Goal: Task Accomplishment & Management: Manage account settings

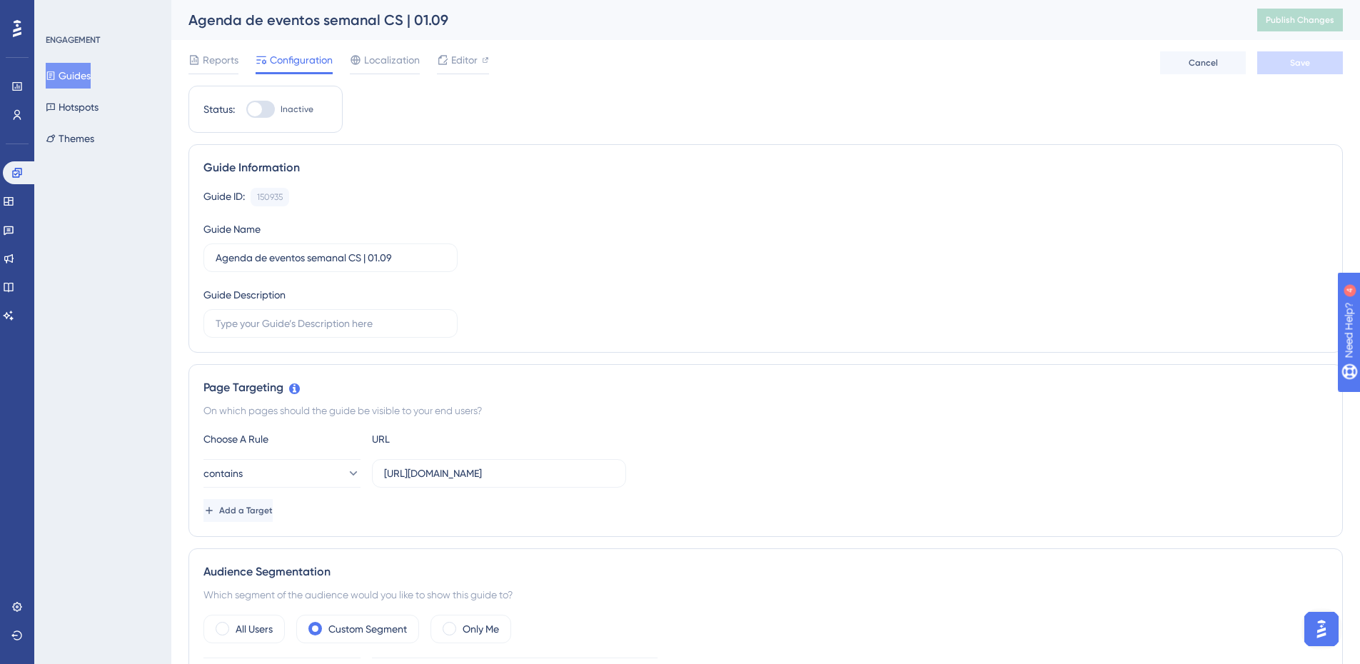
click at [79, 77] on button "Guides" at bounding box center [68, 76] width 45 height 26
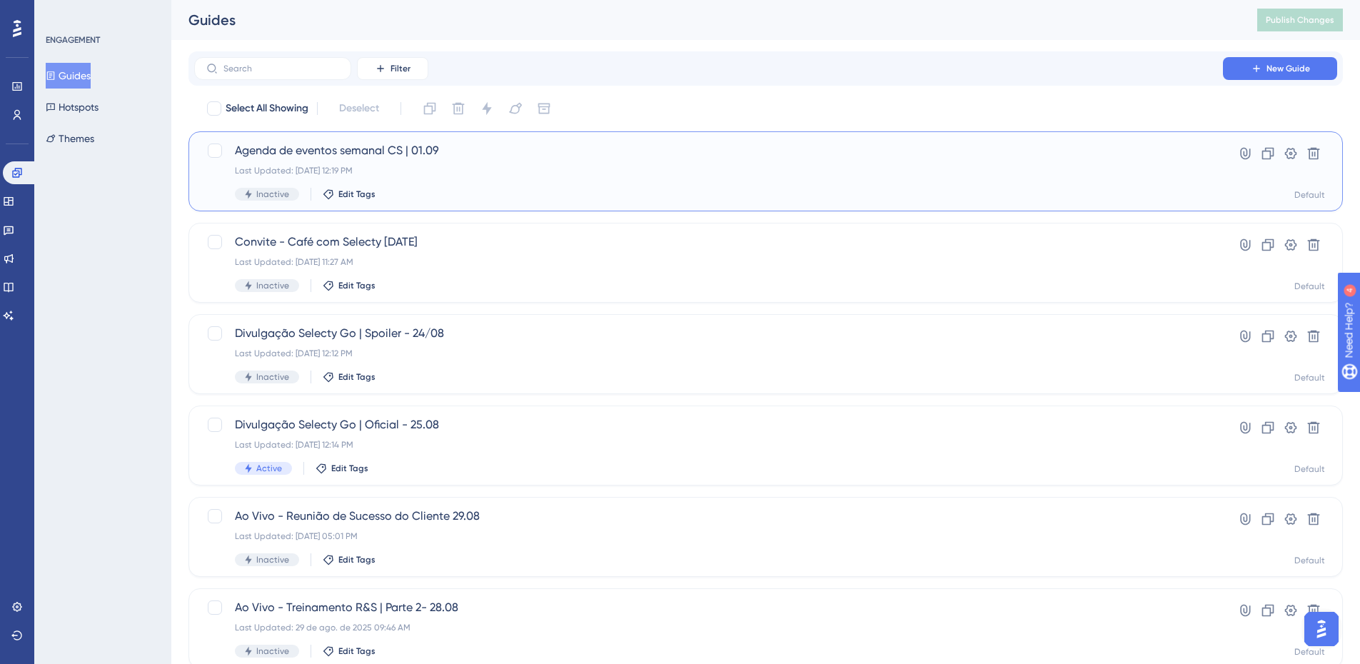
click at [1177, 154] on span "Agenda de eventos semanal CS | 01.09" at bounding box center [708, 150] width 947 height 17
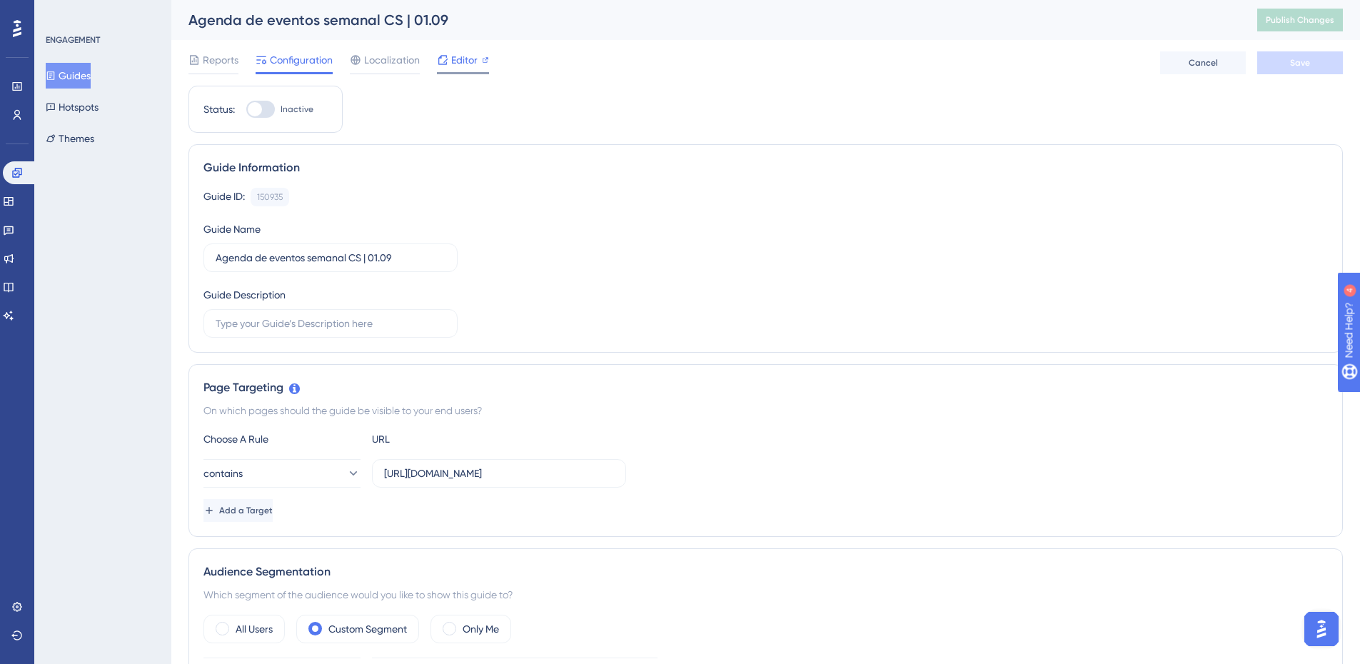
click at [465, 60] on span "Editor" at bounding box center [464, 59] width 26 height 17
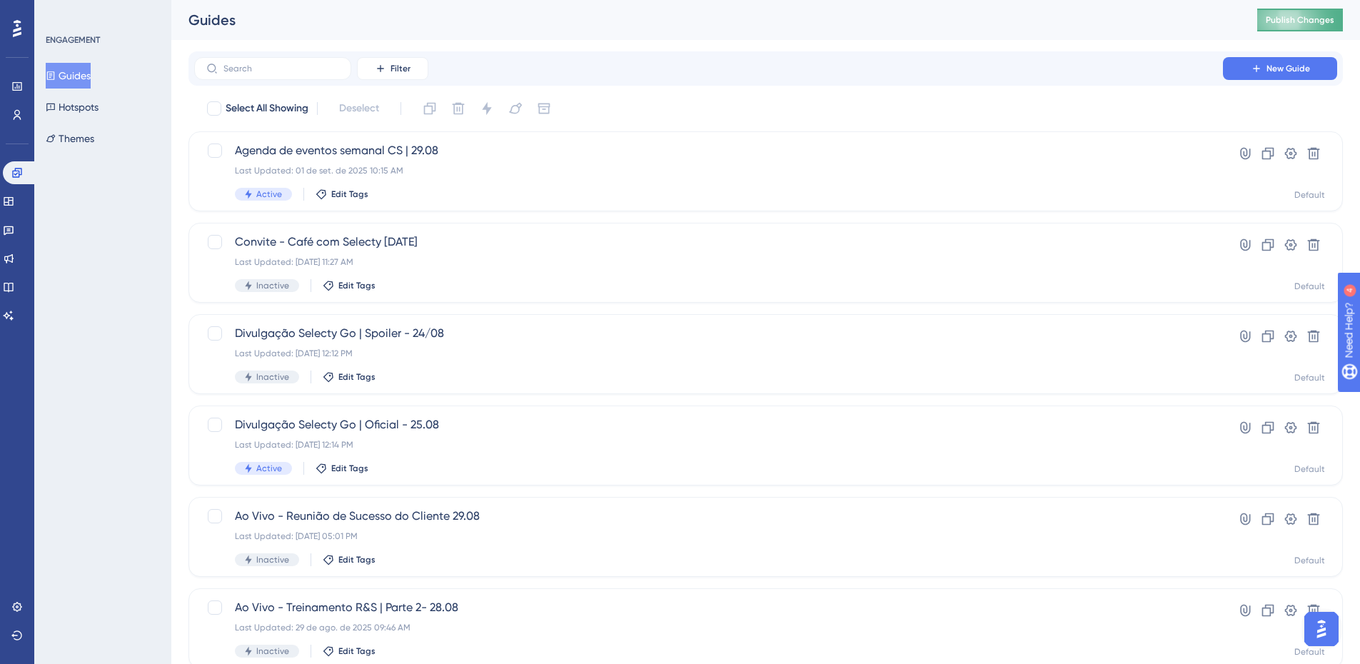
click at [1302, 23] on span "Publish Changes" at bounding box center [1300, 19] width 69 height 11
click at [1268, 154] on icon at bounding box center [1268, 153] width 14 height 14
click at [1316, 26] on button "Publish Changes" at bounding box center [1300, 20] width 86 height 23
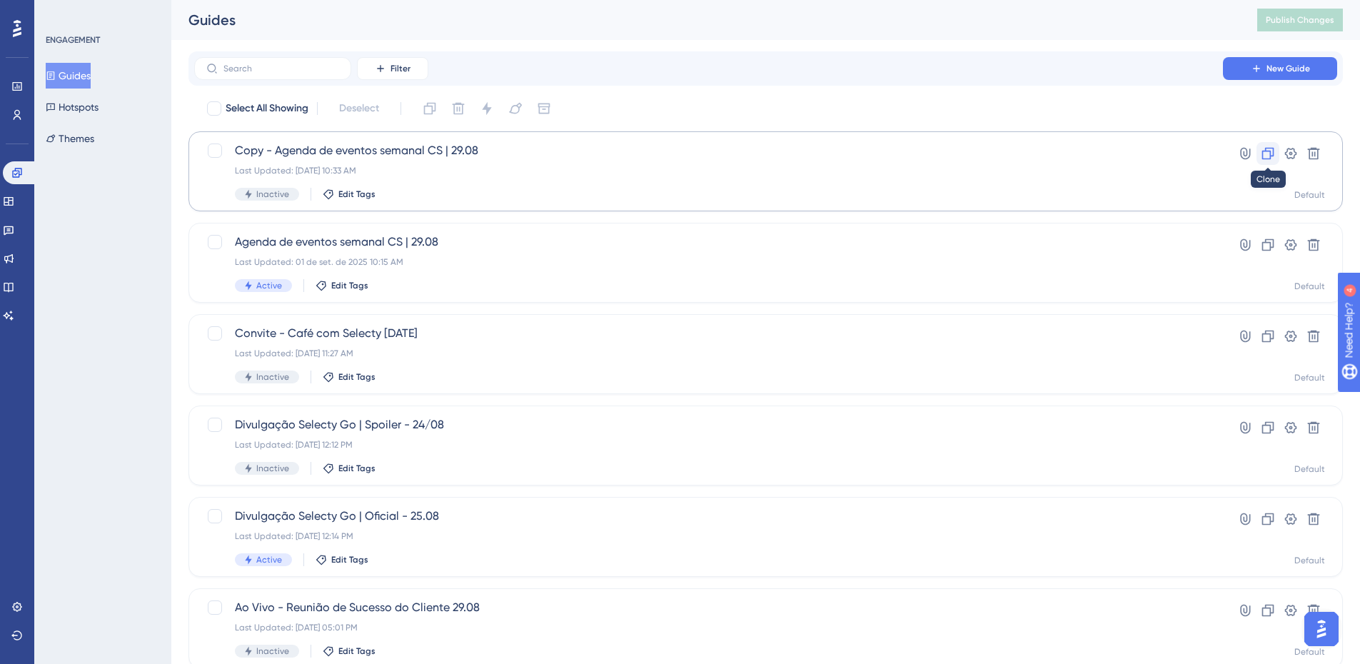
click at [1261, 156] on icon at bounding box center [1268, 153] width 14 height 14
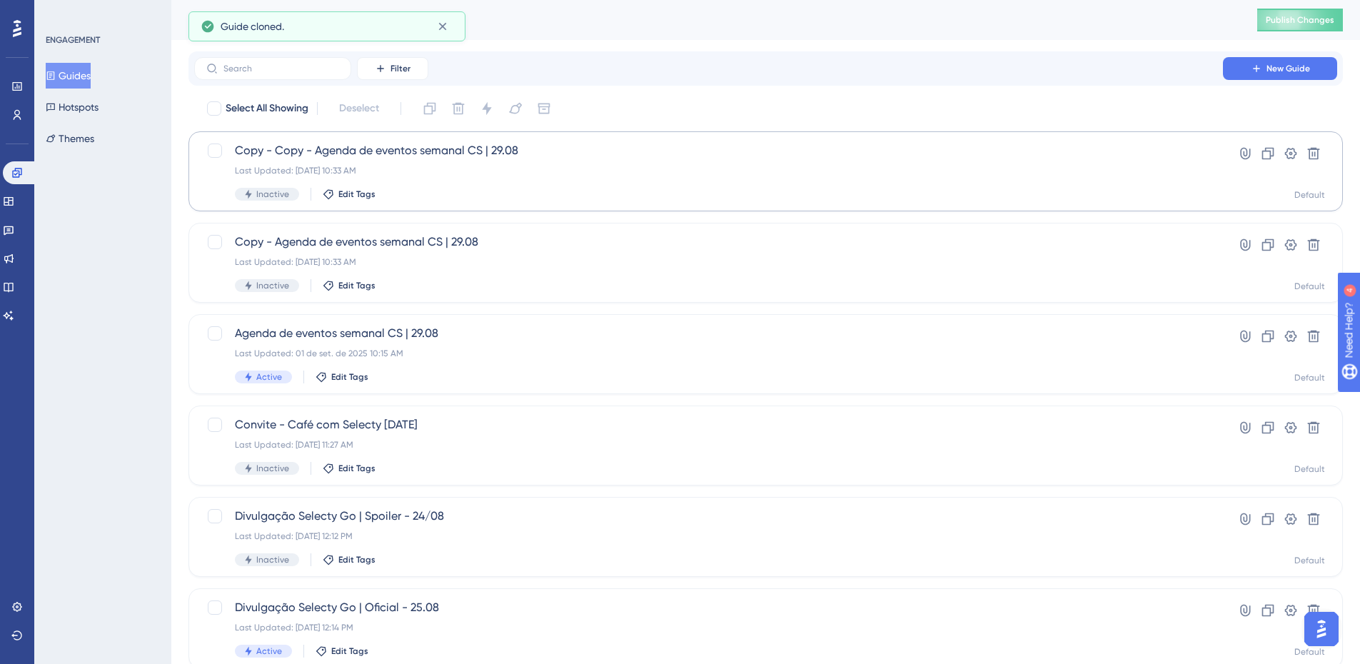
click at [1261, 156] on icon at bounding box center [1268, 153] width 14 height 14
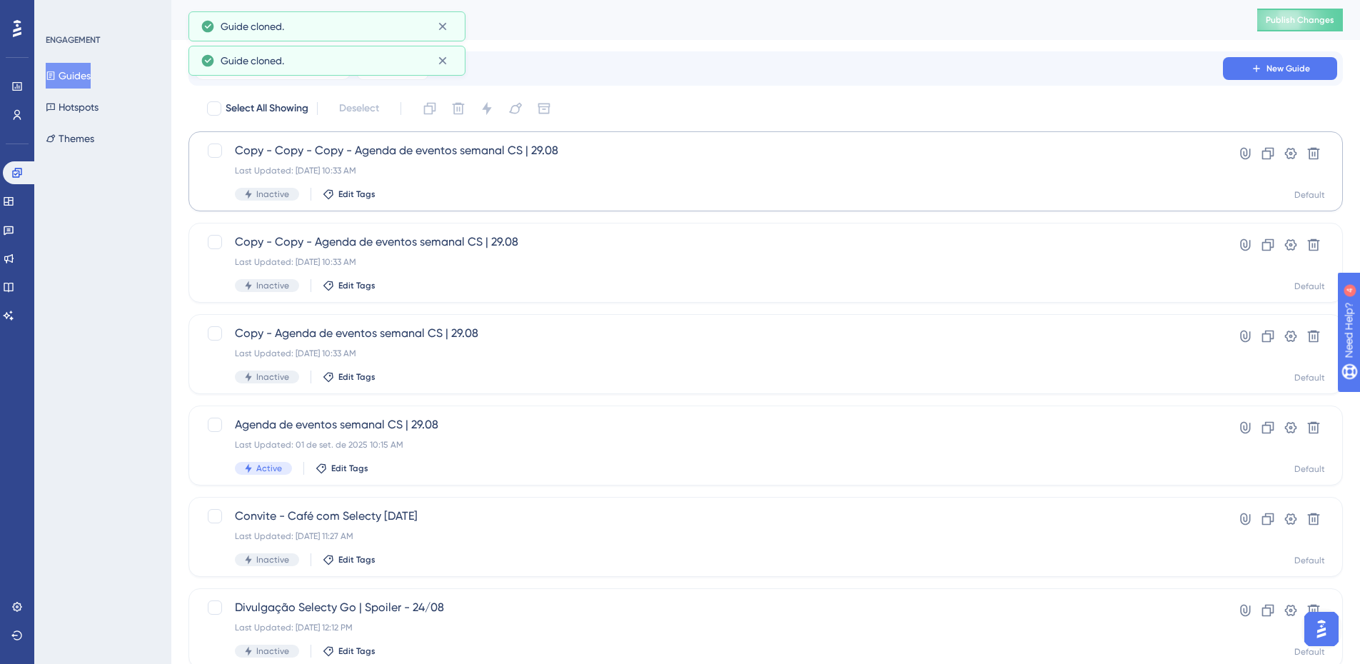
click at [1261, 156] on icon at bounding box center [1268, 153] width 14 height 14
click at [1296, 18] on span "Publish Changes" at bounding box center [1300, 19] width 69 height 11
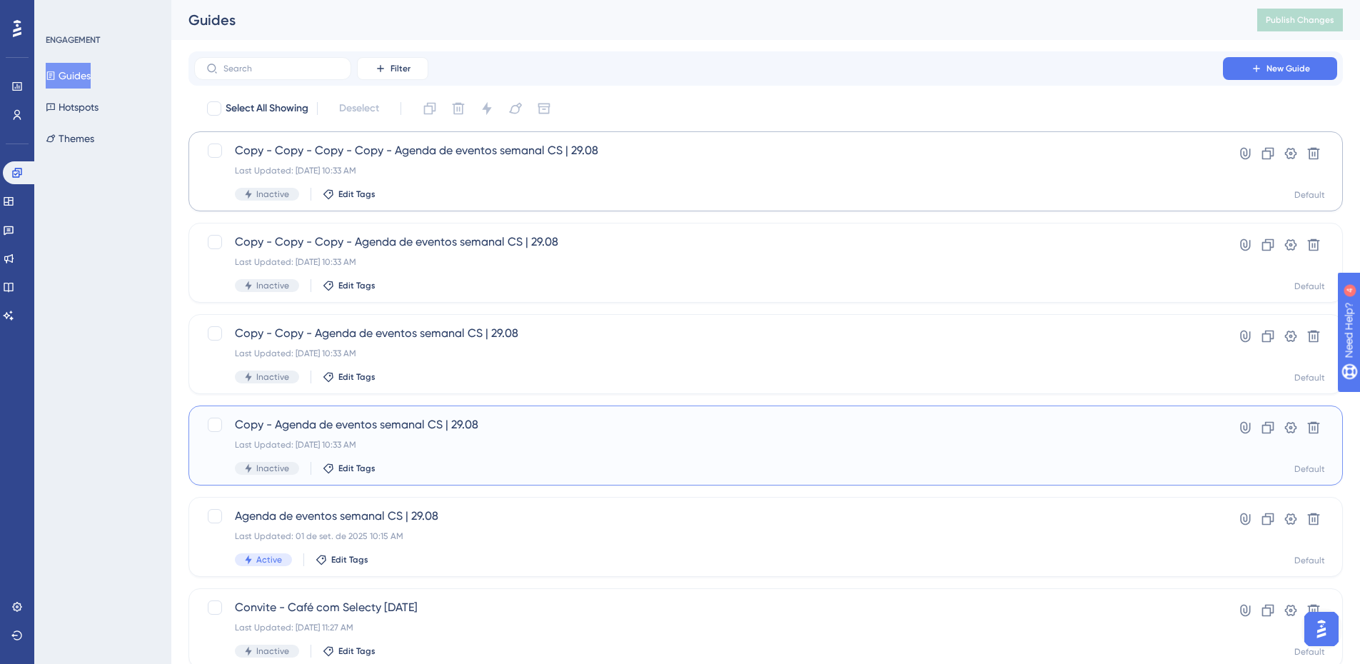
click at [500, 436] on div "Copy - Agenda de eventos semanal CS | 29.08 Last Updated: [DATE] 10:33 AM Inact…" at bounding box center [708, 445] width 947 height 59
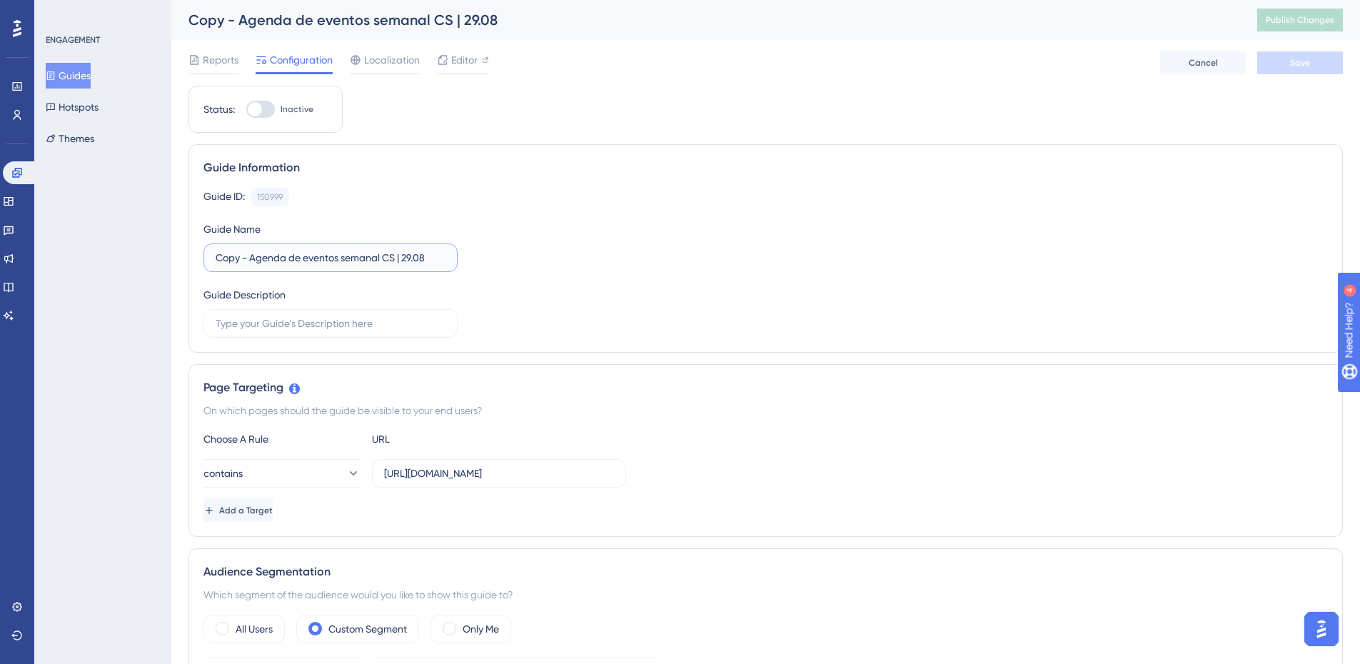
click at [340, 263] on input "Copy - Agenda de eventos semanal CS | 29.08" at bounding box center [331, 258] width 230 height 16
drag, startPoint x: 252, startPoint y: 257, endPoint x: 181, endPoint y: 253, distance: 70.8
type input "Agenda de eventos semanal CS | 08.09"
click at [1286, 65] on button "Save" at bounding box center [1300, 62] width 86 height 23
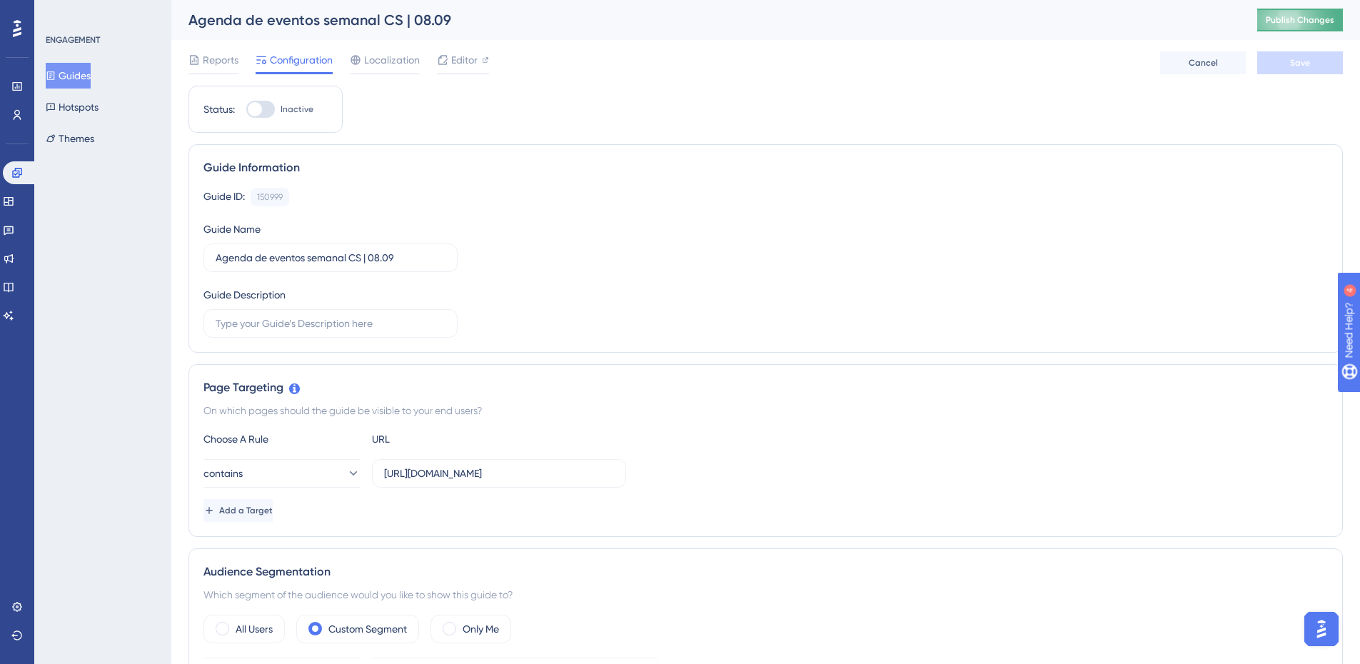
click at [1304, 22] on span "Publish Changes" at bounding box center [1300, 19] width 69 height 11
click at [85, 77] on button "Guides" at bounding box center [68, 76] width 45 height 26
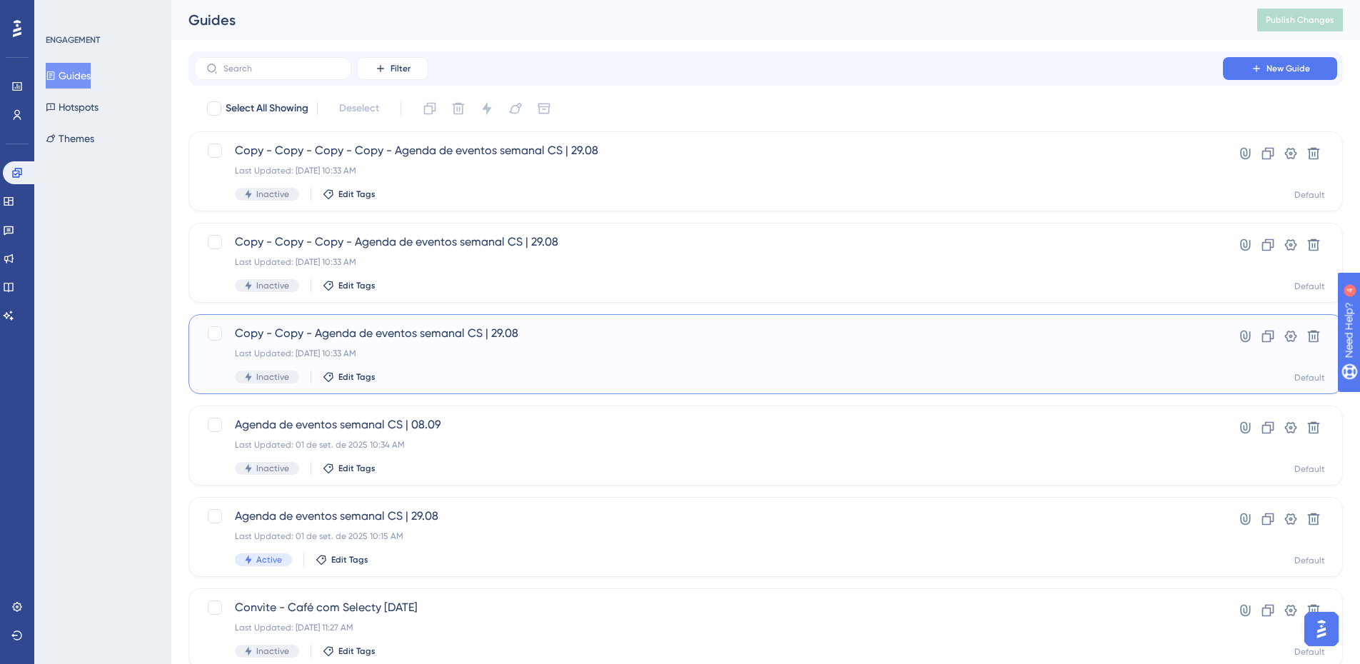
click at [533, 343] on div "Copy - Copy - Agenda de eventos semanal CS | 29.08 Last Updated: [DATE] 10:33 A…" at bounding box center [708, 354] width 947 height 59
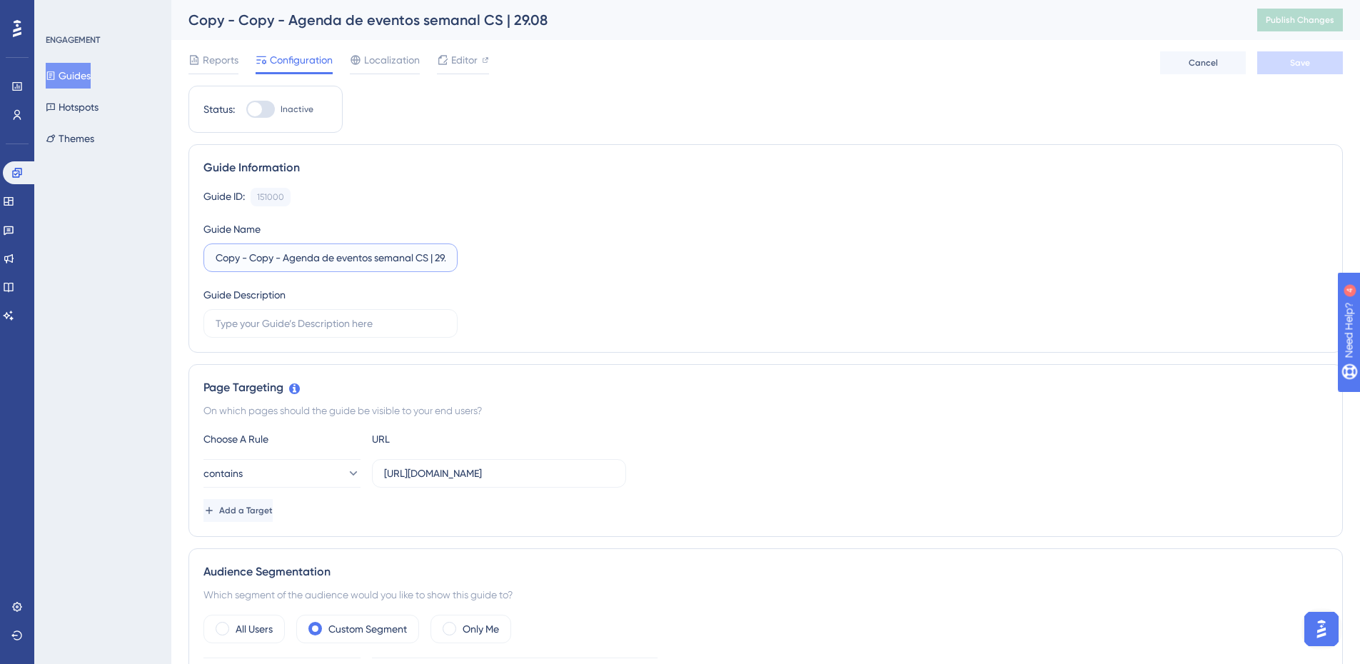
drag, startPoint x: 399, startPoint y: 259, endPoint x: 345, endPoint y: 257, distance: 54.3
click at [398, 258] on input "Copy - Copy - Agenda de eventos semanal CS | 29.08" at bounding box center [331, 258] width 230 height 16
drag, startPoint x: 285, startPoint y: 257, endPoint x: 153, endPoint y: 256, distance: 132.1
type input "Agenda de eventos semanal CS | 15.09"
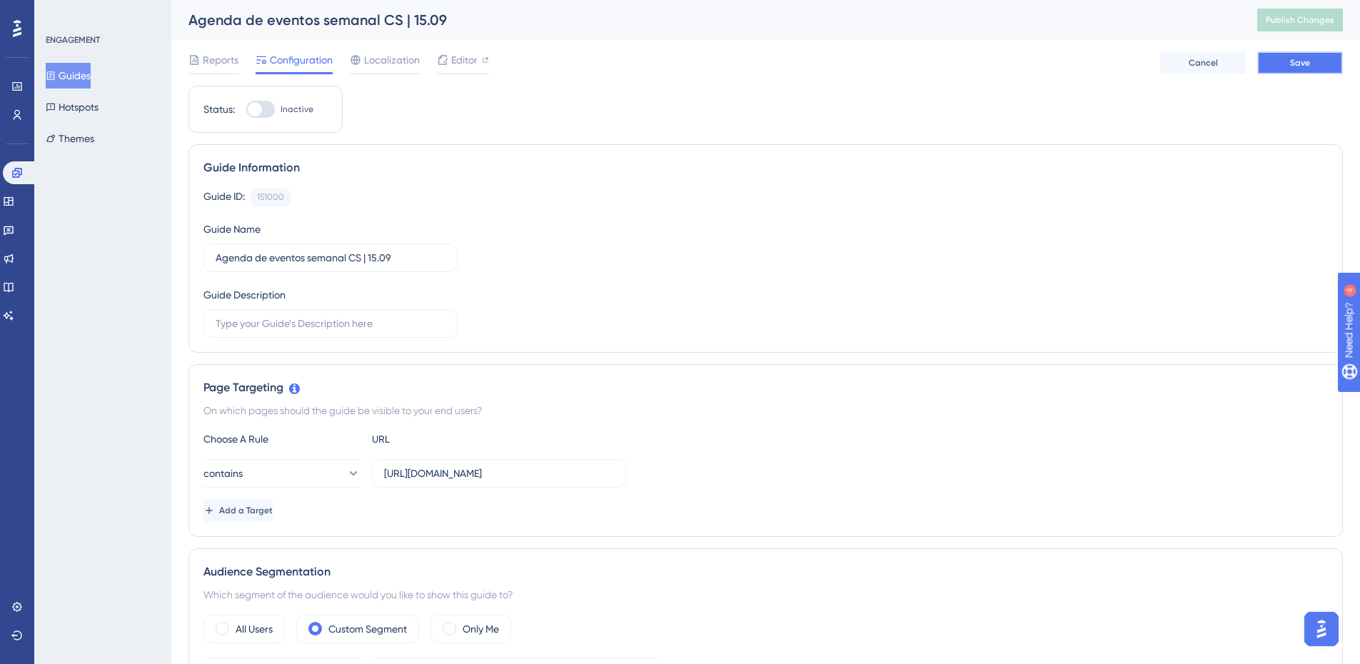
click at [1312, 66] on button "Save" at bounding box center [1300, 62] width 86 height 23
click at [1291, 25] on span "Publish Changes" at bounding box center [1300, 19] width 69 height 11
click at [75, 75] on button "Guides" at bounding box center [68, 76] width 45 height 26
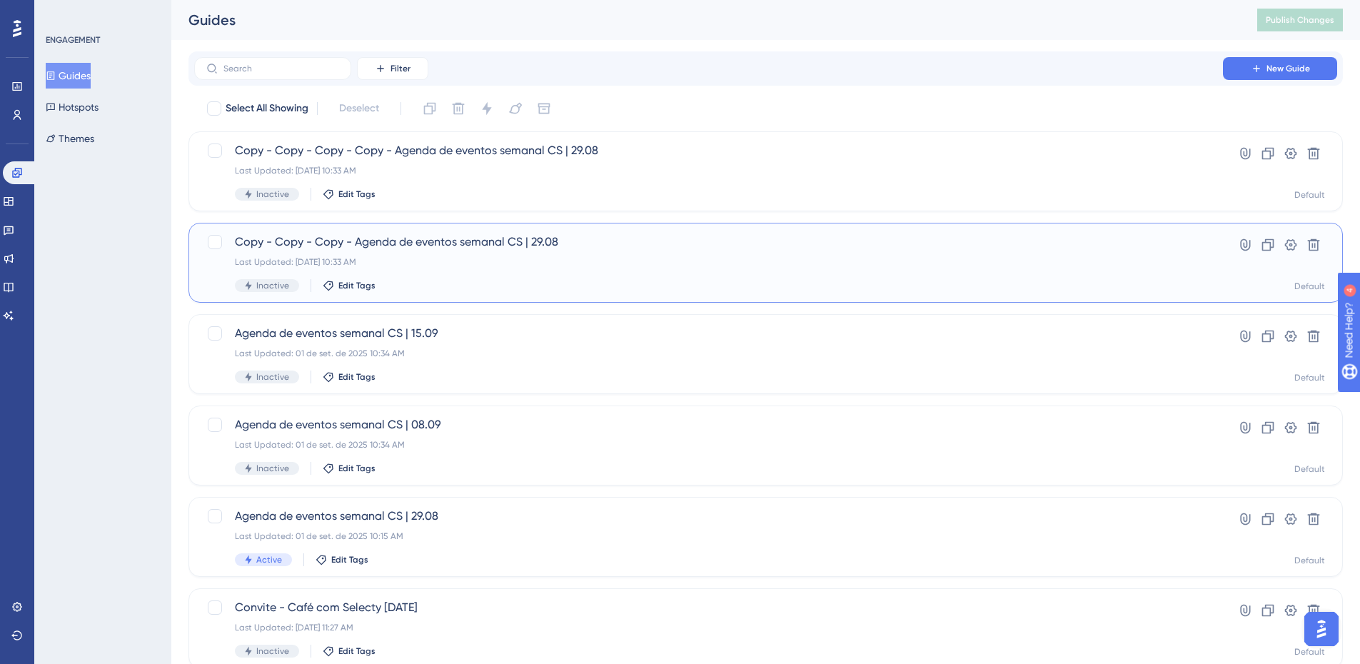
click at [610, 266] on div "Last Updated: [DATE] 10:33 AM" at bounding box center [708, 261] width 947 height 11
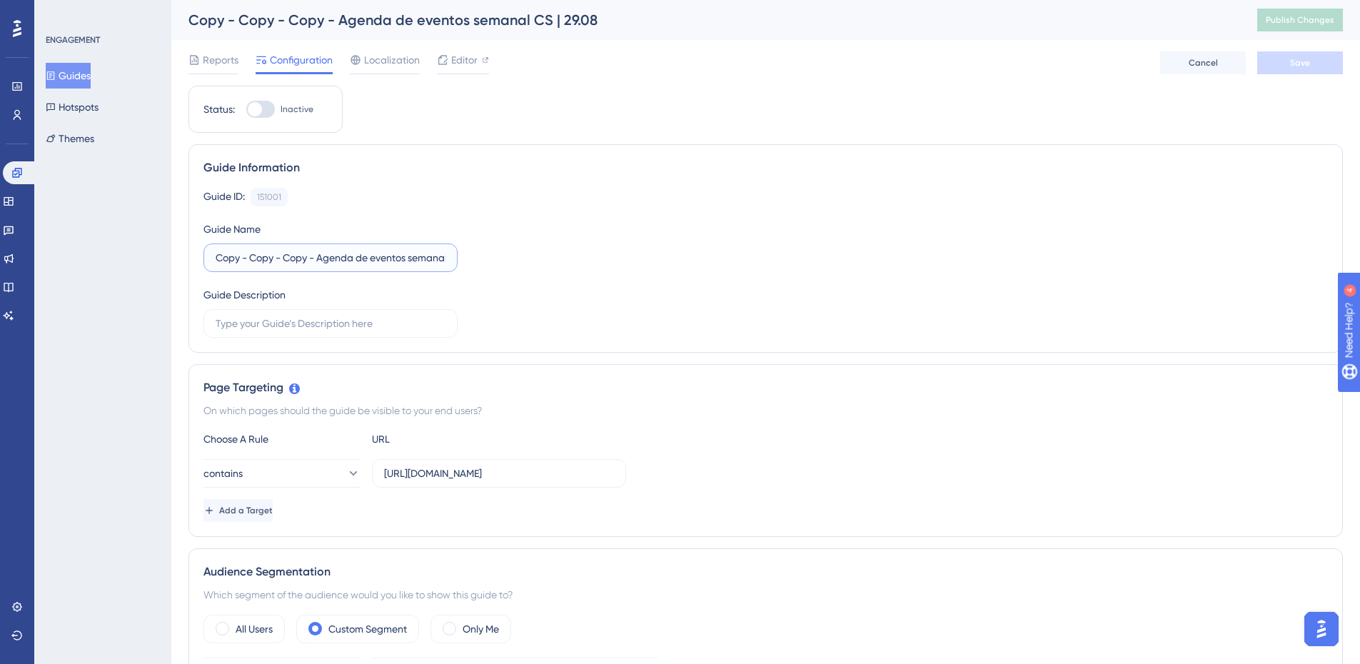
drag, startPoint x: 321, startPoint y: 258, endPoint x: 169, endPoint y: 261, distance: 152.1
type input "Agenda de eventos semanal CS | 22.09"
click at [1267, 59] on button "Save" at bounding box center [1300, 62] width 86 height 23
click at [1309, 28] on button "Publish Changes" at bounding box center [1300, 20] width 86 height 23
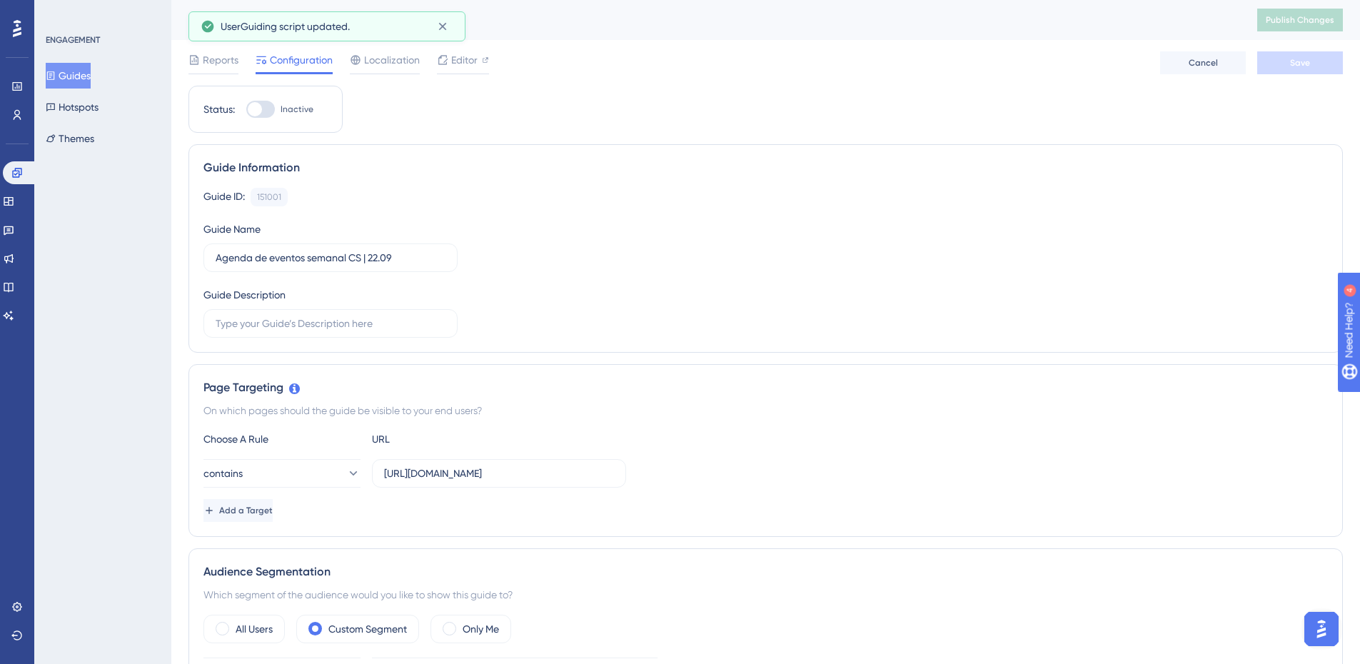
click at [88, 75] on button "Guides" at bounding box center [68, 76] width 45 height 26
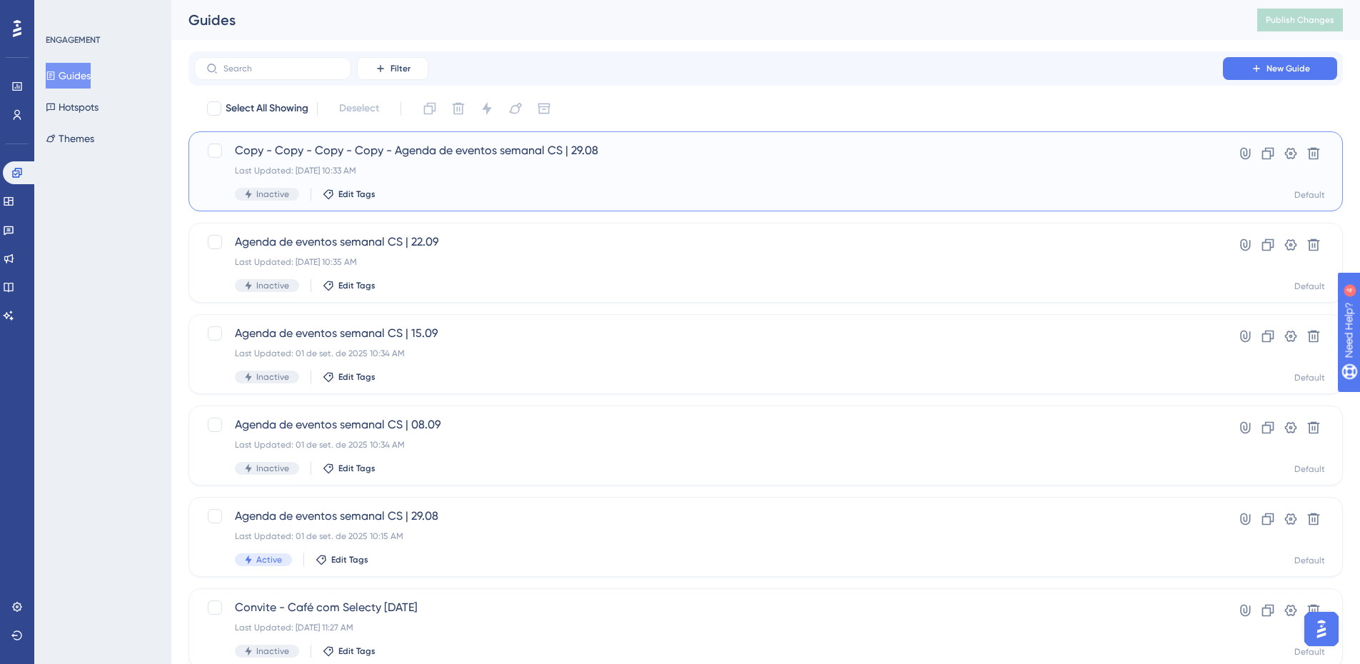
click at [498, 154] on span "Copy - Copy - Copy - Copy - Agenda de eventos semanal CS | 29.08" at bounding box center [708, 150] width 947 height 17
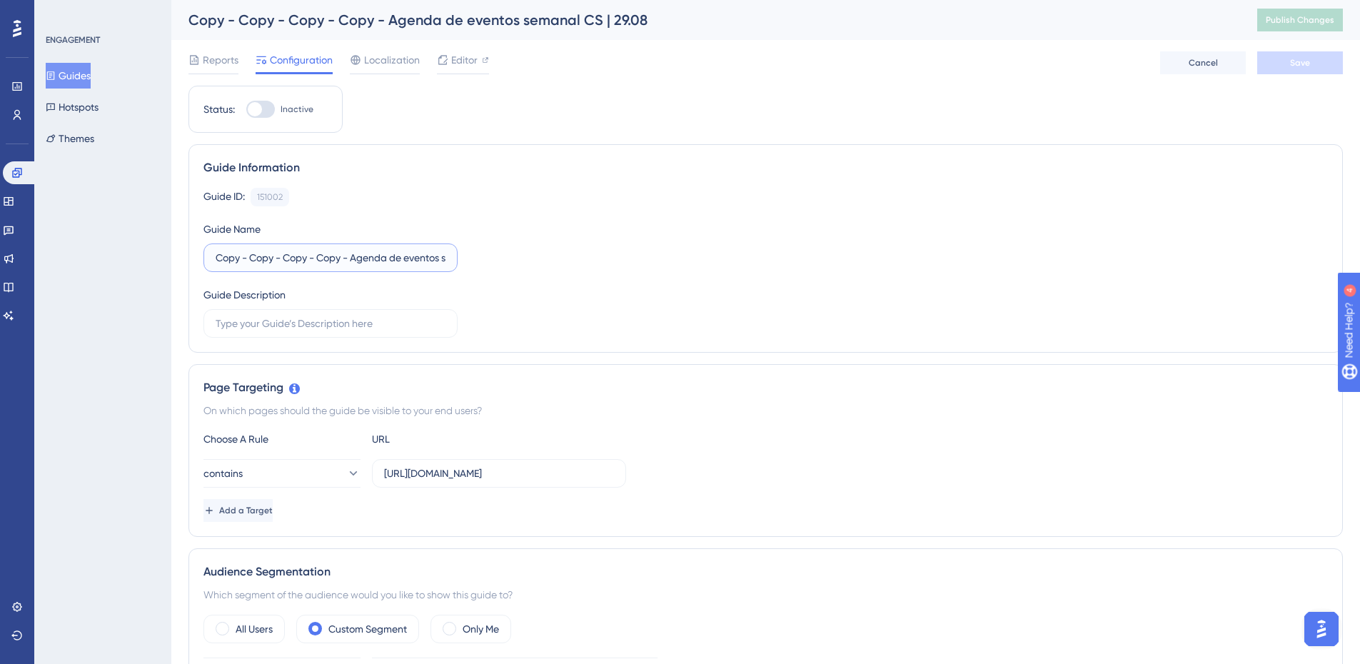
click at [343, 261] on input "Copy - Copy - Copy - Copy - Agenda de eventos semanal CS | 29.08" at bounding box center [331, 258] width 230 height 16
drag, startPoint x: 358, startPoint y: 257, endPoint x: 82, endPoint y: 257, distance: 275.6
type input "Agenda de eventos semanal CS | 29.09"
click at [1281, 70] on button "Save" at bounding box center [1300, 62] width 86 height 23
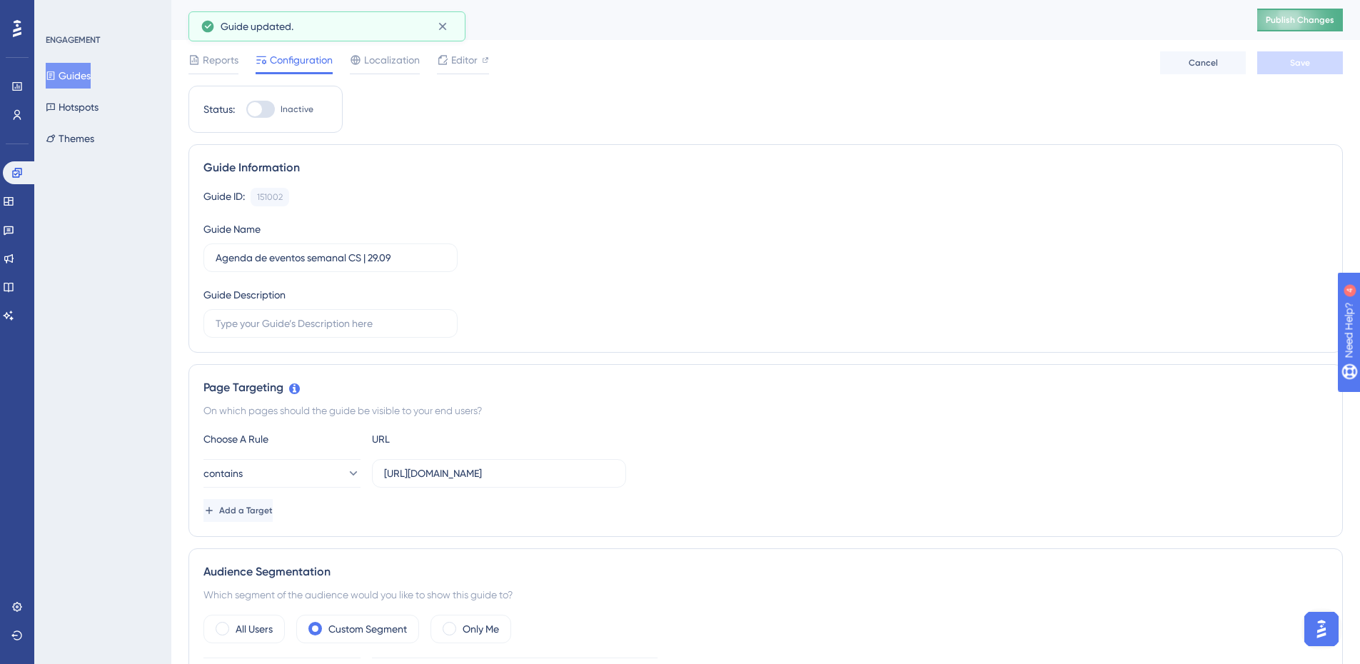
click at [1311, 16] on span "Publish Changes" at bounding box center [1300, 19] width 69 height 11
click at [91, 79] on button "Guides" at bounding box center [68, 76] width 45 height 26
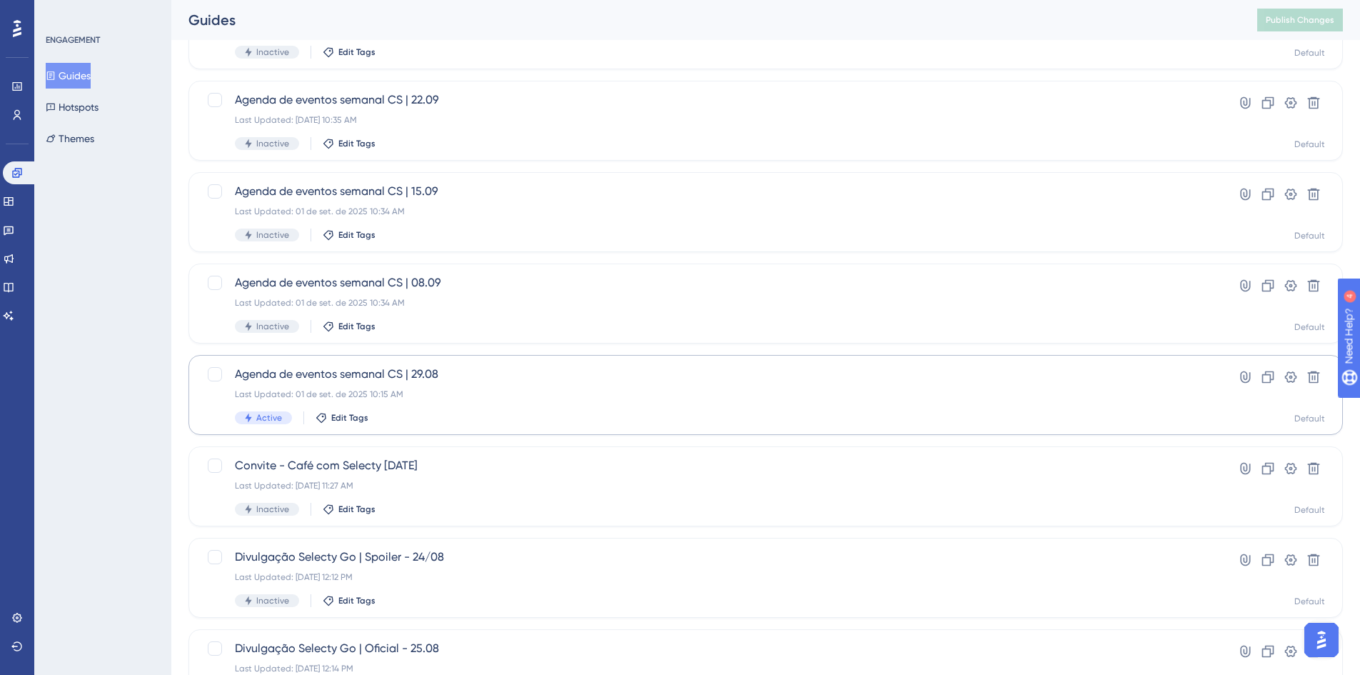
scroll to position [143, 0]
click at [537, 296] on div "Last Updated: 01 de set. de 2025 10:34 AM" at bounding box center [708, 301] width 947 height 11
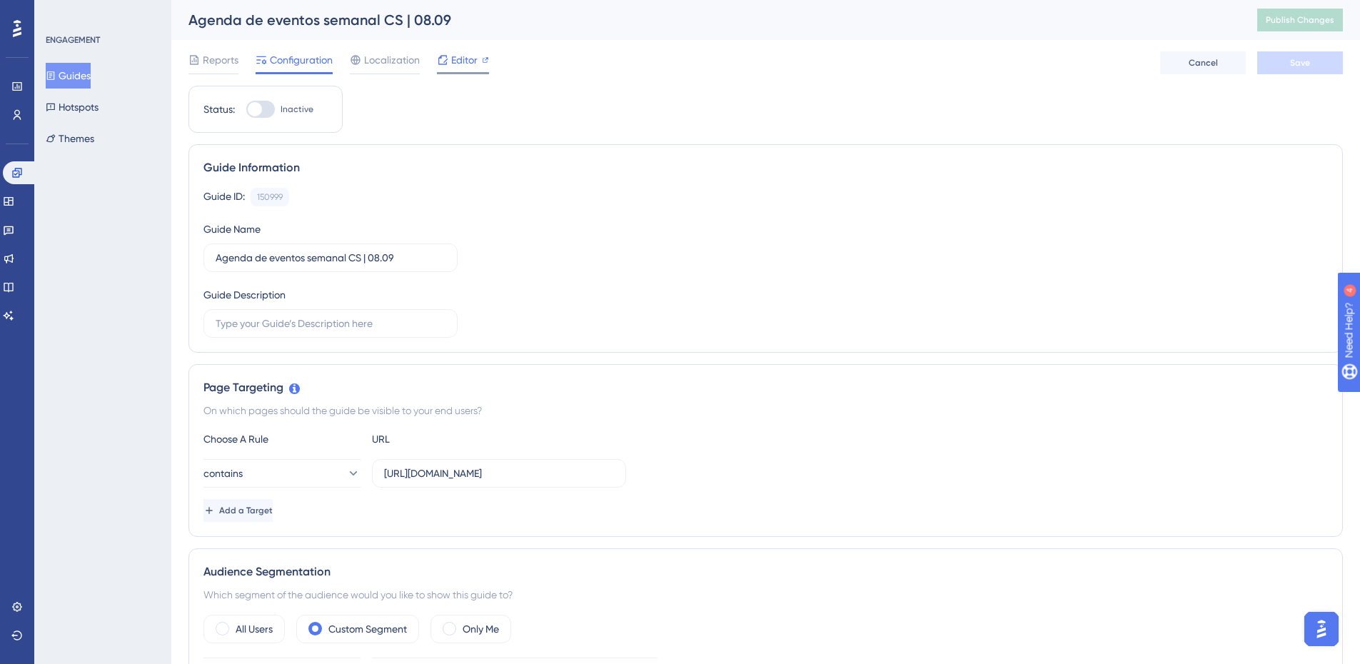
click at [467, 57] on span "Editor" at bounding box center [464, 59] width 26 height 17
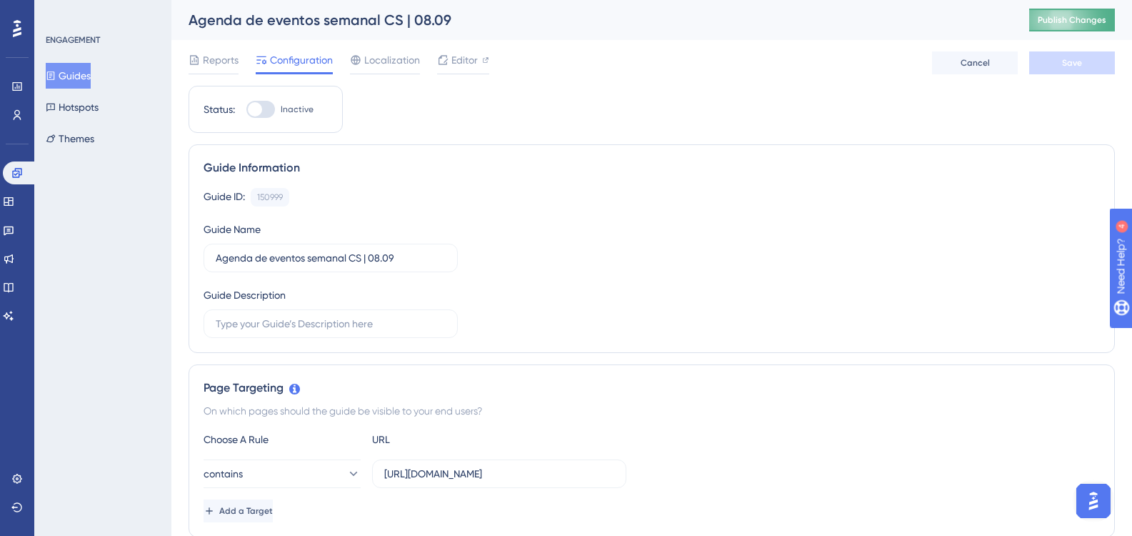
click at [1085, 19] on button "Publish Changes" at bounding box center [1072, 20] width 86 height 23
click at [91, 79] on button "Guides" at bounding box center [68, 76] width 45 height 26
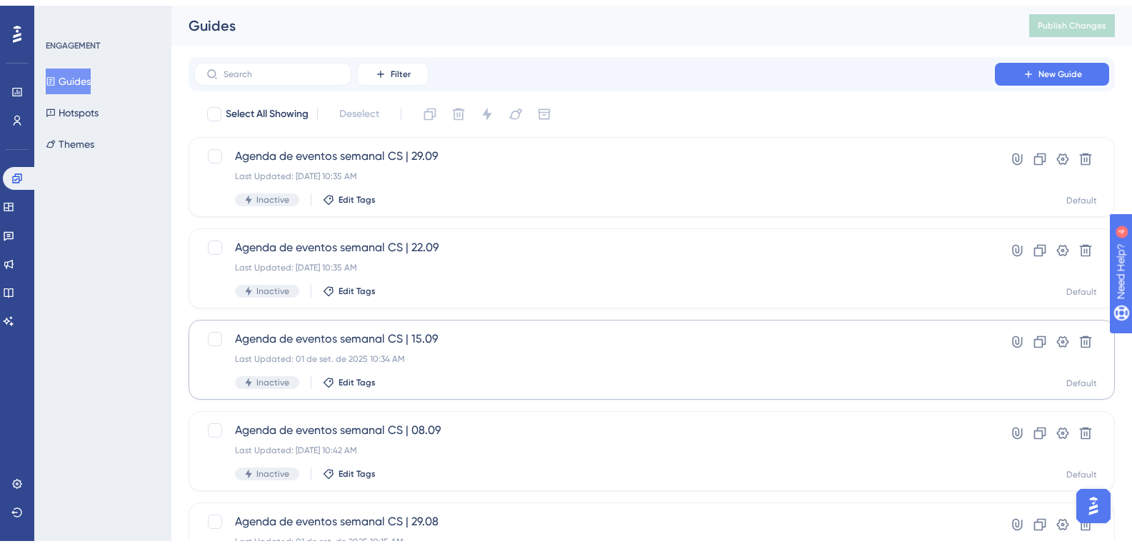
scroll to position [143, 0]
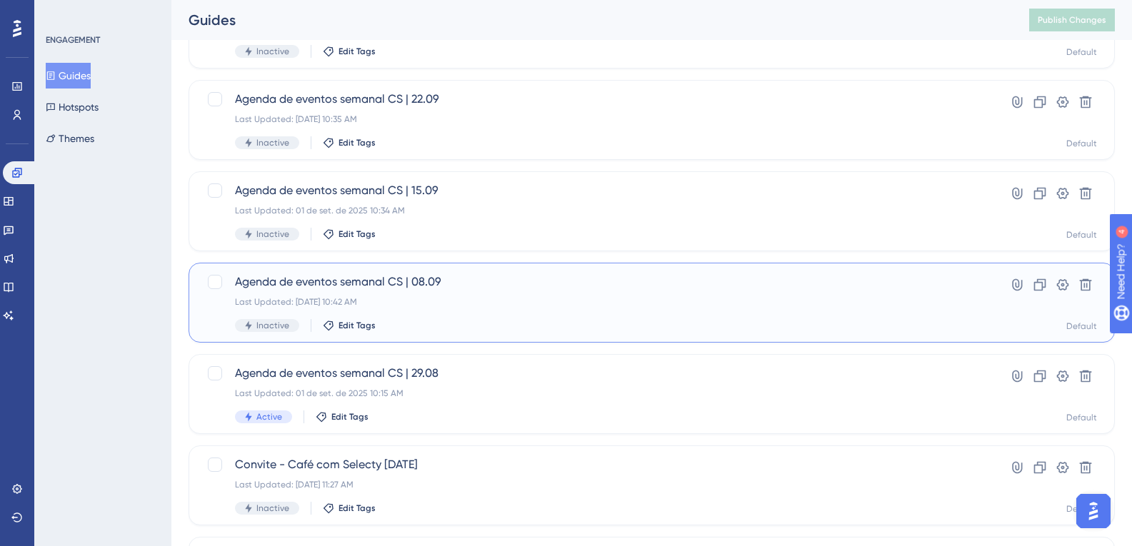
click at [431, 281] on span "Agenda de eventos semanal CS | 08.09" at bounding box center [594, 281] width 719 height 17
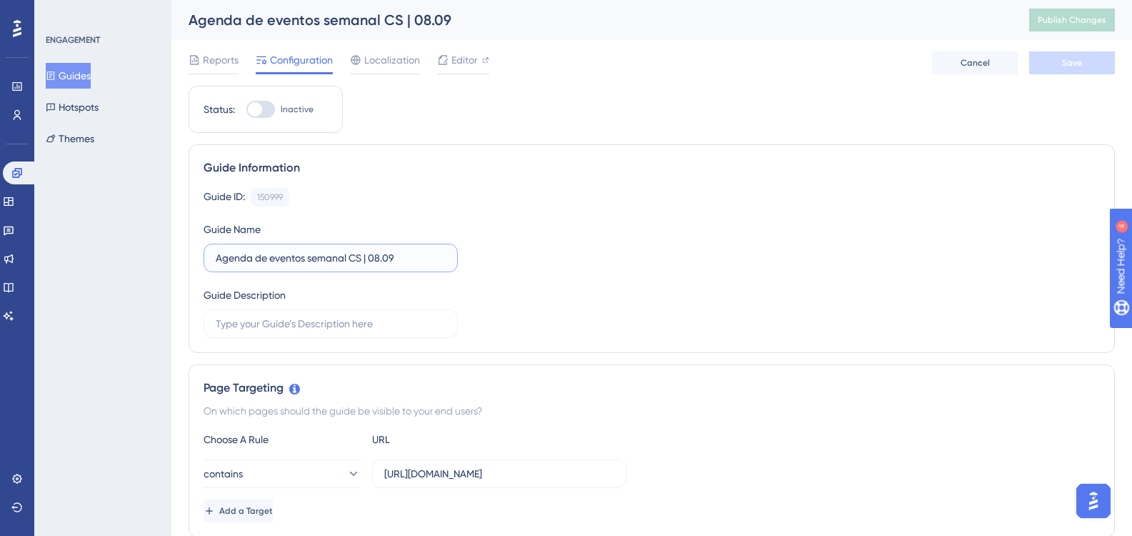
click at [398, 252] on input "Agenda de eventos semanal CS | 08.09" at bounding box center [331, 258] width 230 height 16
click at [382, 255] on input "Agenda de eventos semanal CS | 08.09" at bounding box center [331, 258] width 230 height 16
type input "Agenda de eventos semanal CS | 05.09"
click at [1083, 67] on button "Save" at bounding box center [1072, 62] width 86 height 23
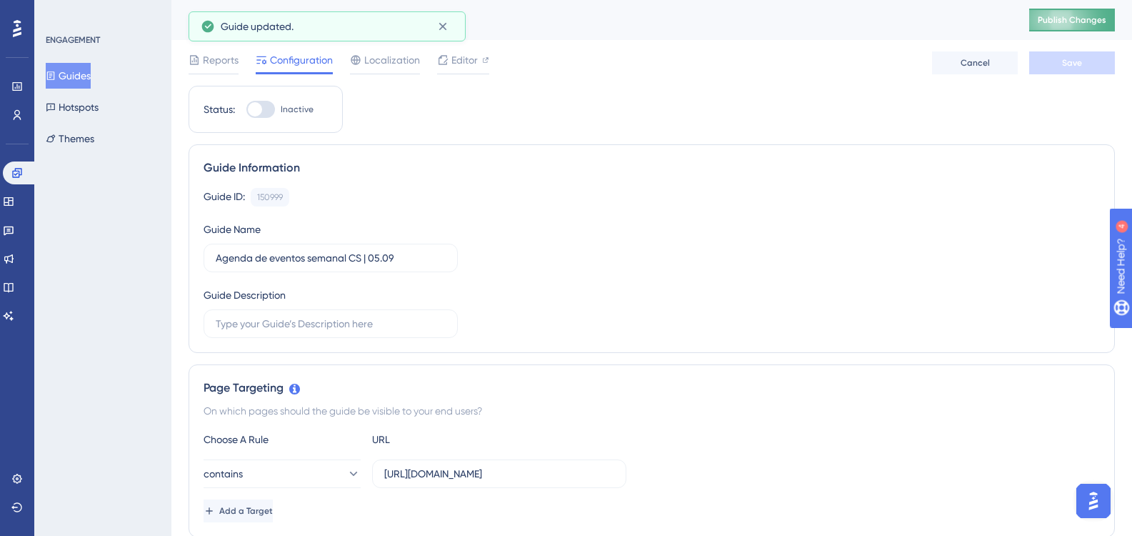
click at [1087, 22] on span "Publish Changes" at bounding box center [1071, 19] width 69 height 11
click at [89, 75] on button "Guides" at bounding box center [68, 76] width 45 height 26
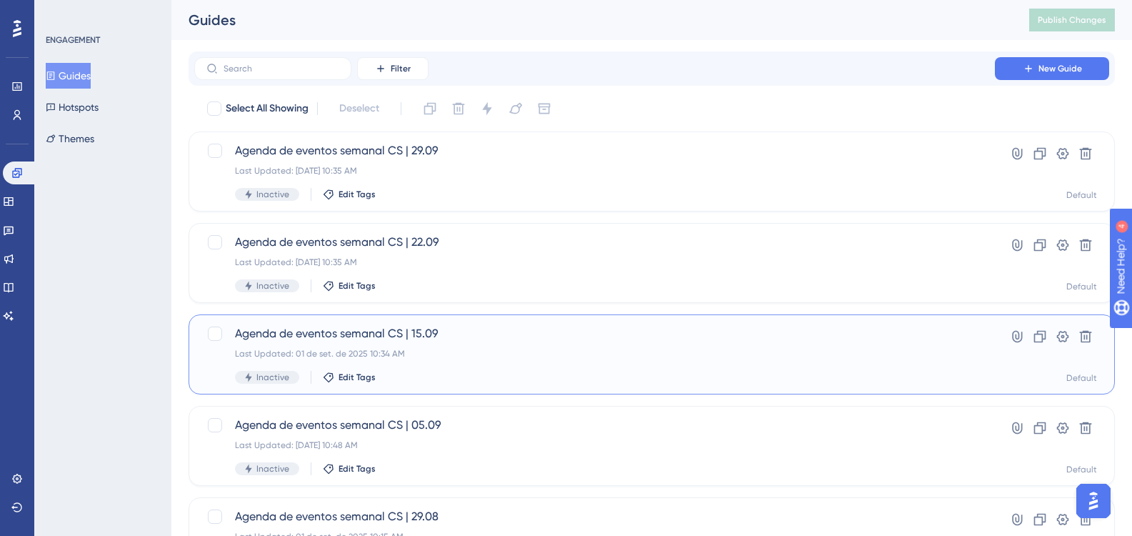
click at [487, 347] on div "Agenda de eventos semanal CS | 15.09 Last Updated: [DATE] 10:34 AM Inactive Edi…" at bounding box center [594, 354] width 719 height 59
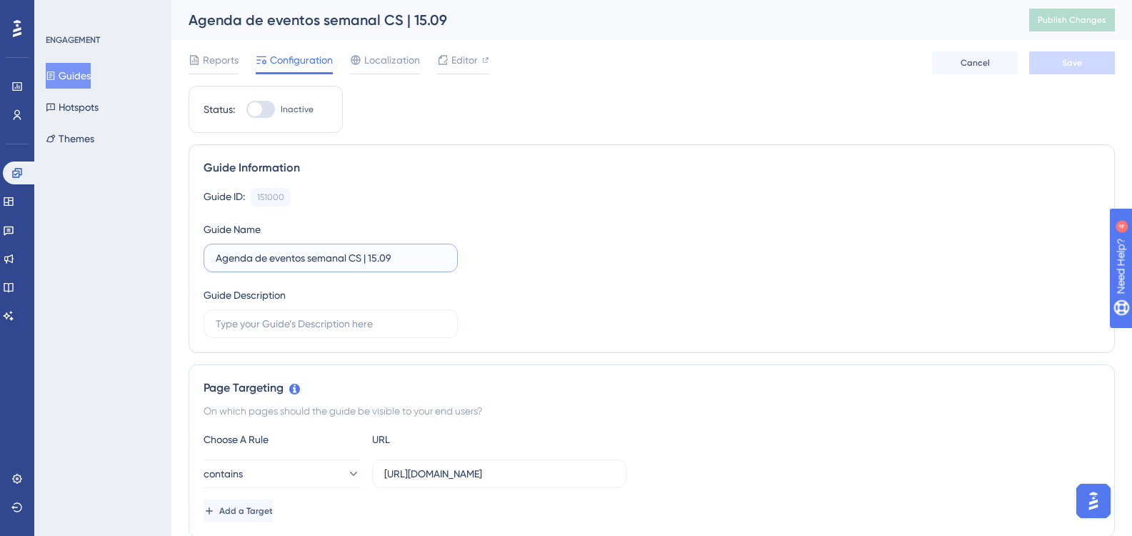
click at [378, 256] on input "Agenda de eventos semanal CS | 15.09" at bounding box center [331, 258] width 230 height 16
type input "Agenda de eventos semanal CS | 12.09"
click at [1074, 54] on button "Save" at bounding box center [1072, 62] width 86 height 23
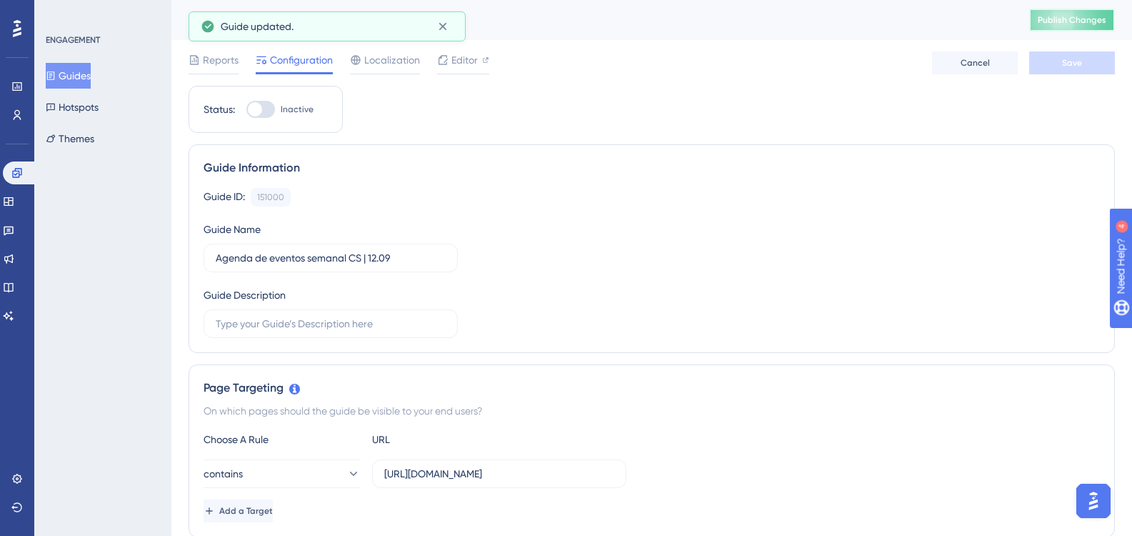
click at [1092, 21] on span "Publish Changes" at bounding box center [1071, 19] width 69 height 11
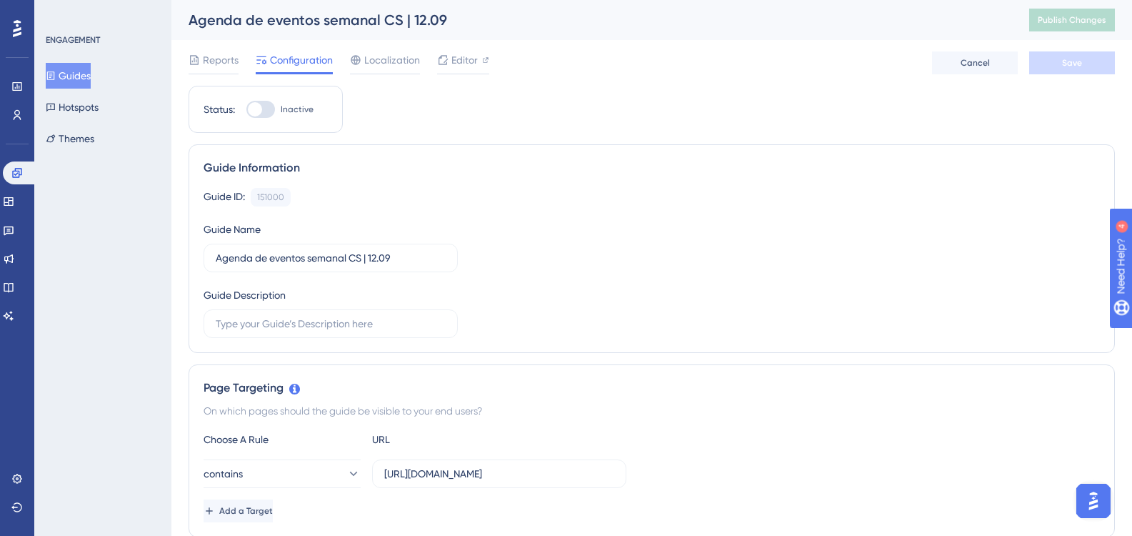
drag, startPoint x: 71, startPoint y: 72, endPoint x: 94, endPoint y: 86, distance: 26.0
click at [71, 72] on button "Guides" at bounding box center [68, 76] width 45 height 26
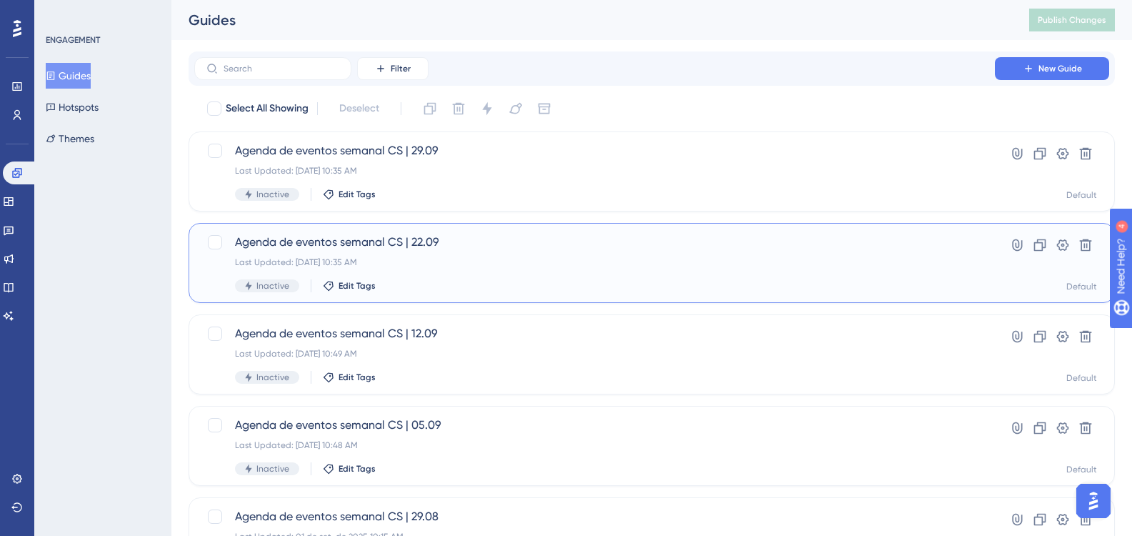
click at [856, 258] on div "Last Updated: [DATE] 10:35 AM" at bounding box center [594, 261] width 719 height 11
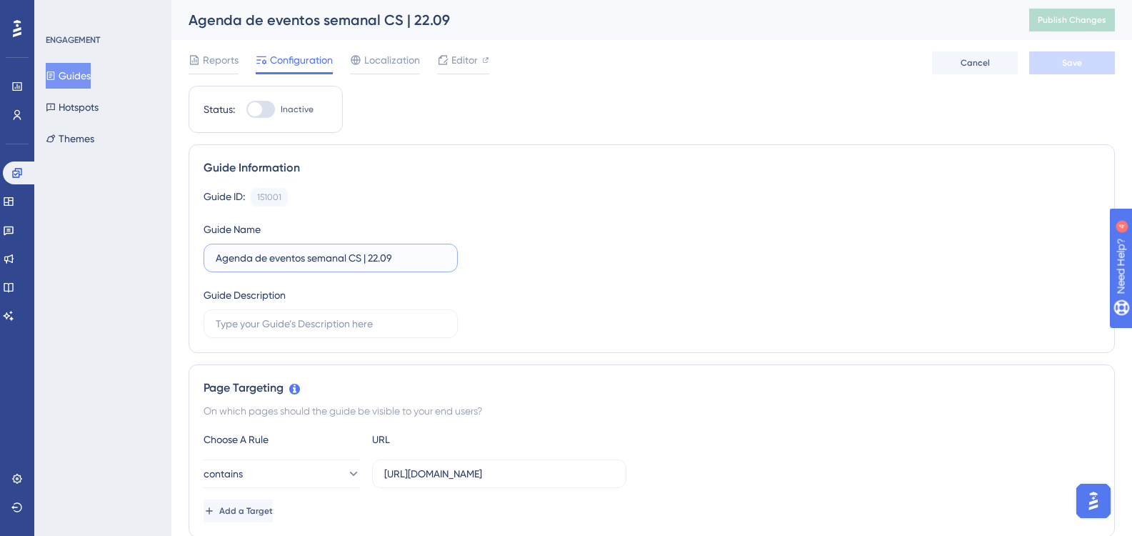
click at [369, 256] on input "Agenda de eventos semanal CS | 22.09" at bounding box center [331, 258] width 230 height 16
type input "Agenda de eventos semanal CS | 19.09"
click at [1075, 64] on span "Save" at bounding box center [1072, 62] width 20 height 11
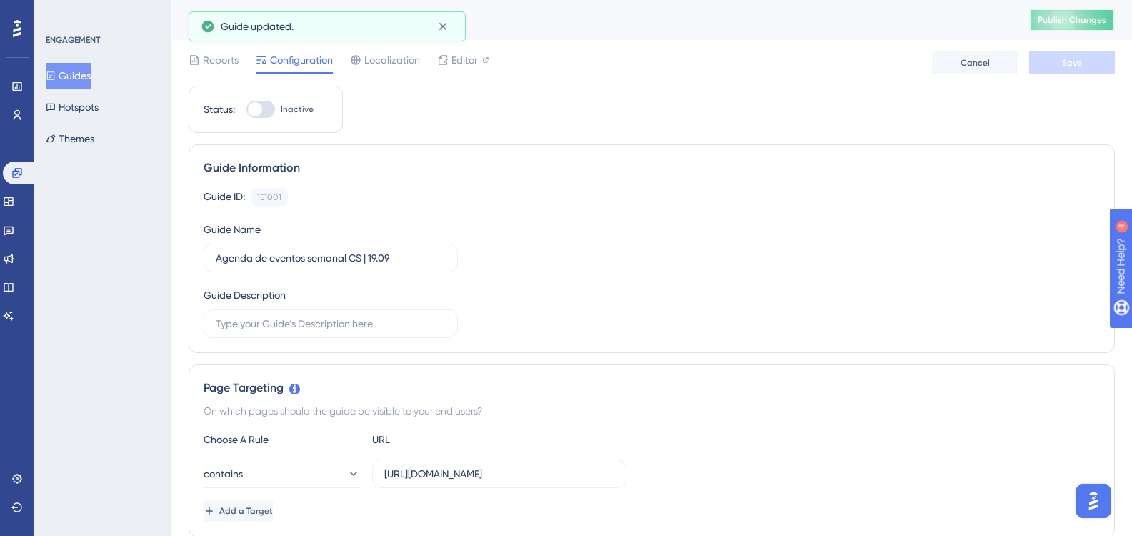
click at [1090, 15] on span "Publish Changes" at bounding box center [1071, 19] width 69 height 11
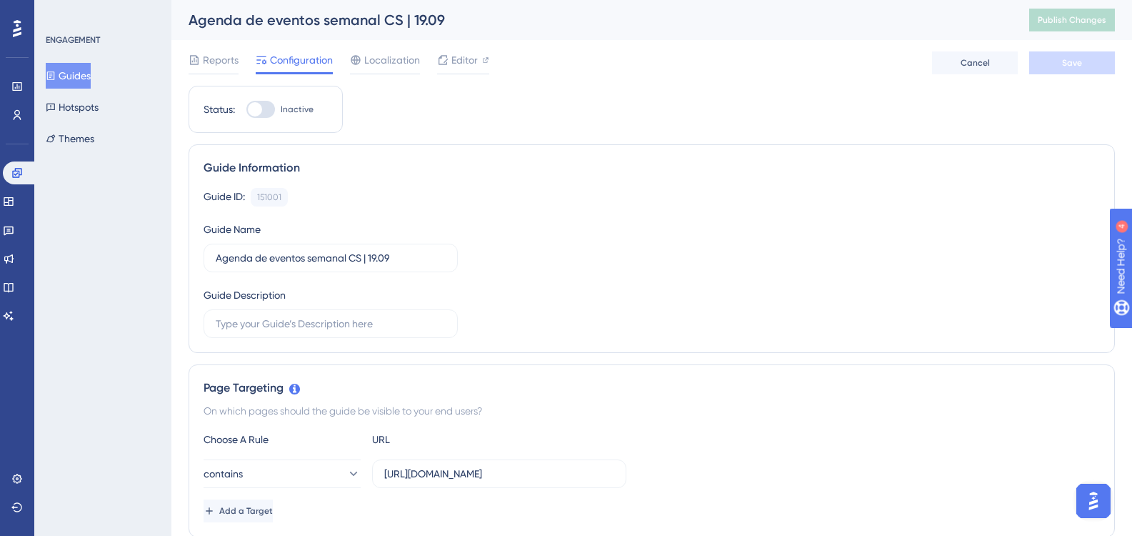
click at [83, 78] on button "Guides" at bounding box center [68, 76] width 45 height 26
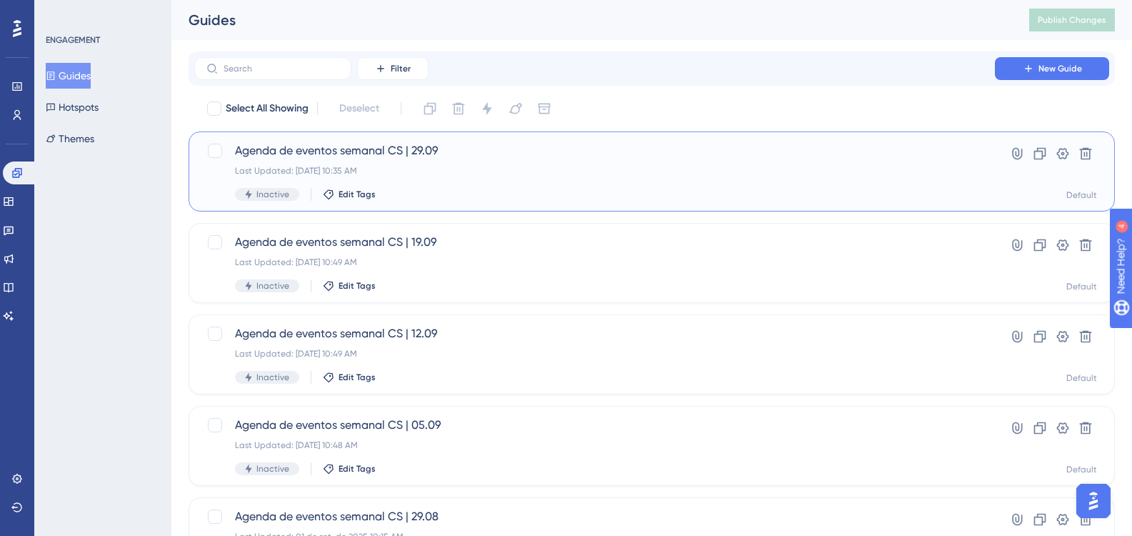
click at [479, 172] on div "Last Updated: [DATE] 10:35 AM" at bounding box center [594, 170] width 719 height 11
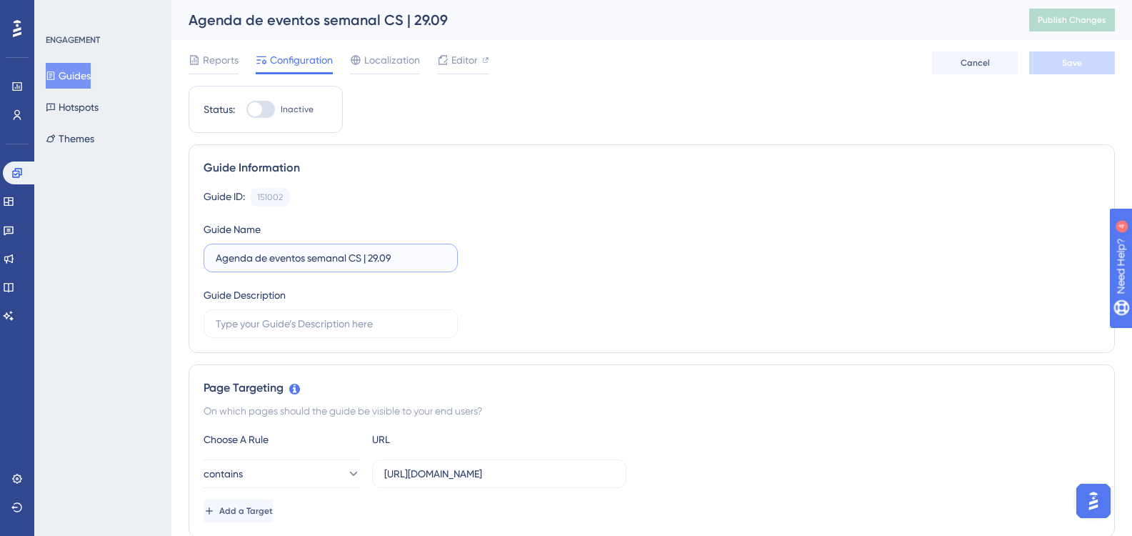
click at [375, 255] on input "Agenda de eventos semanal CS | 29.09" at bounding box center [331, 258] width 230 height 16
type input "Agenda de eventos semanal CS | 26.09"
click at [1035, 64] on button "Save" at bounding box center [1072, 62] width 86 height 23
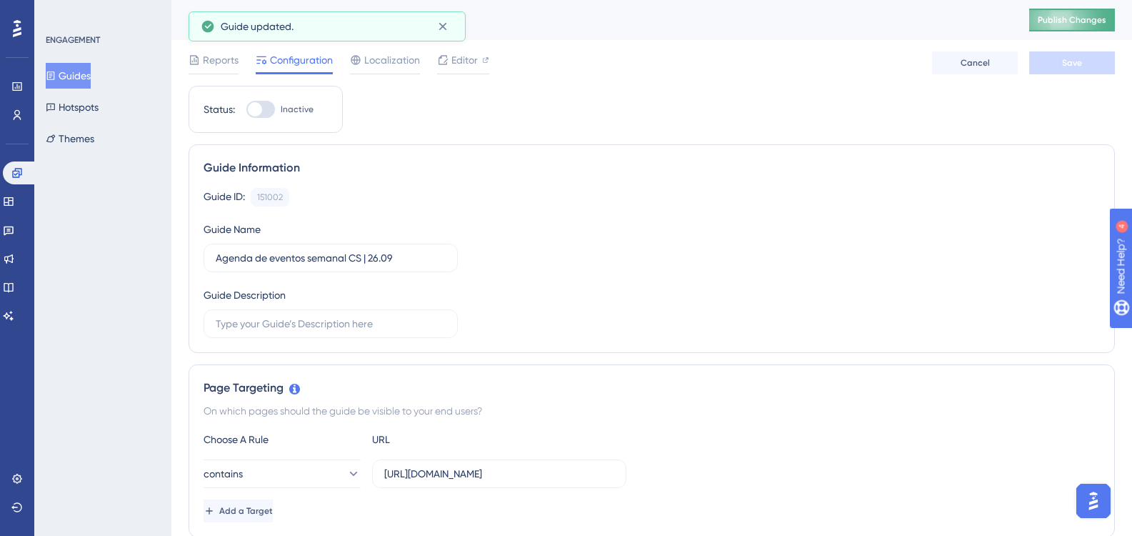
click at [1104, 25] on span "Publish Changes" at bounding box center [1071, 19] width 69 height 11
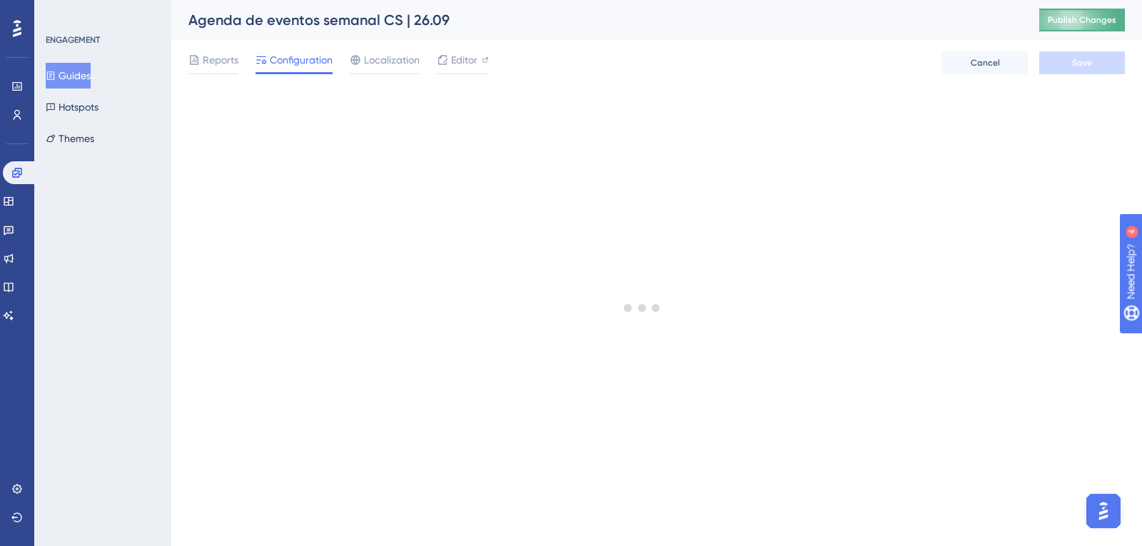
click at [1088, 18] on span "Publish Changes" at bounding box center [1082, 19] width 69 height 11
click at [1082, 19] on span "Publish Changes" at bounding box center [1082, 19] width 69 height 11
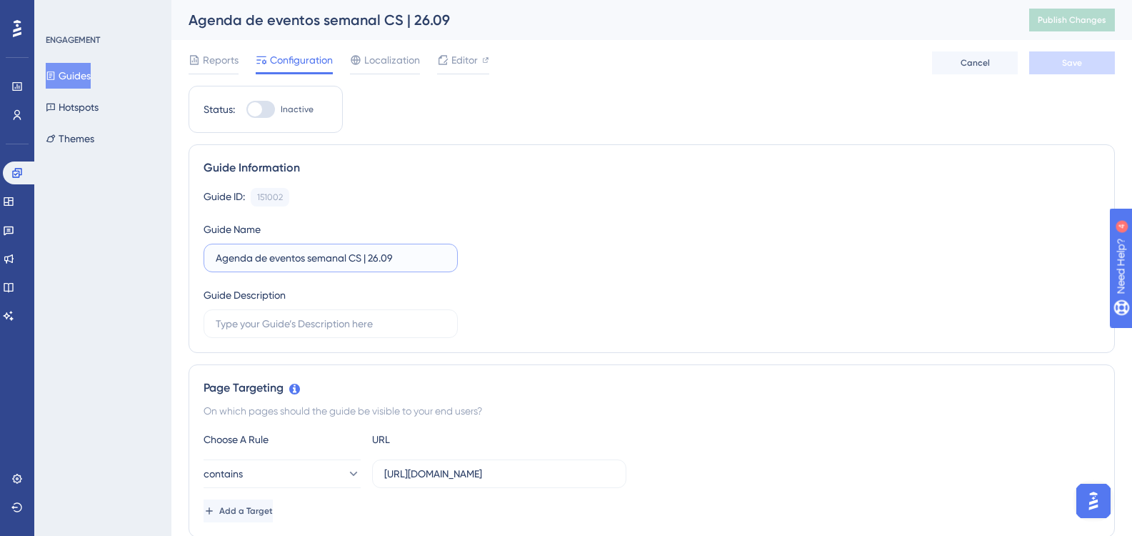
click at [409, 259] on input "Agenda de eventos semanal CS | 26.09" at bounding box center [331, 258] width 230 height 16
click at [91, 76] on button "Guides" at bounding box center [68, 76] width 45 height 26
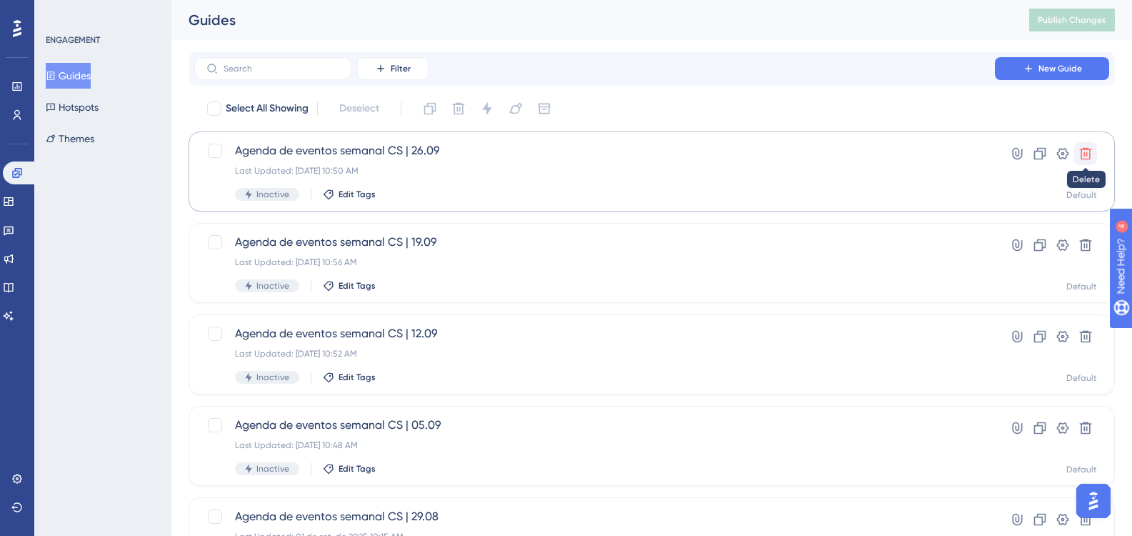
click at [1087, 151] on icon at bounding box center [1085, 153] width 14 height 14
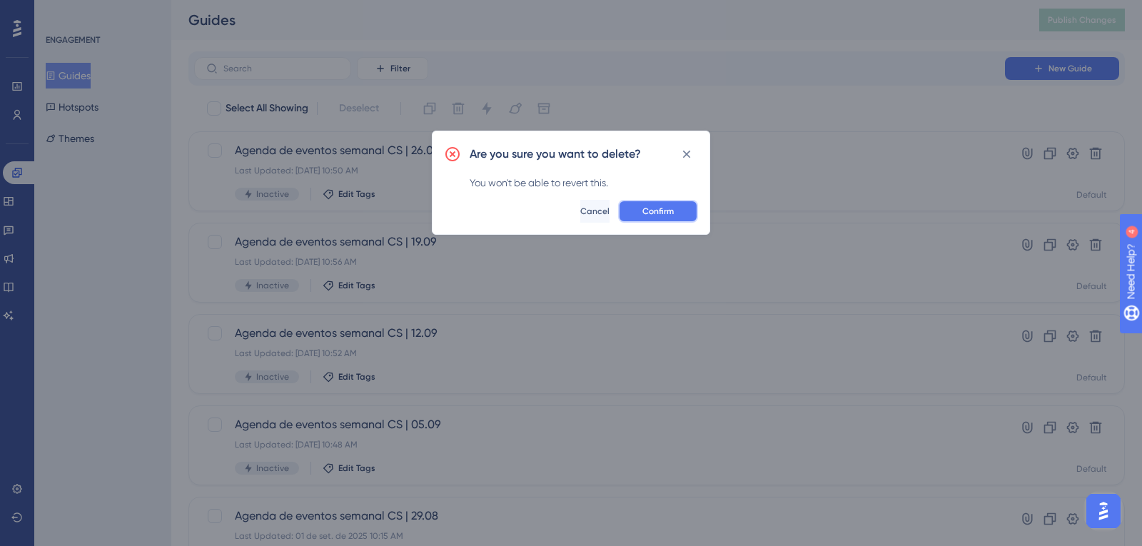
click at [684, 213] on button "Confirm" at bounding box center [658, 211] width 80 height 23
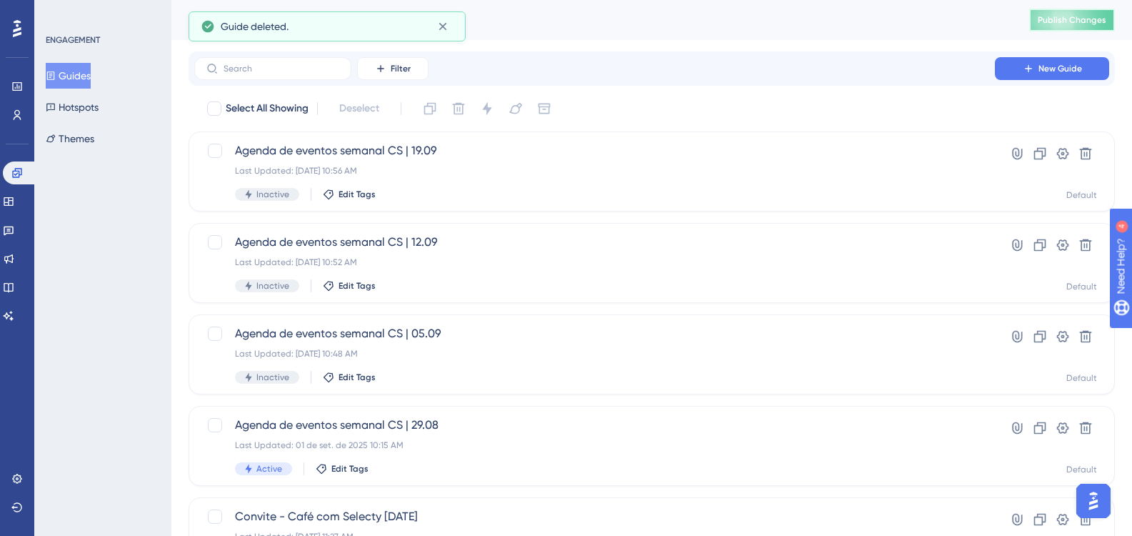
click at [1095, 19] on span "Publish Changes" at bounding box center [1071, 19] width 69 height 11
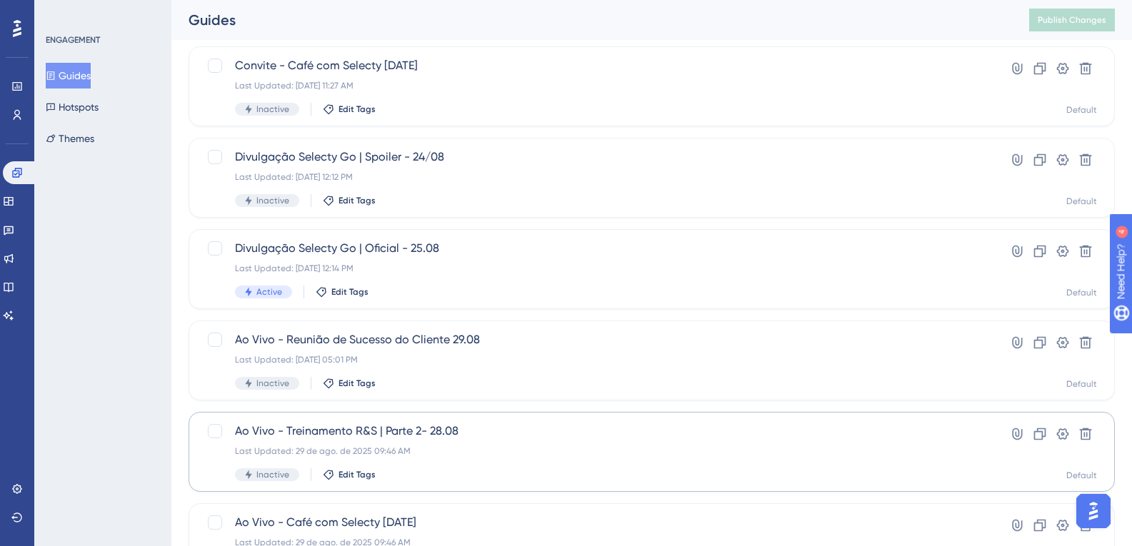
scroll to position [562, 0]
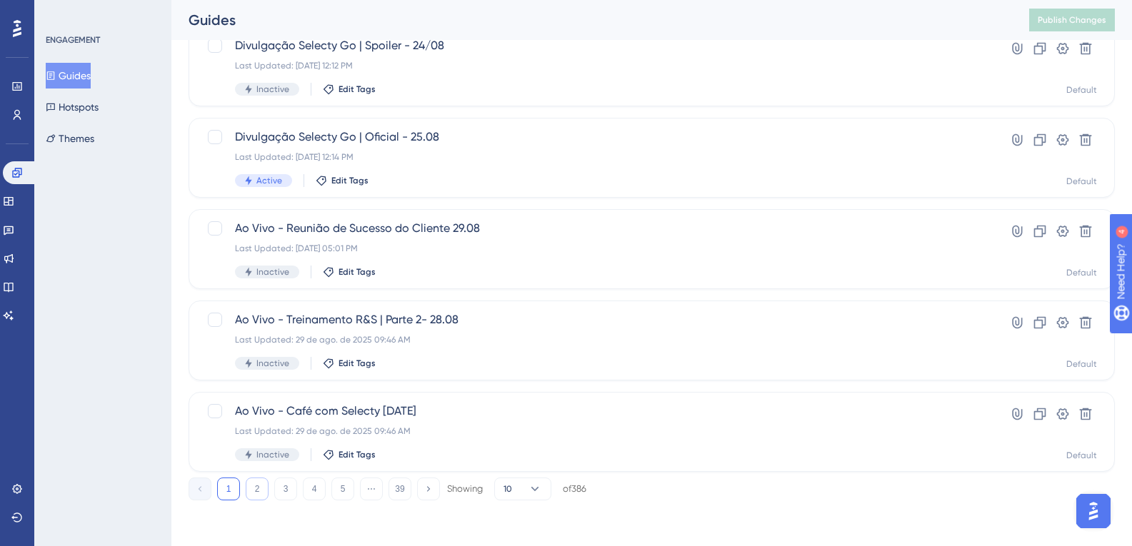
click at [261, 489] on button "2" at bounding box center [257, 489] width 23 height 23
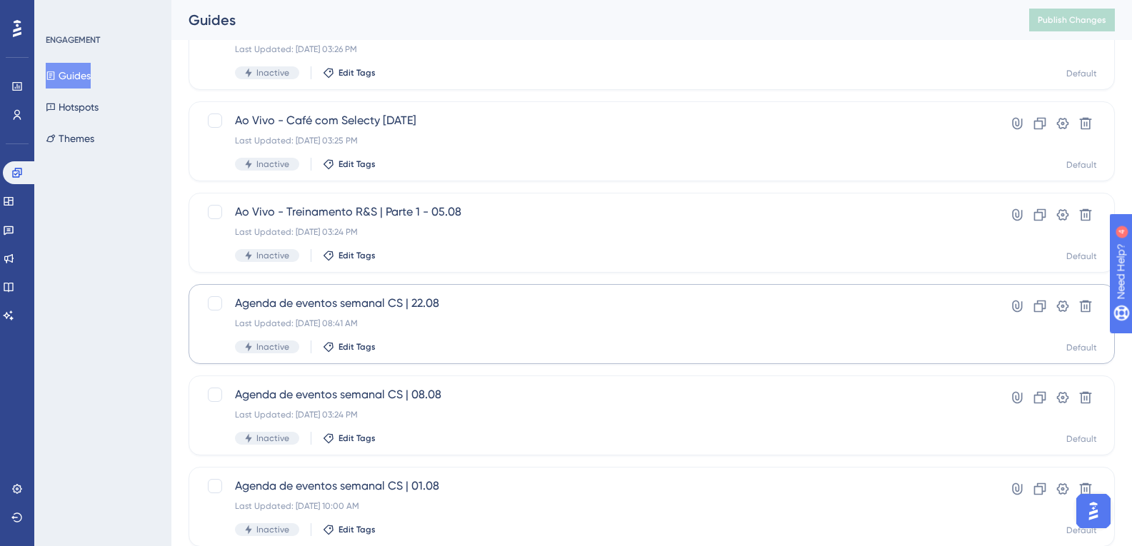
scroll to position [419, 0]
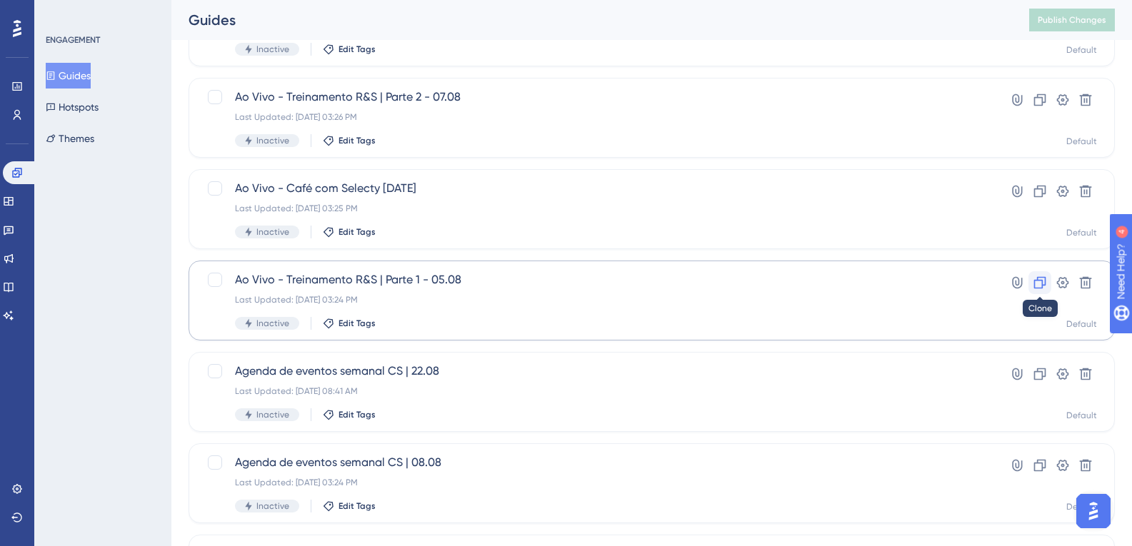
click at [1034, 286] on icon at bounding box center [1040, 283] width 12 height 12
click at [1038, 284] on icon at bounding box center [1039, 283] width 14 height 14
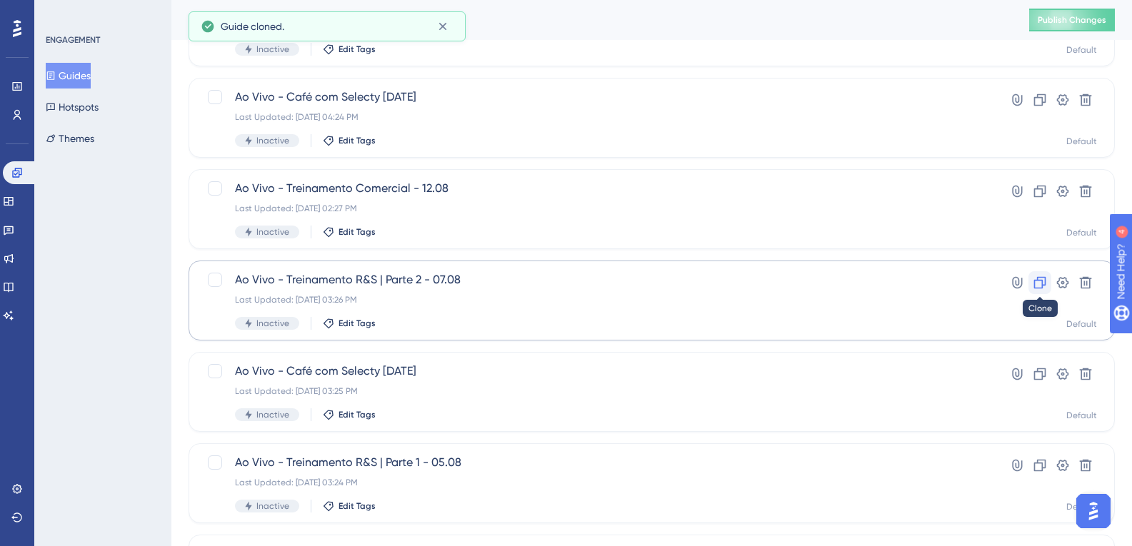
click at [1038, 281] on icon at bounding box center [1040, 283] width 12 height 12
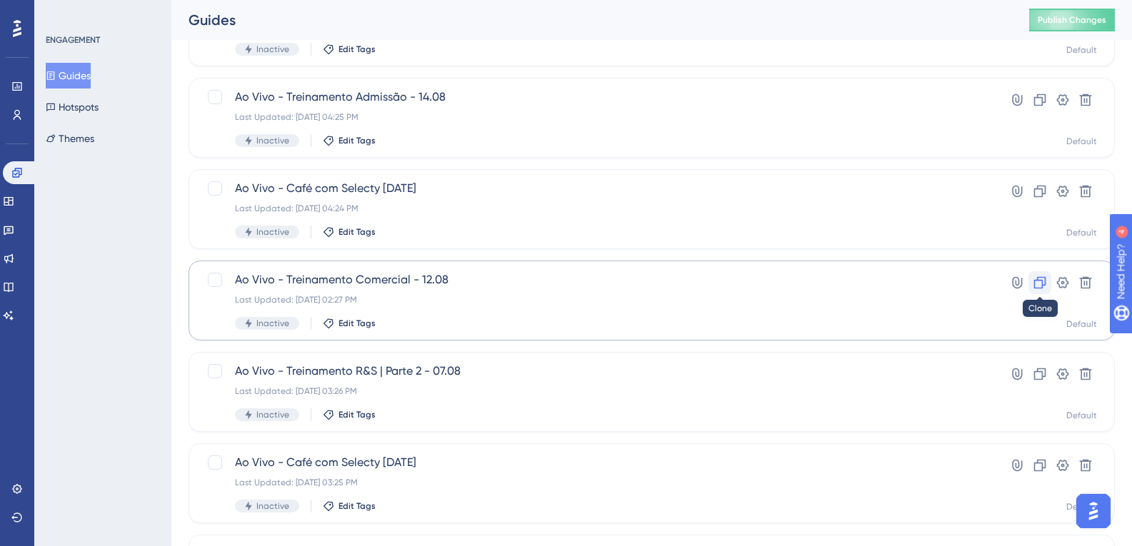
click at [1040, 283] on icon at bounding box center [1039, 283] width 14 height 14
click at [1042, 283] on icon at bounding box center [1040, 283] width 12 height 12
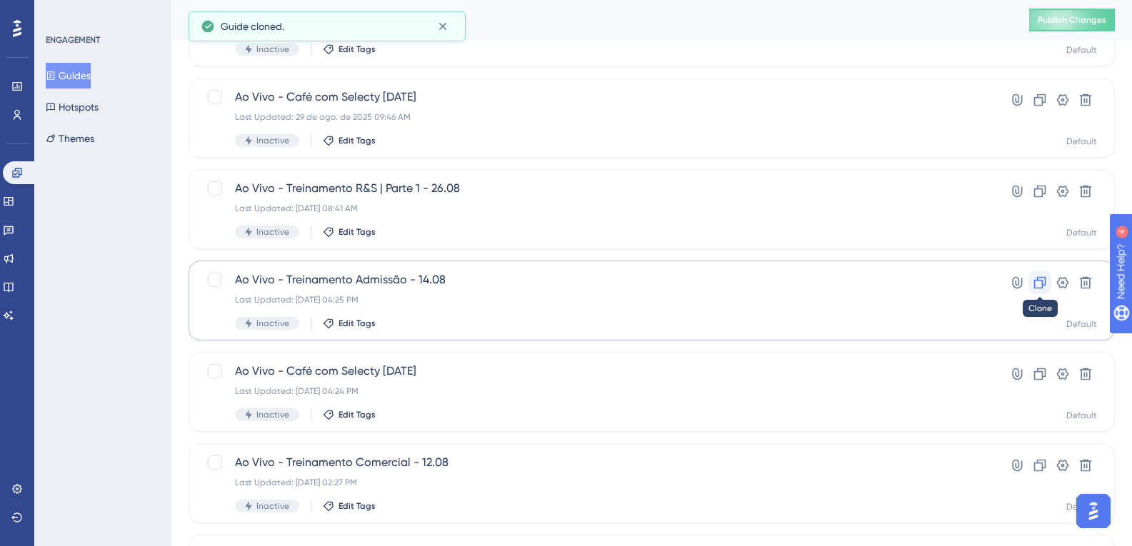
click at [1032, 284] on button at bounding box center [1039, 282] width 23 height 23
click at [1035, 192] on icon at bounding box center [1040, 192] width 12 height 12
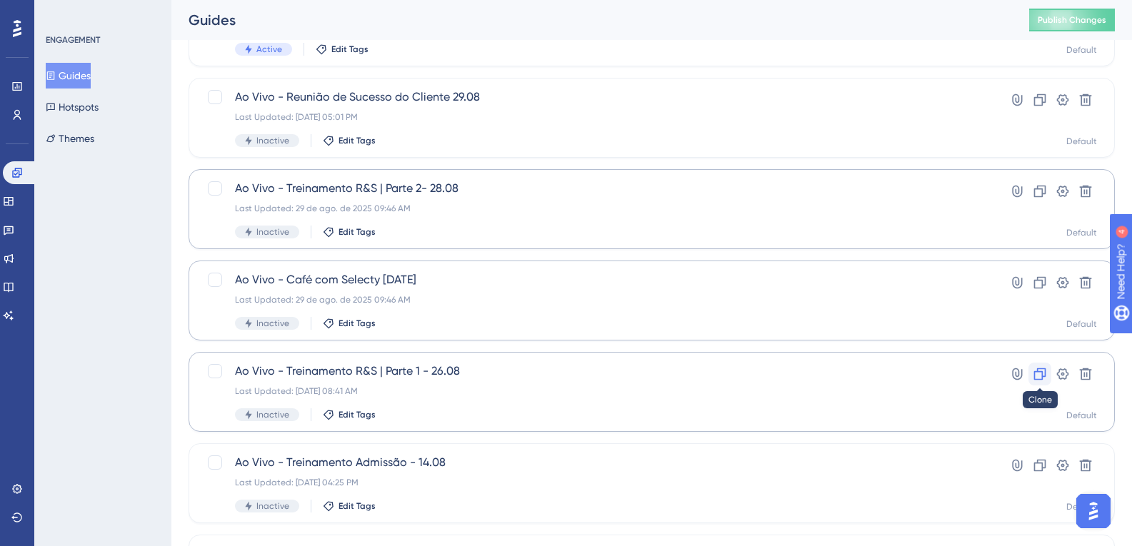
click at [1033, 374] on icon at bounding box center [1039, 374] width 14 height 14
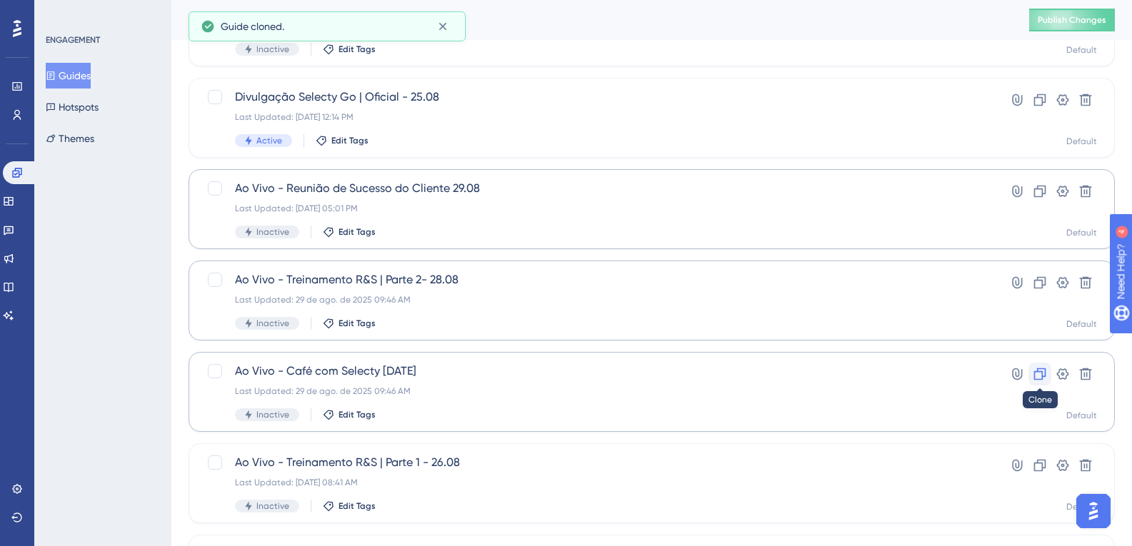
click at [1042, 376] on icon at bounding box center [1040, 374] width 12 height 12
click at [1042, 378] on icon at bounding box center [1040, 374] width 12 height 12
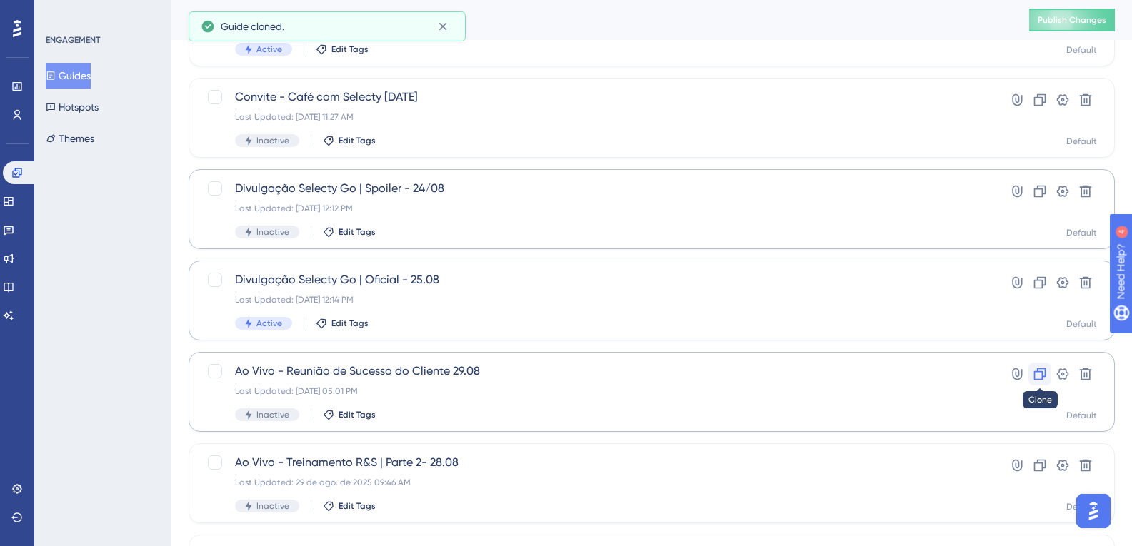
click at [1042, 374] on icon at bounding box center [1040, 374] width 12 height 12
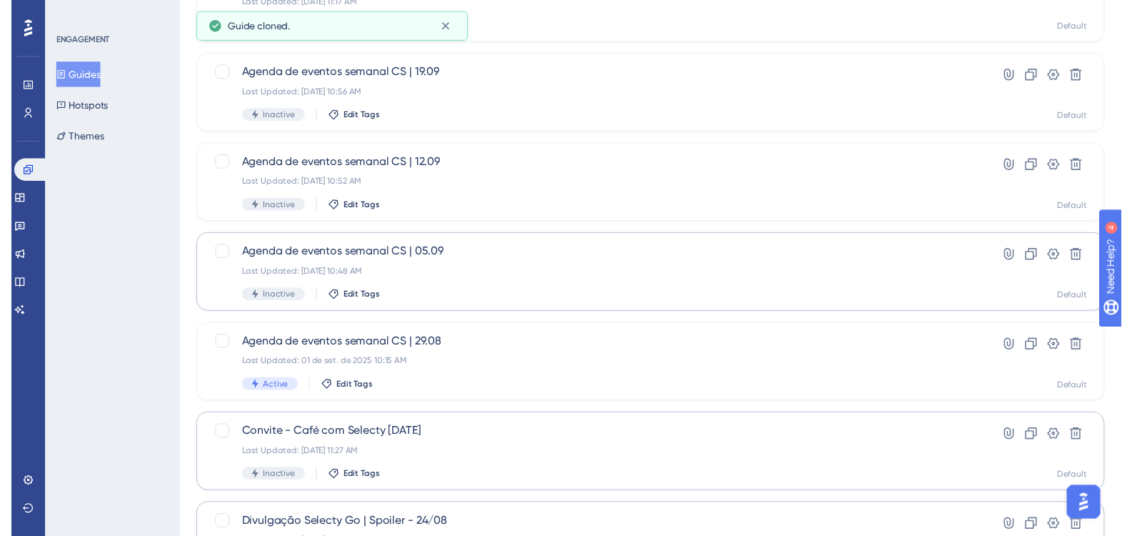
scroll to position [0, 0]
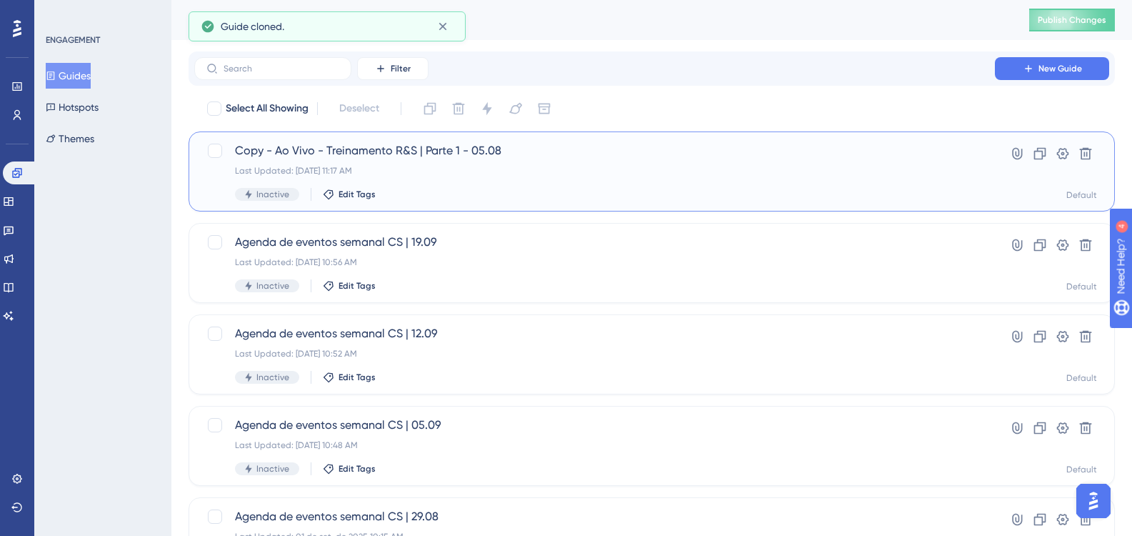
click at [618, 164] on div "Copy - Ao Vivo - Treinamento R&S | Parte 1 - 05.08 Last Updated: [DATE] 11:17 A…" at bounding box center [594, 171] width 719 height 59
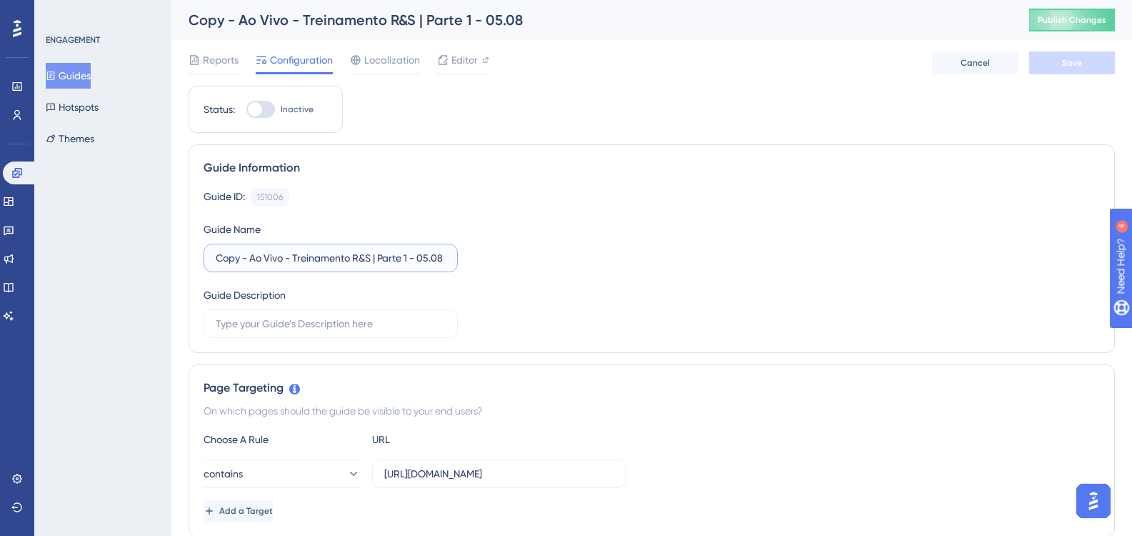
drag, startPoint x: 250, startPoint y: 259, endPoint x: 84, endPoint y: 259, distance: 166.4
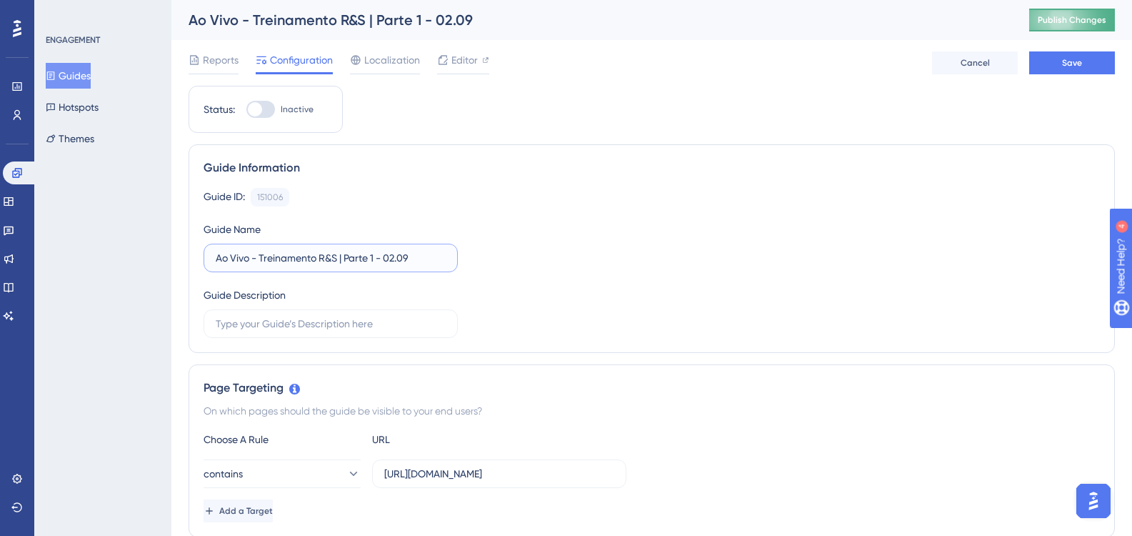
type input "Ao Vivo - Treinamento R&S | Parte 1 - 02.09"
click at [1082, 24] on span "Publish Changes" at bounding box center [1071, 19] width 69 height 11
click at [1076, 68] on span "Save" at bounding box center [1072, 62] width 20 height 11
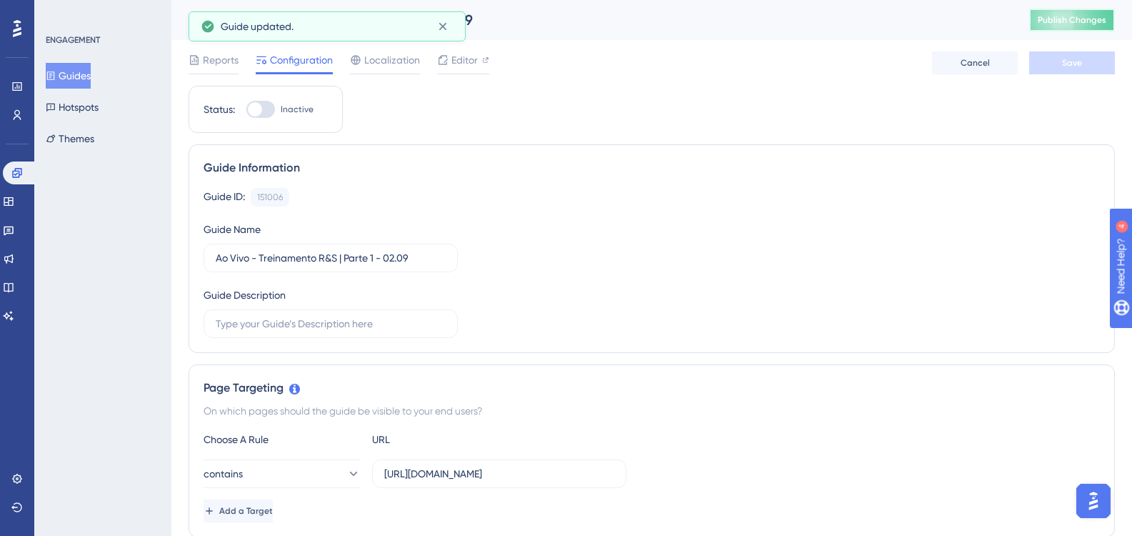
click at [1106, 22] on span "Publish Changes" at bounding box center [1071, 19] width 69 height 11
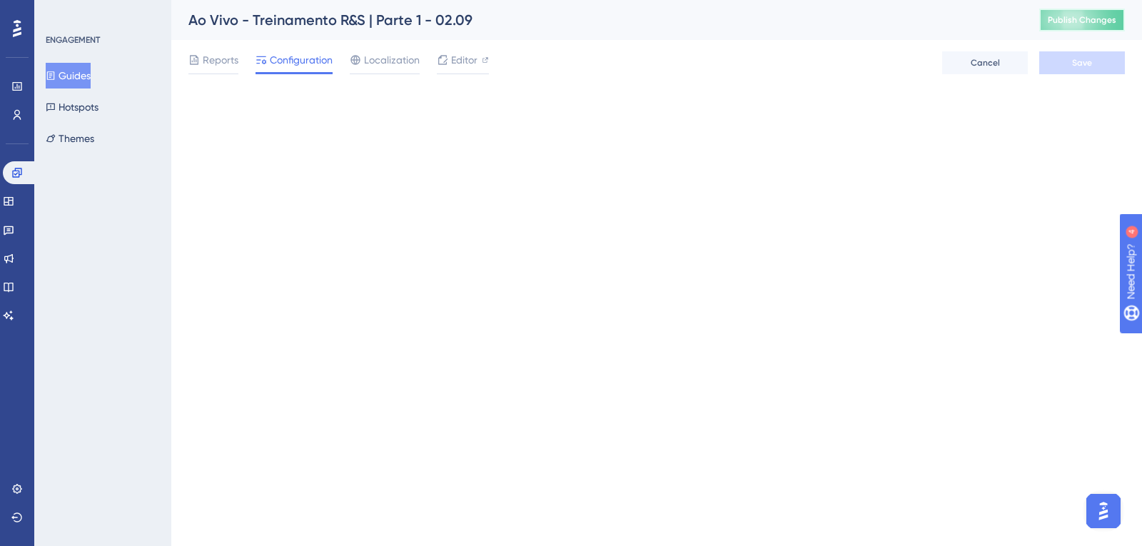
click at [1067, 19] on span "Publish Changes" at bounding box center [1082, 19] width 69 height 11
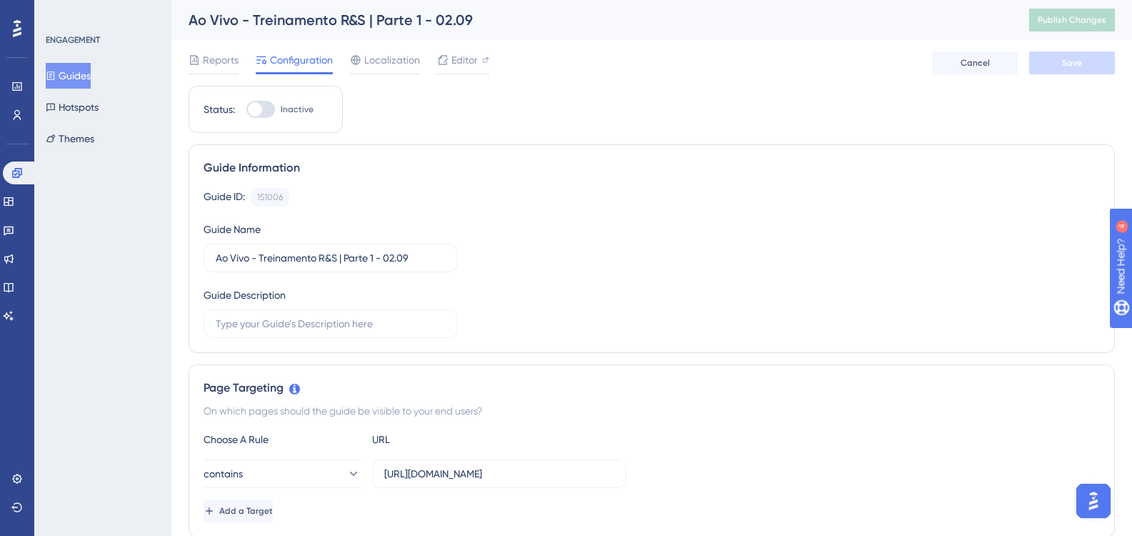
click at [91, 77] on button "Guides" at bounding box center [68, 76] width 45 height 26
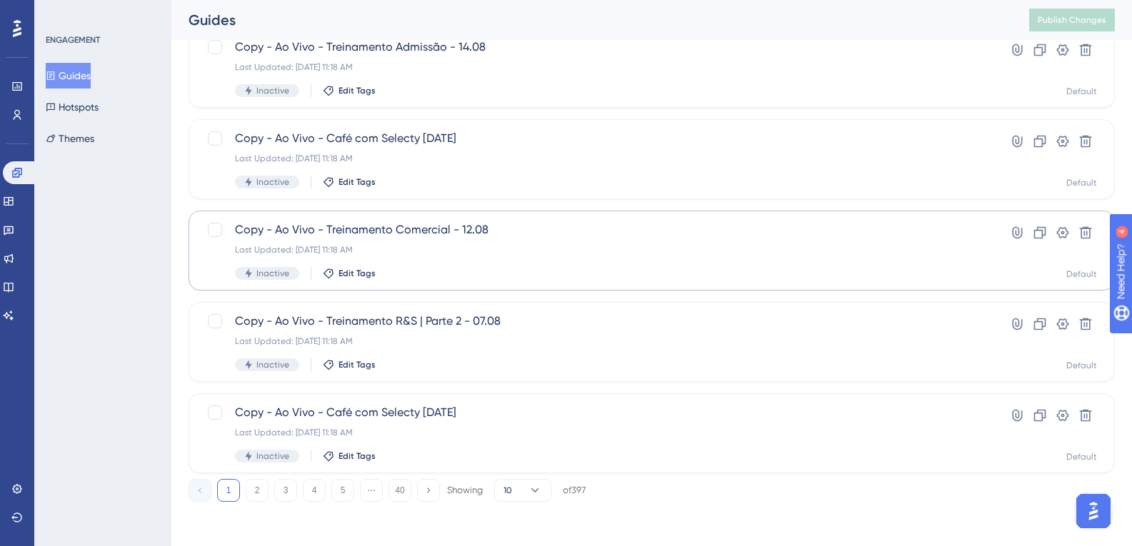
scroll to position [562, 0]
click at [261, 485] on button "2" at bounding box center [257, 489] width 23 height 23
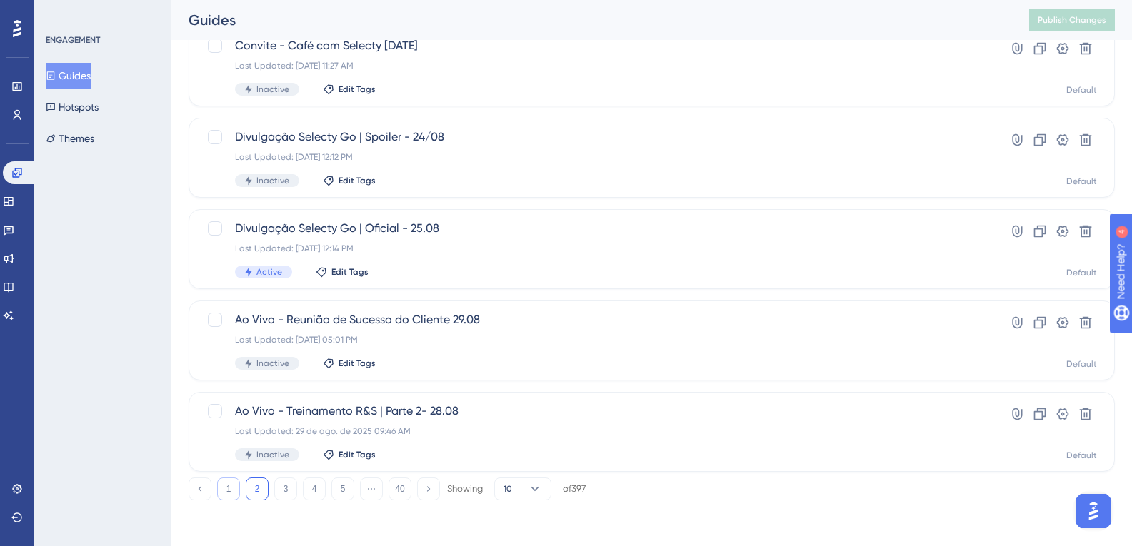
click at [231, 486] on button "1" at bounding box center [228, 489] width 23 height 23
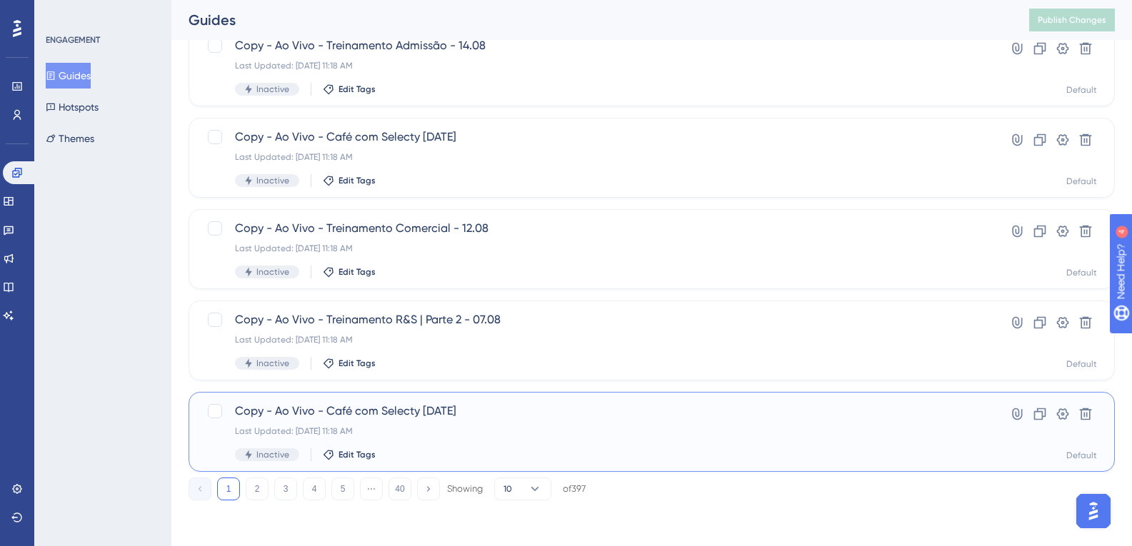
click at [450, 423] on div "Copy - Ao Vivo - Café com Selecty [DATE] Last Updated: [DATE] 11:18 AM Inactive…" at bounding box center [594, 432] width 719 height 59
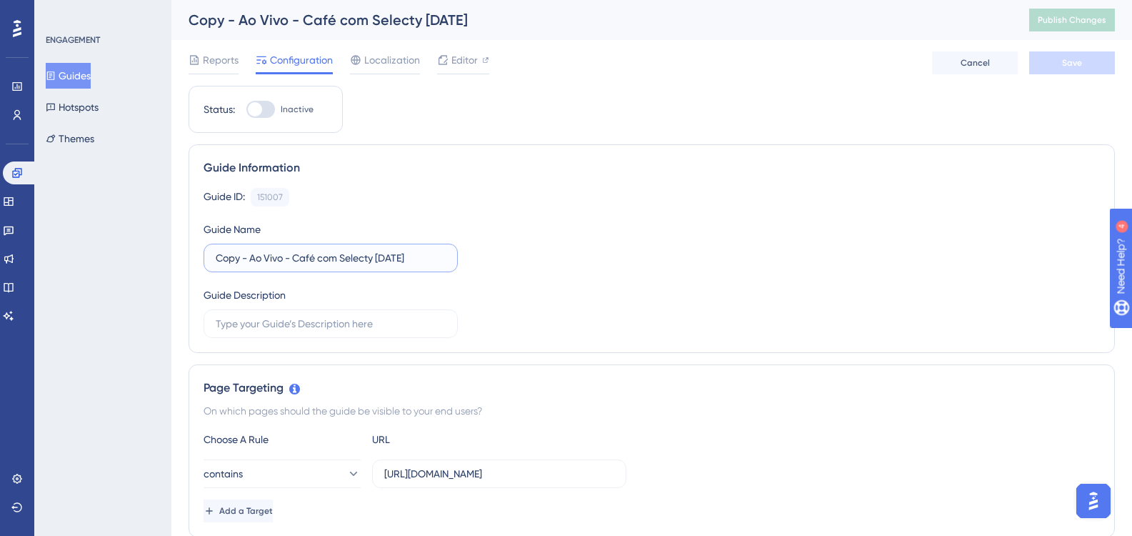
drag, startPoint x: 249, startPoint y: 258, endPoint x: 113, endPoint y: 259, distance: 136.4
click at [89, 77] on button "Guides" at bounding box center [68, 76] width 45 height 26
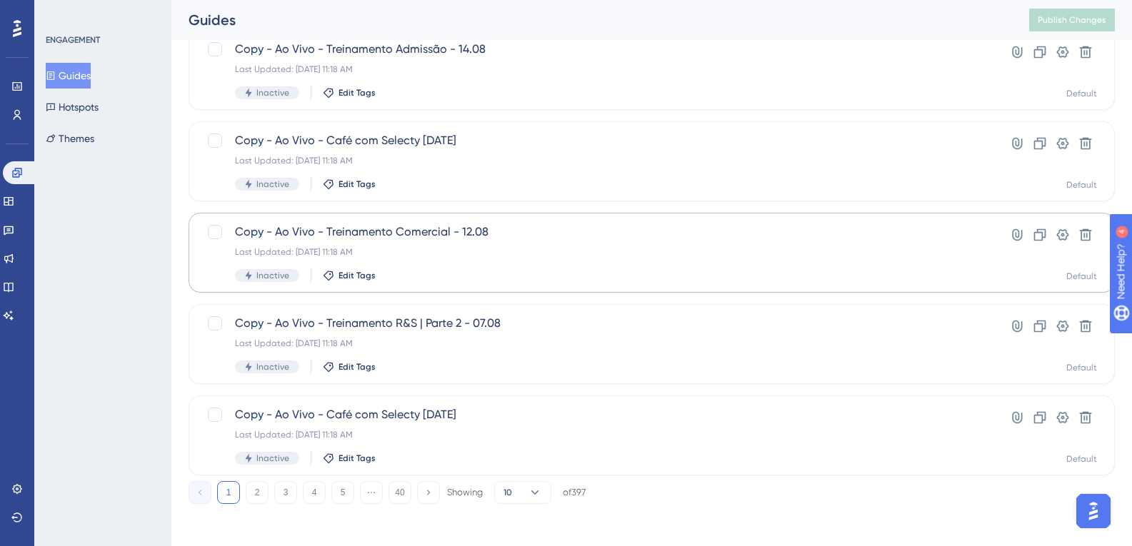
scroll to position [562, 0]
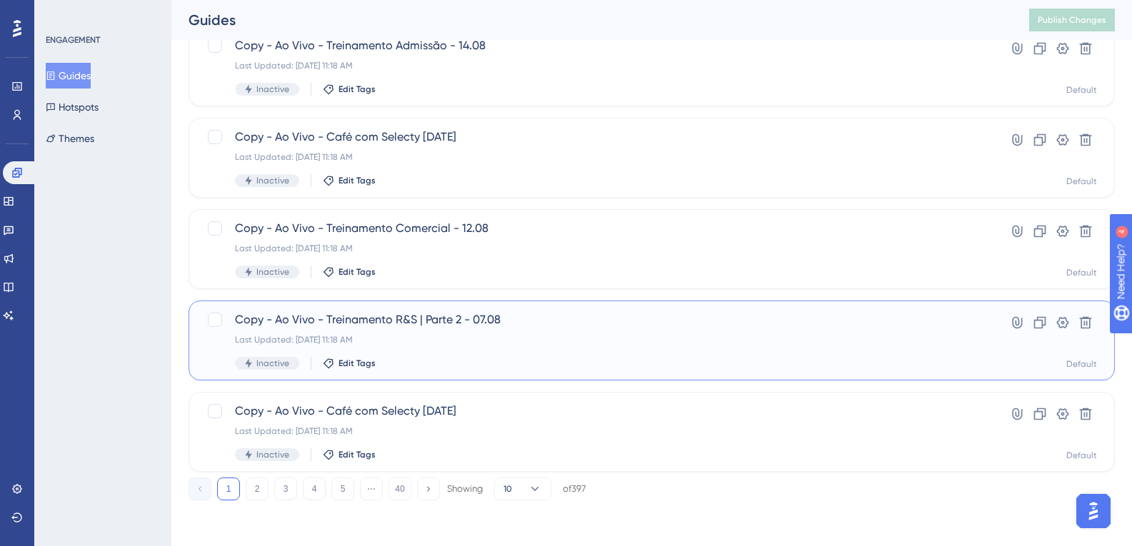
click at [391, 329] on div "Copy - Ao Vivo - Treinamento R&S | Parte 2 - 07.08 Last Updated: [DATE] 11:18 A…" at bounding box center [594, 340] width 719 height 59
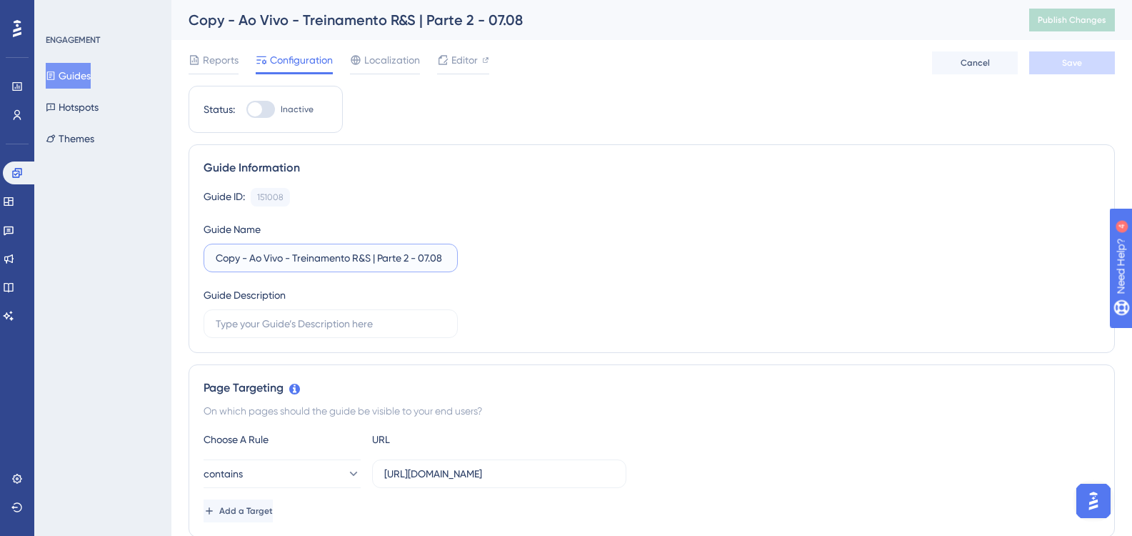
drag, startPoint x: 251, startPoint y: 257, endPoint x: 156, endPoint y: 250, distance: 95.9
click at [383, 257] on input "Ao Vivo - Treinamento R&S | Parte 2 - 07.08" at bounding box center [331, 258] width 230 height 16
click at [396, 256] on input "Ao Vivo - Treinamento R&S | Parte 2 - 07.08" at bounding box center [331, 258] width 230 height 16
type input "Ao Vivo - Treinamento R&S | Parte 2 - 04.09"
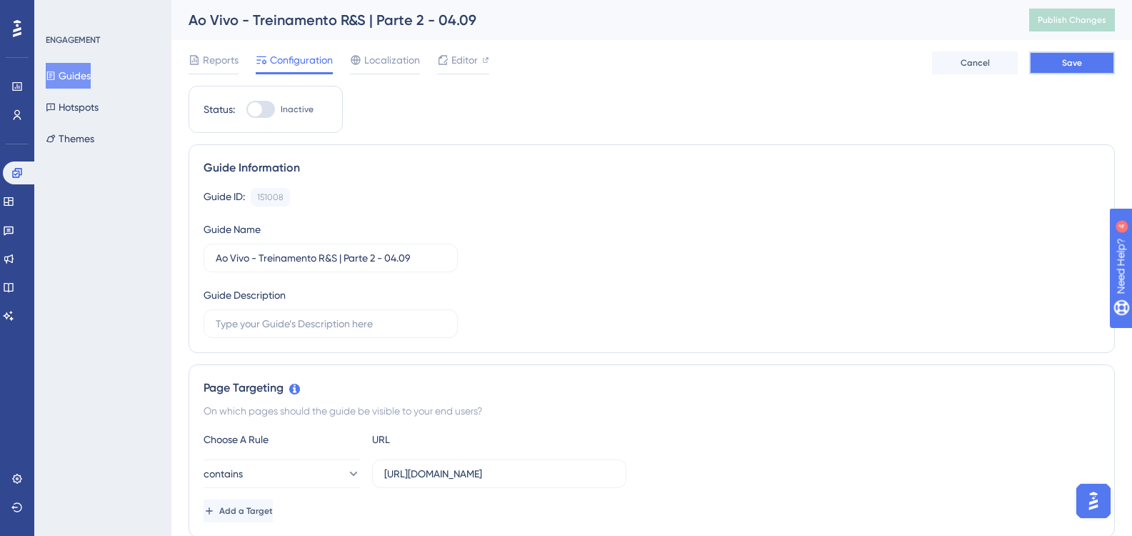
click at [1056, 60] on button "Save" at bounding box center [1072, 62] width 86 height 23
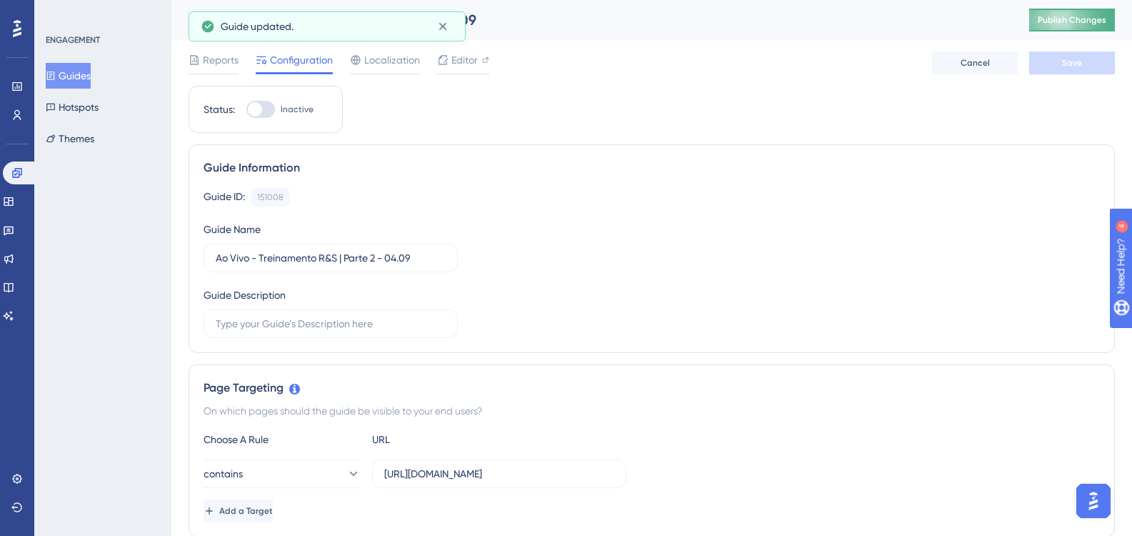
click at [1075, 26] on button "Publish Changes" at bounding box center [1072, 20] width 86 height 23
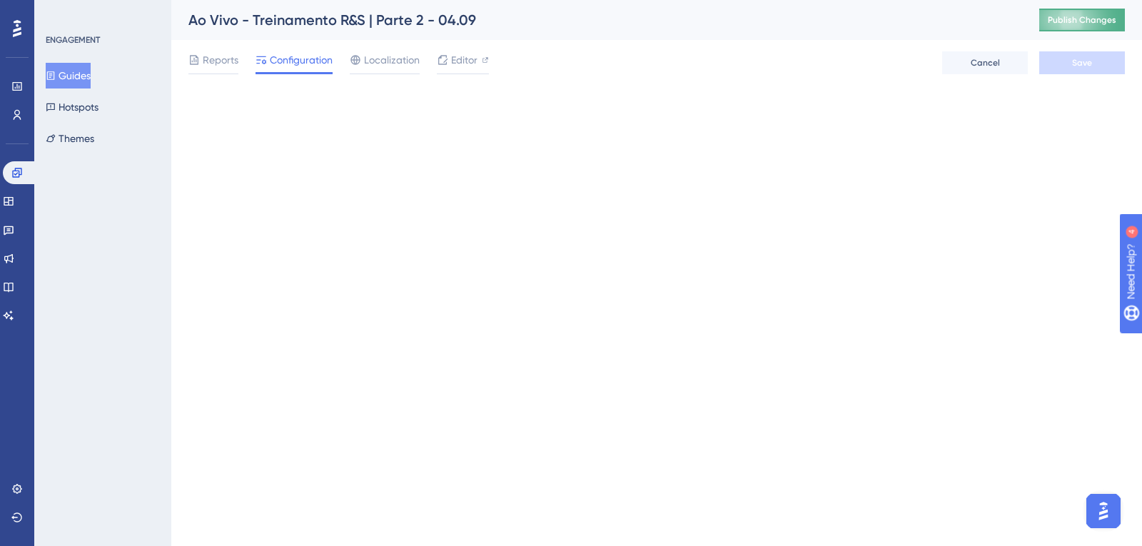
click at [1062, 12] on button "Publish Changes" at bounding box center [1083, 20] width 86 height 23
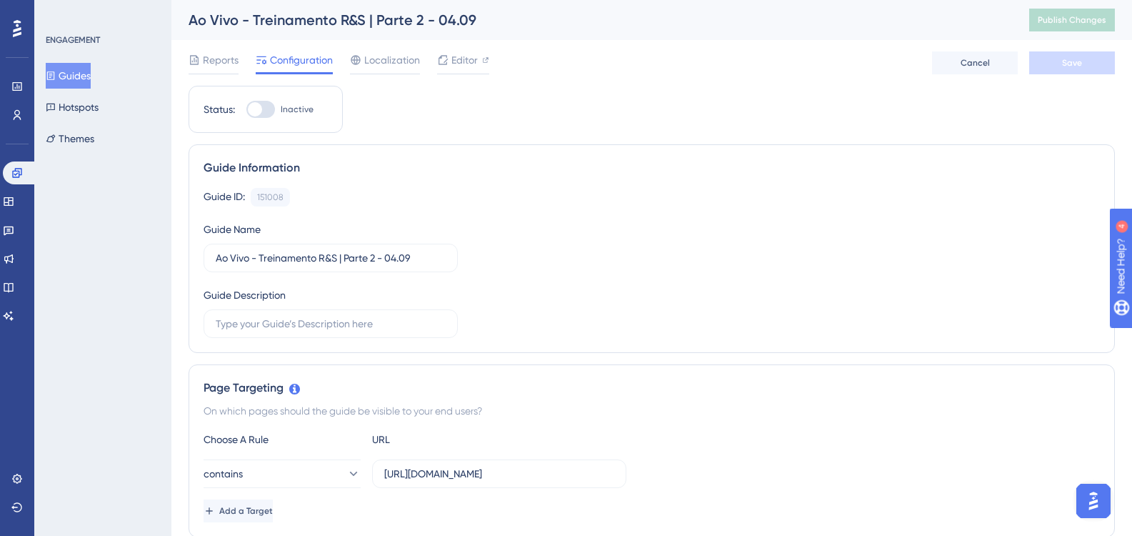
click at [56, 76] on icon at bounding box center [51, 76] width 10 height 10
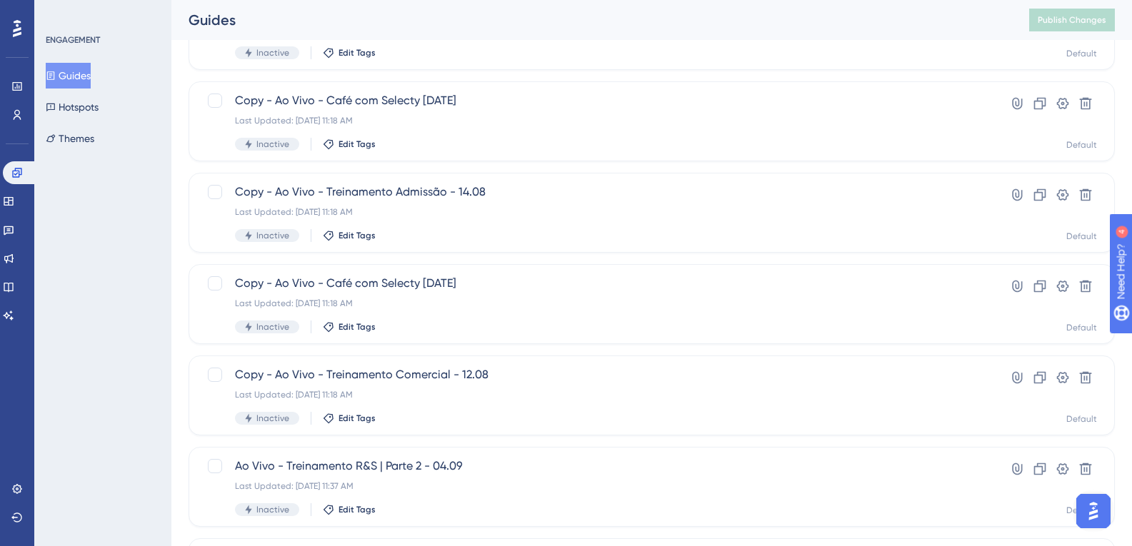
scroll to position [428, 0]
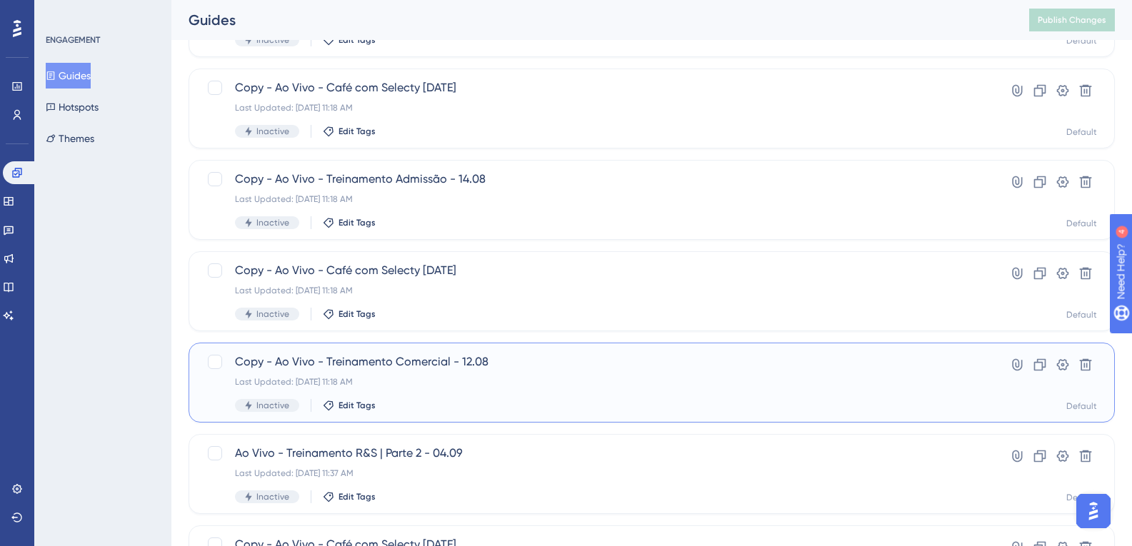
click at [456, 366] on span "Copy - Ao Vivo - Treinamento Comercial - 12.08" at bounding box center [594, 361] width 719 height 17
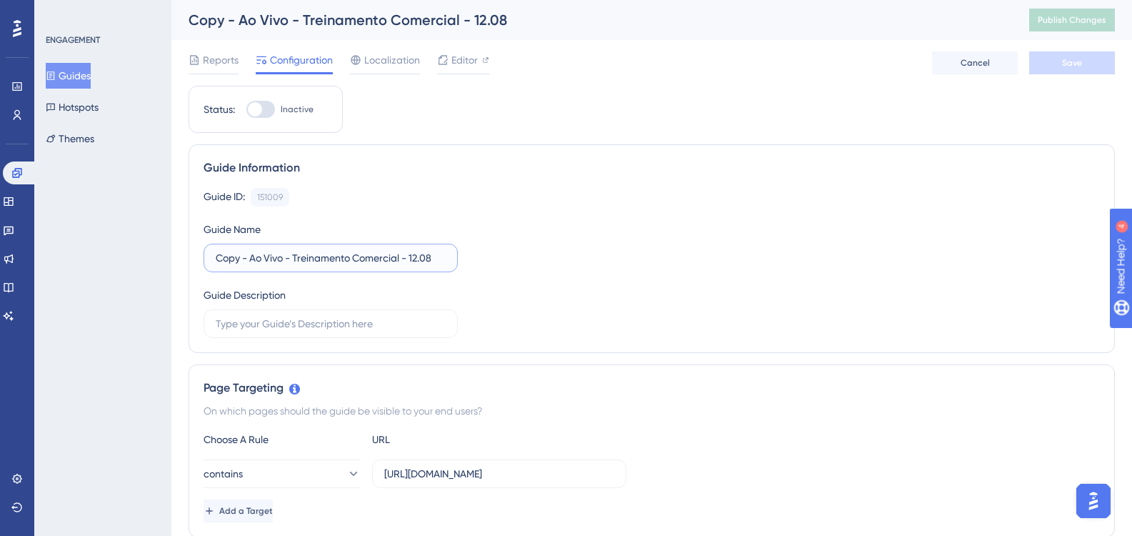
drag, startPoint x: 251, startPoint y: 257, endPoint x: 45, endPoint y: 226, distance: 208.7
click at [377, 256] on input "Ao Vivo - Treinamento Comercial - 12.08" at bounding box center [331, 258] width 230 height 16
type input "Ao Vivo - Treinamento Comercial - 09.09"
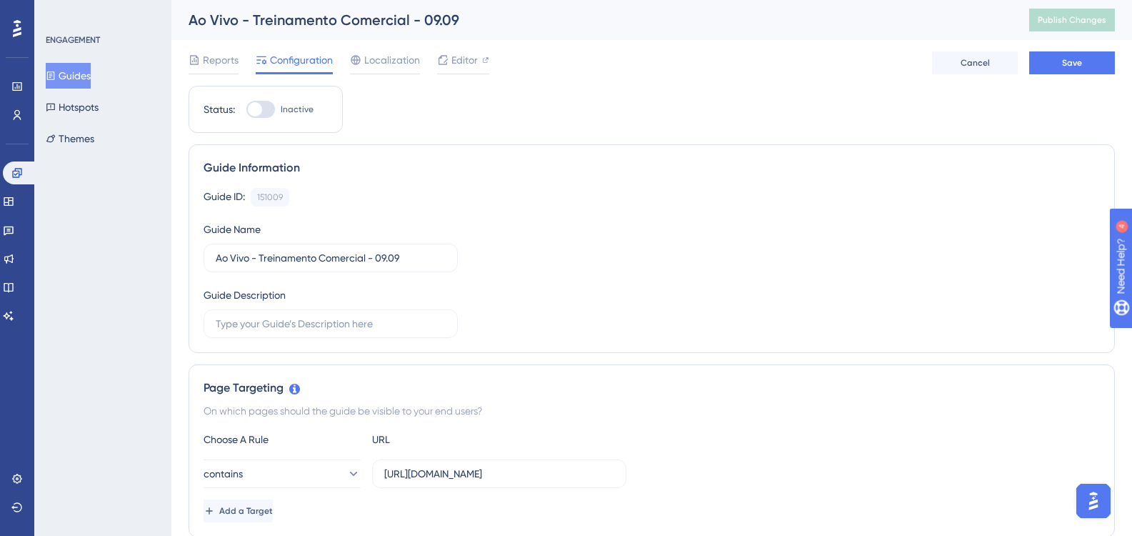
click at [570, 268] on div "Guide ID: 151009 Copy Guide Name Ao Vivo - Treinamento Comercial - 09.09 Guide …" at bounding box center [651, 263] width 896 height 150
click at [1057, 64] on button "Save" at bounding box center [1072, 62] width 86 height 23
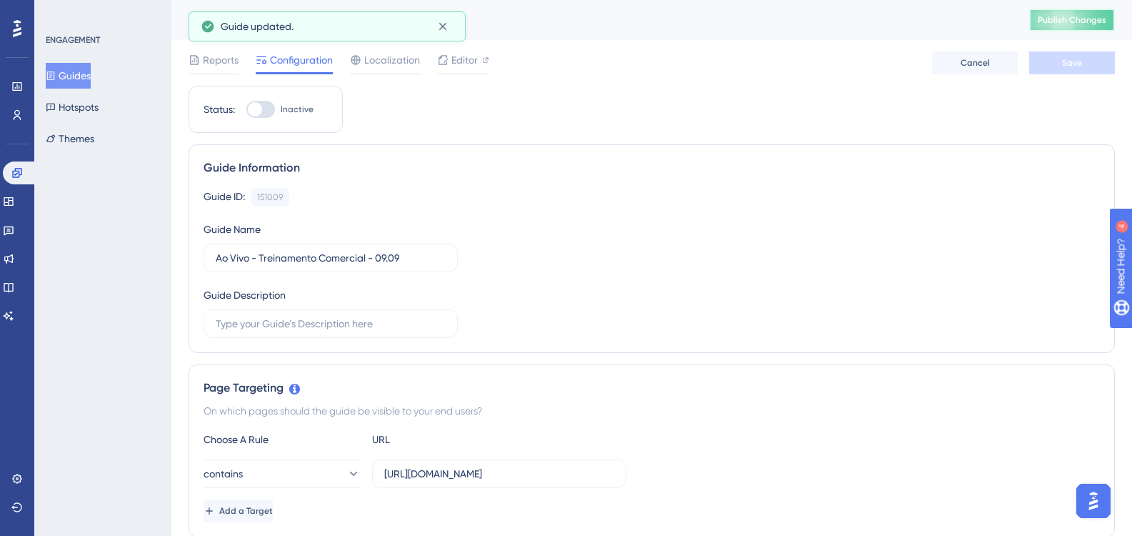
click at [1068, 15] on span "Publish Changes" at bounding box center [1071, 19] width 69 height 11
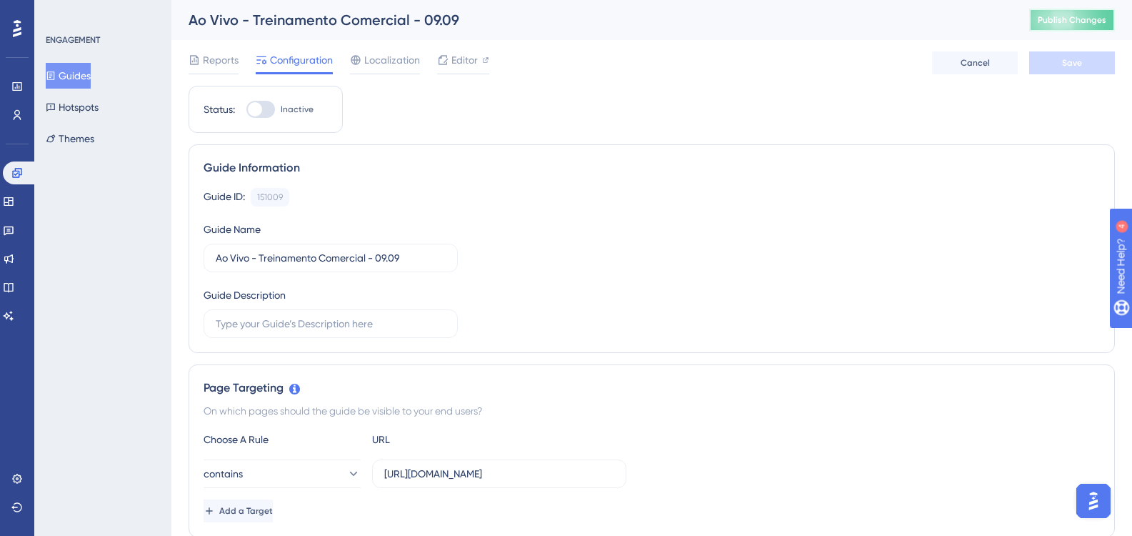
click at [1054, 21] on span "Publish Changes" at bounding box center [1071, 19] width 69 height 11
click at [91, 79] on button "Guides" at bounding box center [68, 76] width 45 height 26
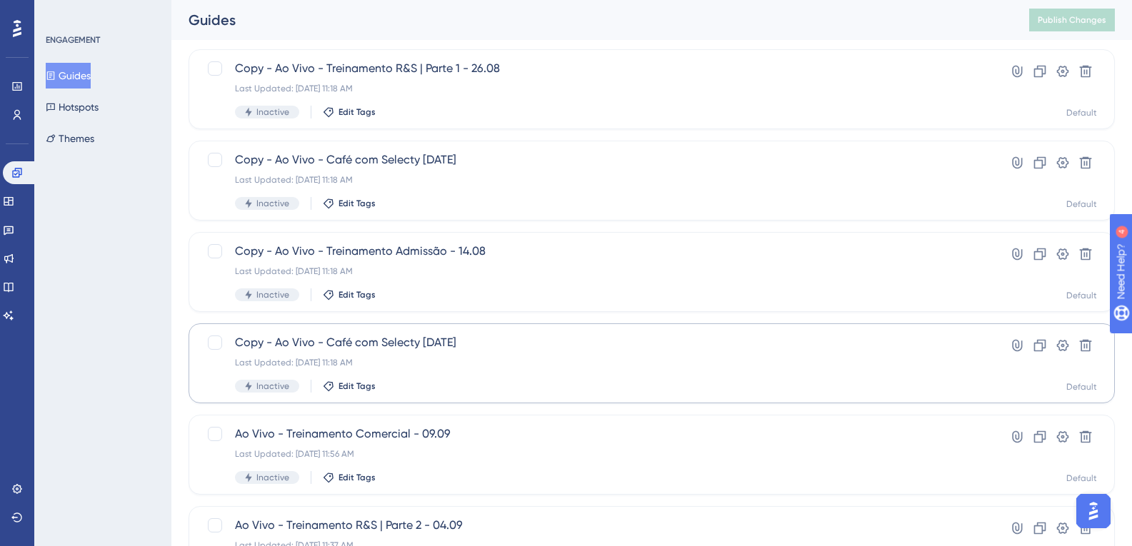
scroll to position [357, 0]
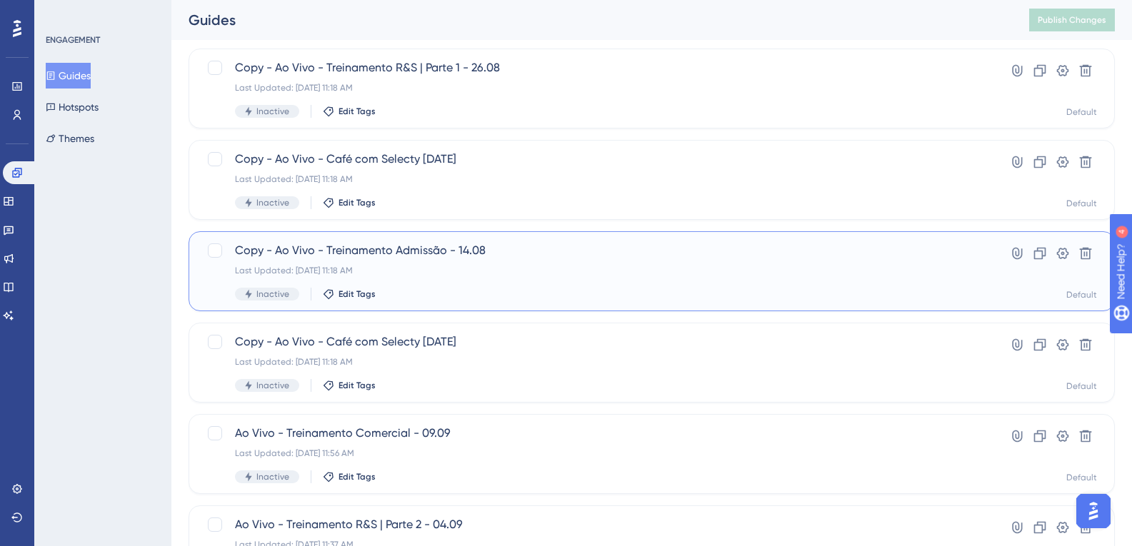
click at [529, 258] on span "Copy - Ao Vivo - Treinamento Admissão - 14.08" at bounding box center [594, 250] width 719 height 17
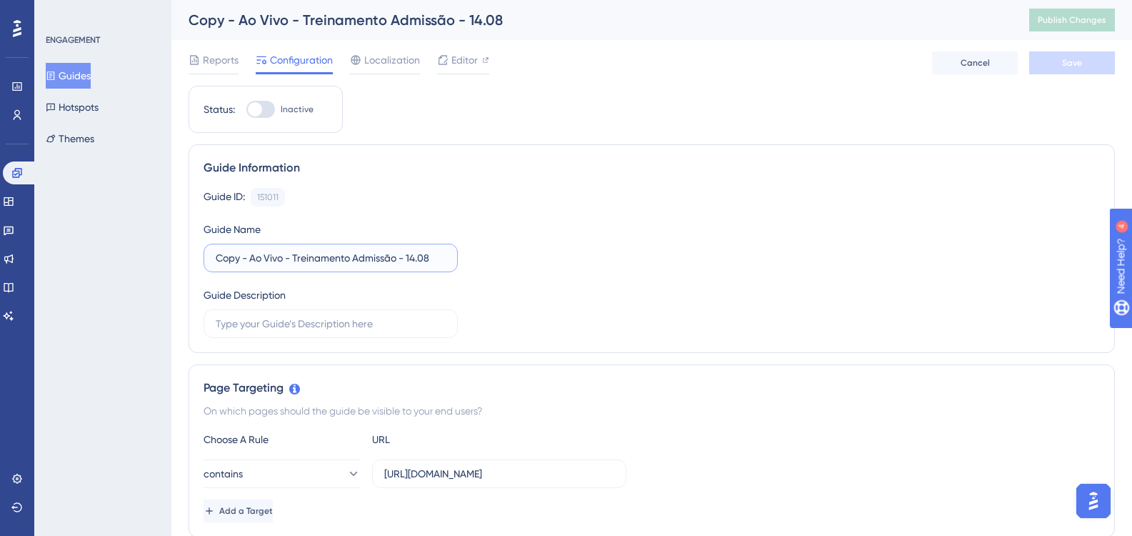
drag, startPoint x: 251, startPoint y: 257, endPoint x: 157, endPoint y: 224, distance: 99.1
type input "Ao Vivo - Treinamento Admissão - 16.09"
click at [1047, 54] on button "Save" at bounding box center [1072, 62] width 86 height 23
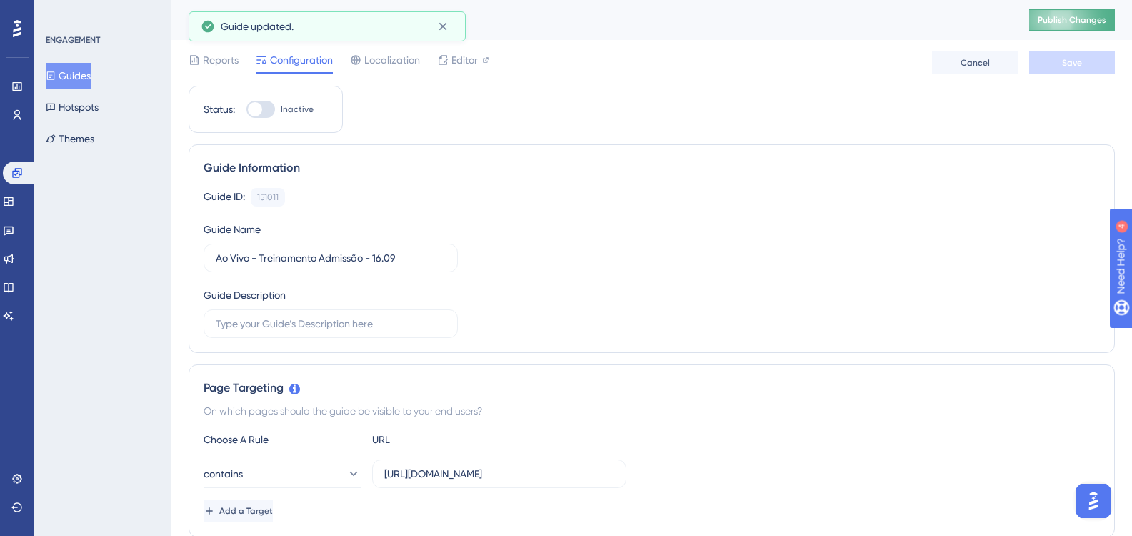
click at [1082, 19] on span "Publish Changes" at bounding box center [1071, 19] width 69 height 11
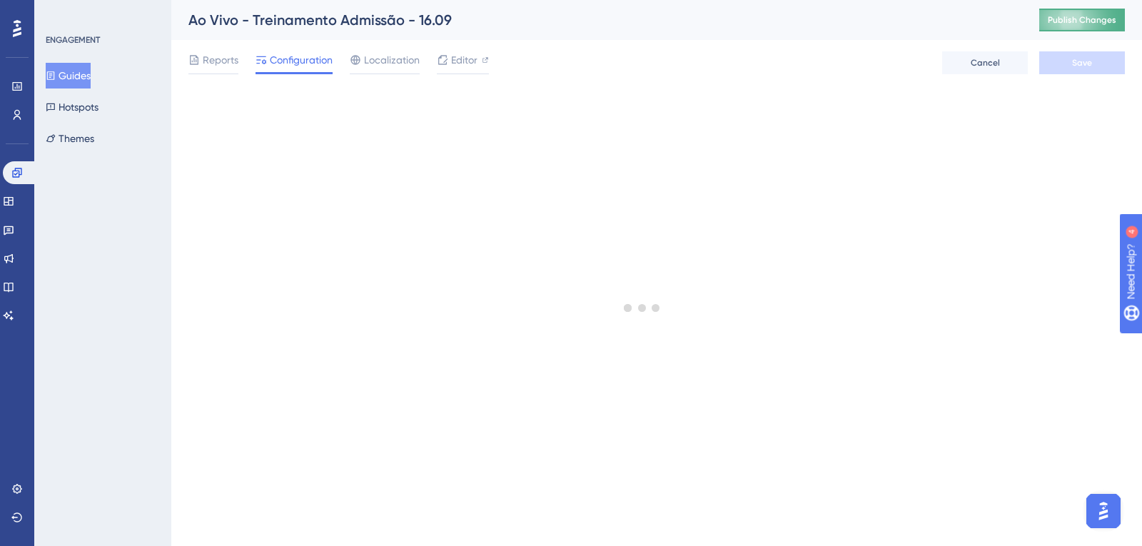
click at [1089, 20] on span "Publish Changes" at bounding box center [1082, 19] width 69 height 11
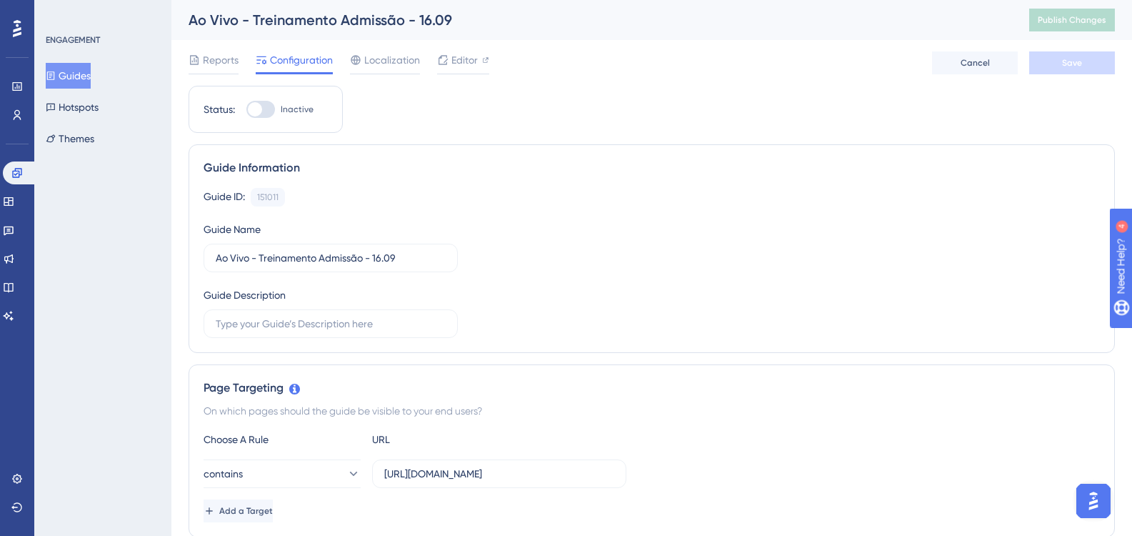
click at [580, 255] on div "Guide ID: 151011 Copy Guide Name Ao Vivo - Treinamento Admissão - 16.09 Guide D…" at bounding box center [651, 263] width 896 height 150
click at [84, 71] on button "Guides" at bounding box center [68, 76] width 45 height 26
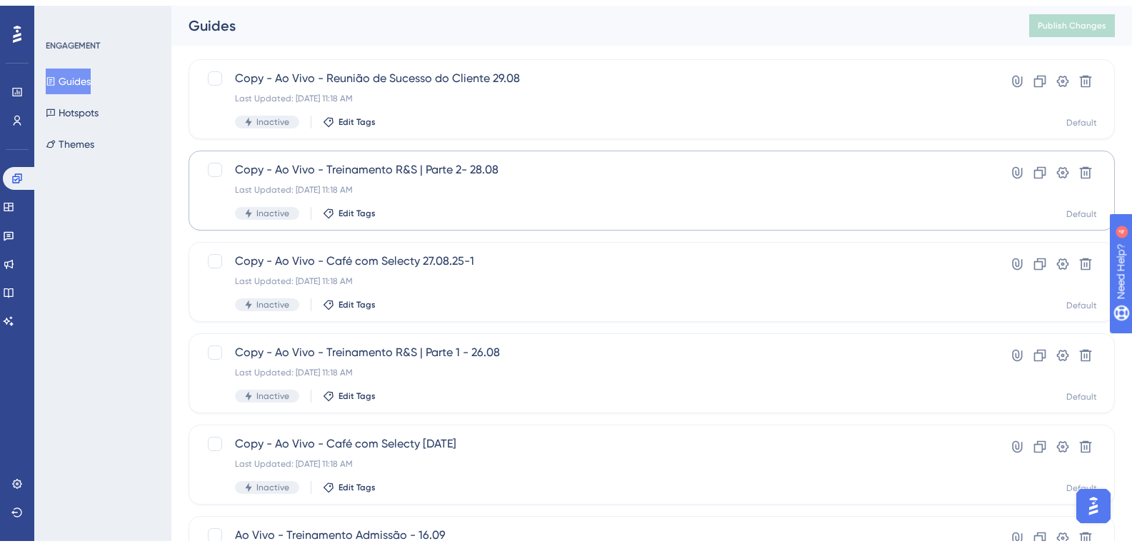
scroll to position [143, 0]
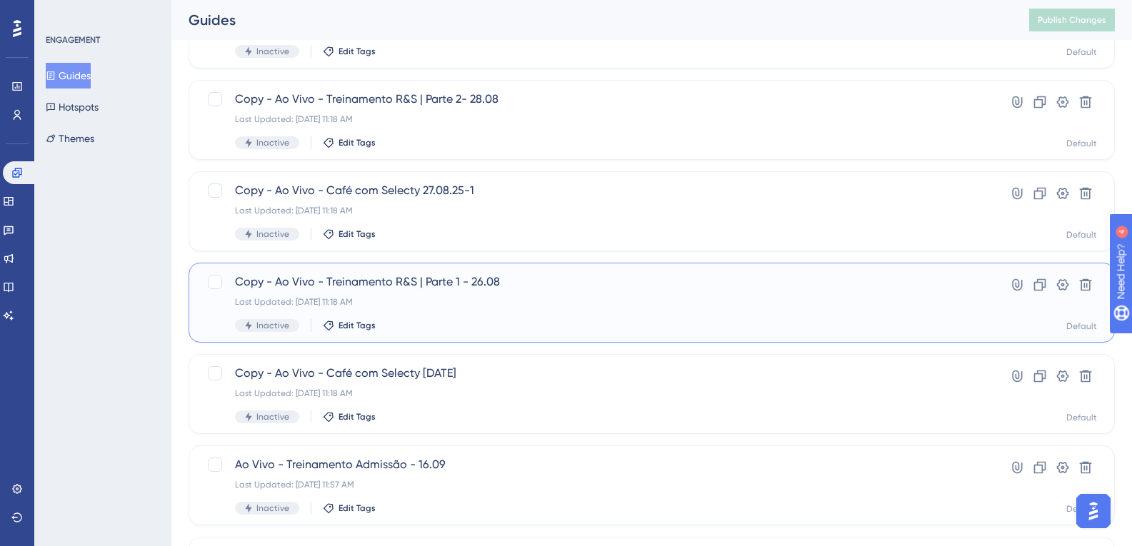
click at [573, 287] on span "Copy - Ao Vivo - Treinamento R&S | Parte 1 - 26.08" at bounding box center [594, 281] width 719 height 17
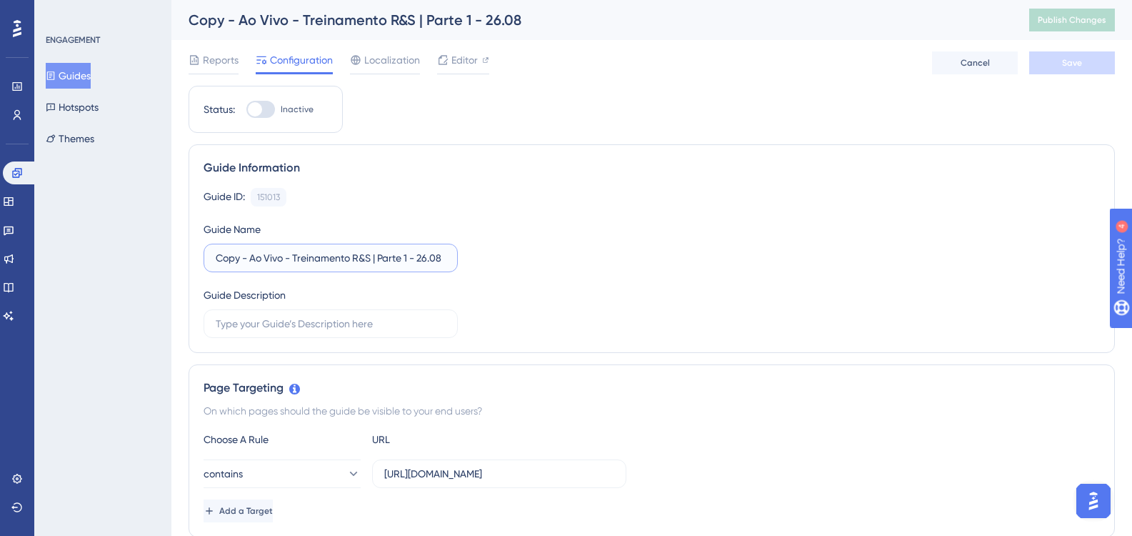
click at [378, 263] on input "Copy - Ao Vivo - Treinamento R&S | Parte 1 - 26.08" at bounding box center [331, 258] width 230 height 16
drag, startPoint x: 251, startPoint y: 255, endPoint x: 170, endPoint y: 254, distance: 81.4
type input "Ao Vivo - Treinamento R&S | Parte 1 - 23.09"
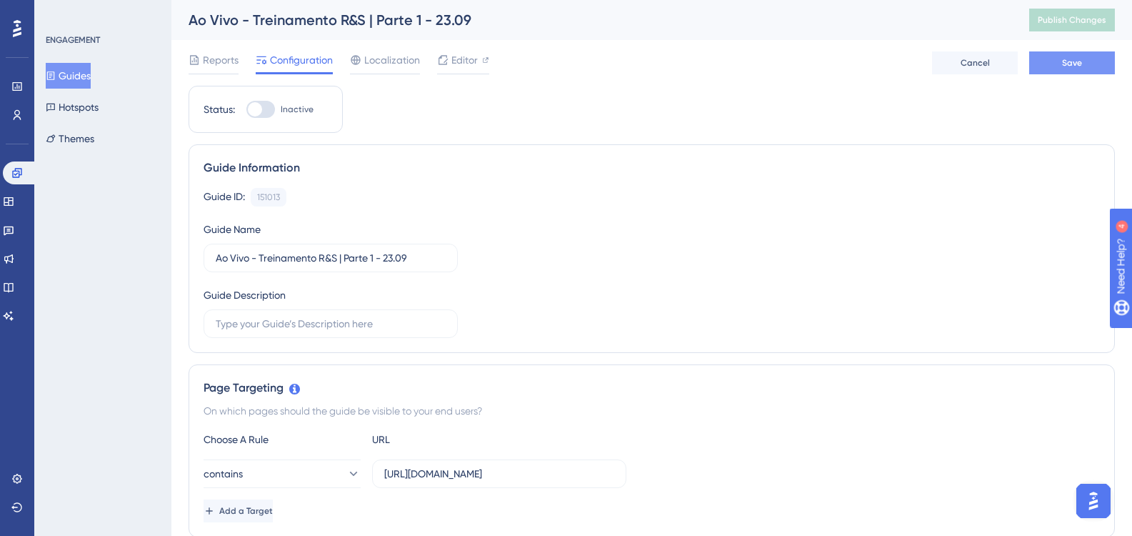
click at [1075, 61] on span "Save" at bounding box center [1072, 62] width 20 height 11
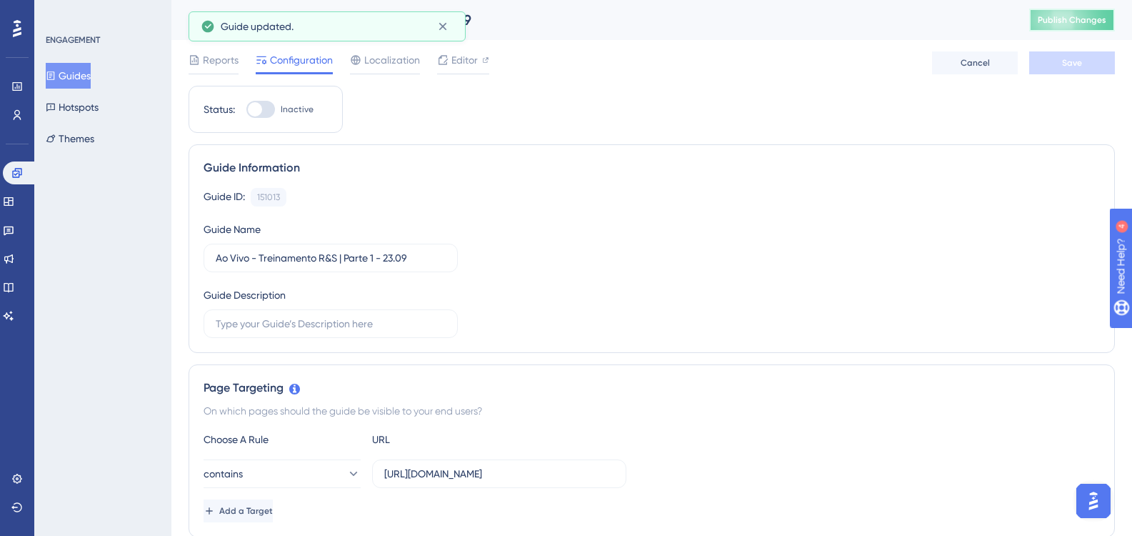
click at [1078, 26] on button "Publish Changes" at bounding box center [1072, 20] width 86 height 23
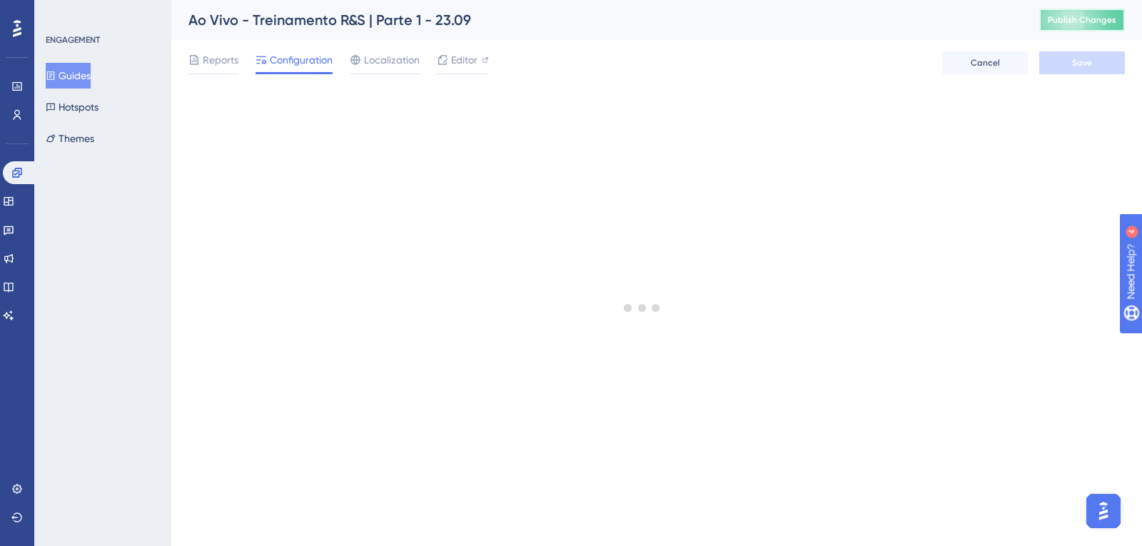
click at [1090, 24] on span "Publish Changes" at bounding box center [1082, 19] width 69 height 11
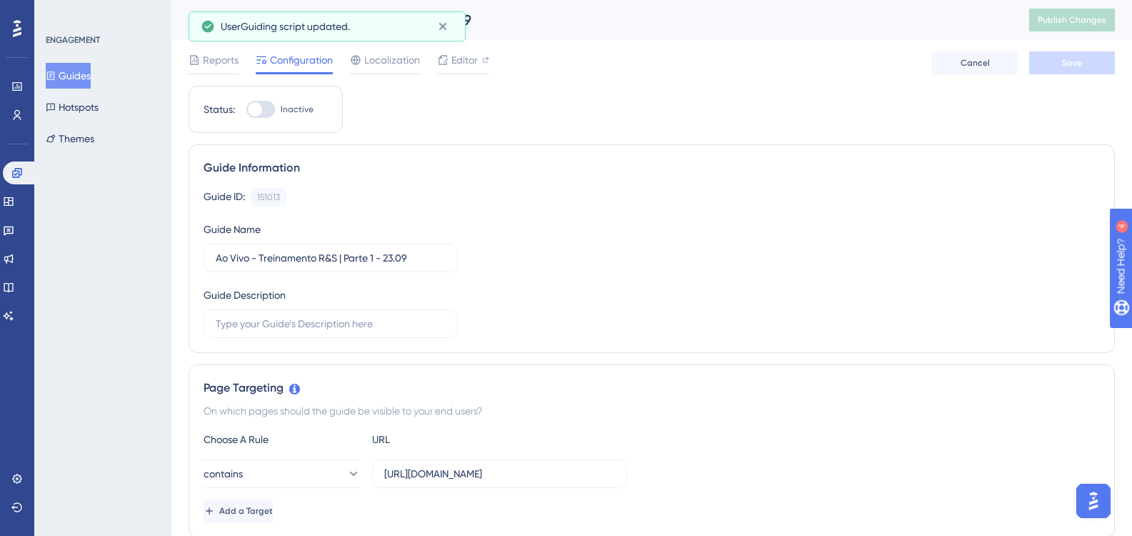
click at [84, 73] on button "Guides" at bounding box center [68, 76] width 45 height 26
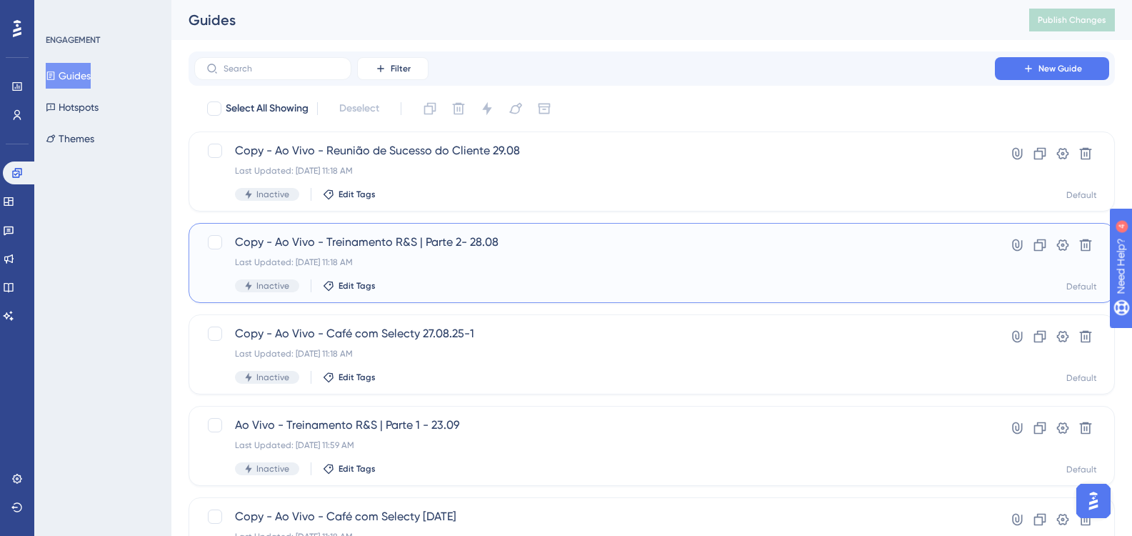
click at [508, 241] on span "Copy - Ao Vivo - Treinamento R&S | Parte 2- 28.08" at bounding box center [594, 241] width 719 height 17
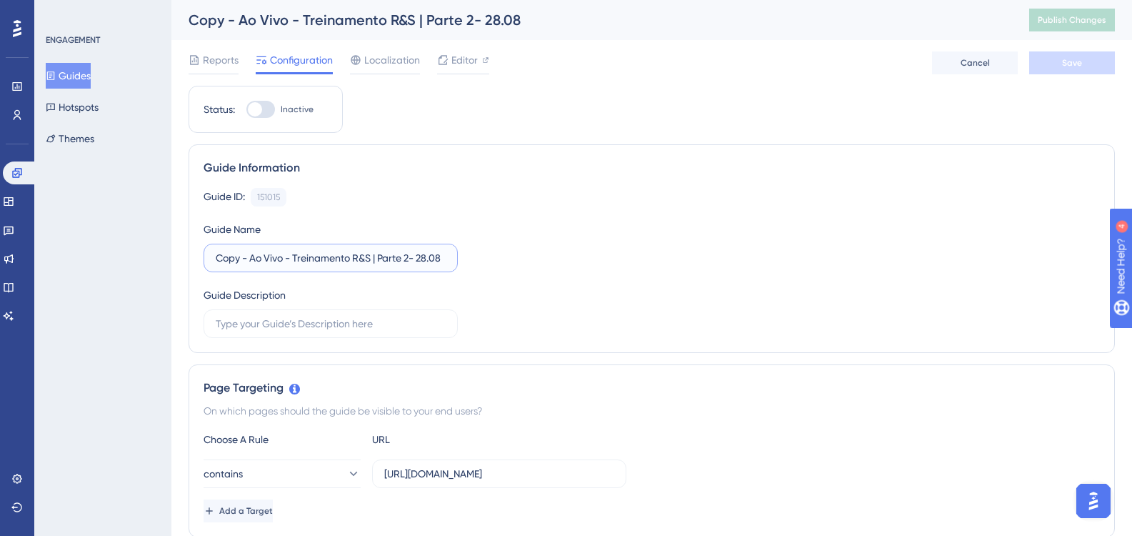
drag, startPoint x: 251, startPoint y: 256, endPoint x: 129, endPoint y: 258, distance: 122.1
type input "Ao Vivo - Treinamento R&S | Parte 2- 25.09"
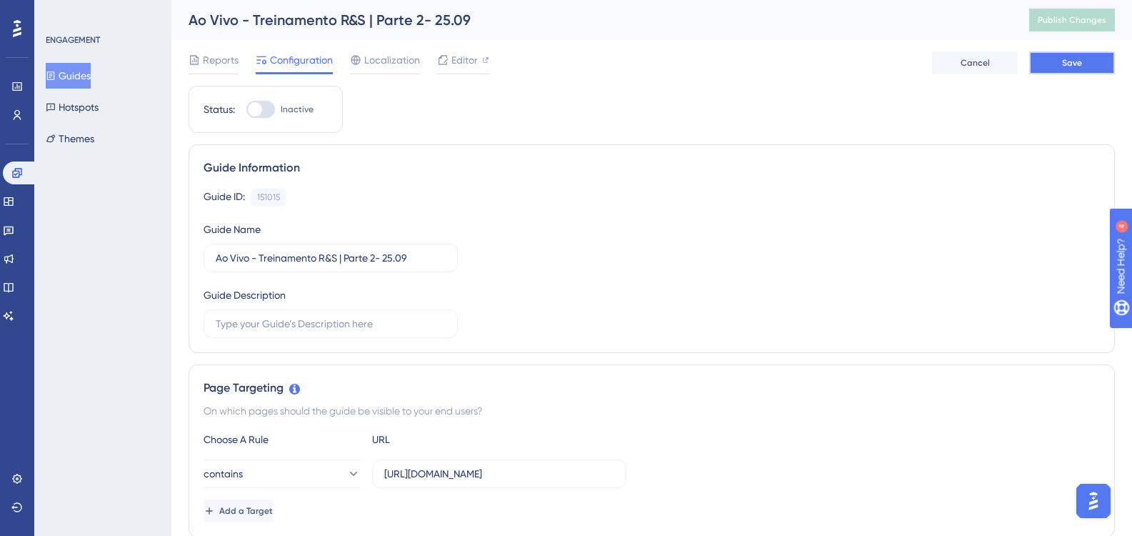
click at [1057, 70] on button "Save" at bounding box center [1072, 62] width 86 height 23
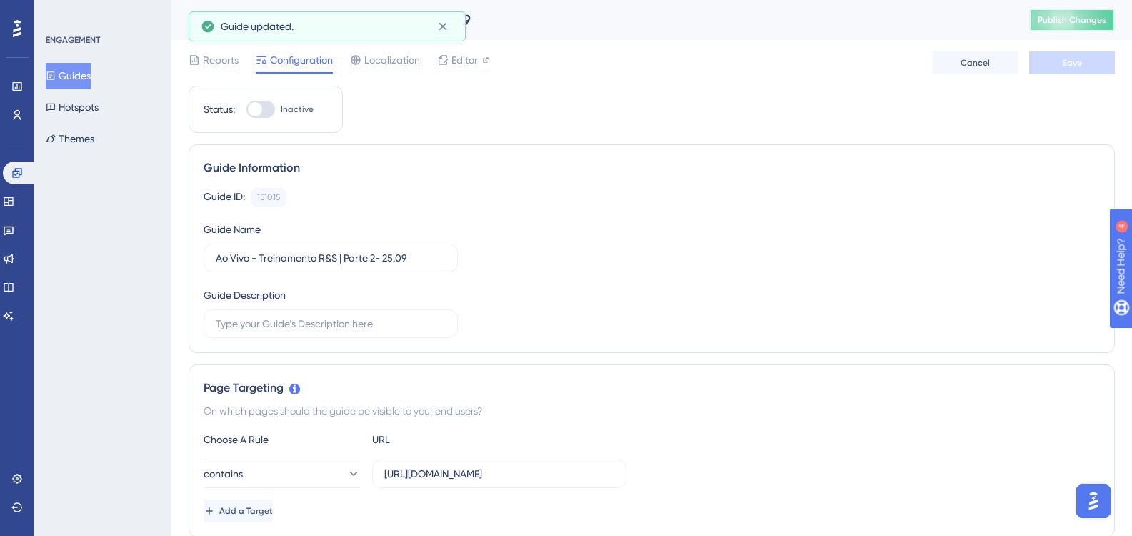
click at [1085, 16] on span "Publish Changes" at bounding box center [1071, 19] width 69 height 11
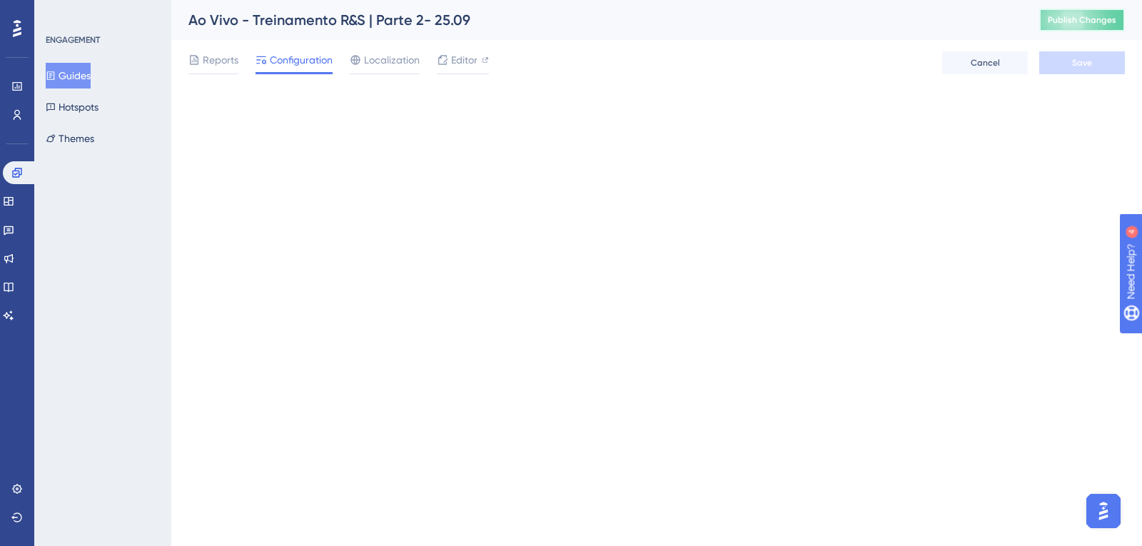
click at [1075, 23] on span "Publish Changes" at bounding box center [1082, 19] width 69 height 11
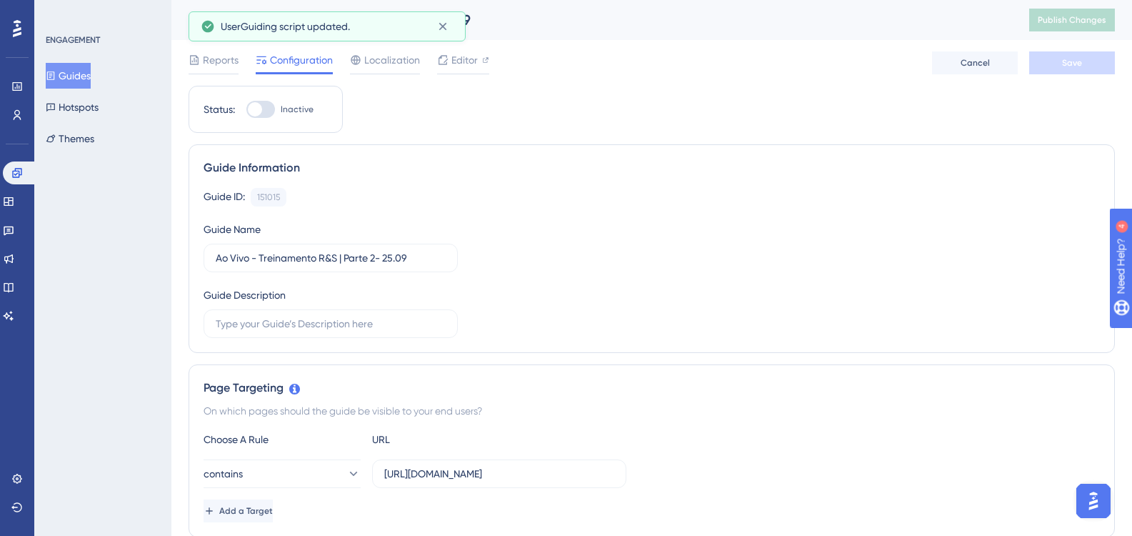
click at [86, 74] on button "Guides" at bounding box center [68, 76] width 45 height 26
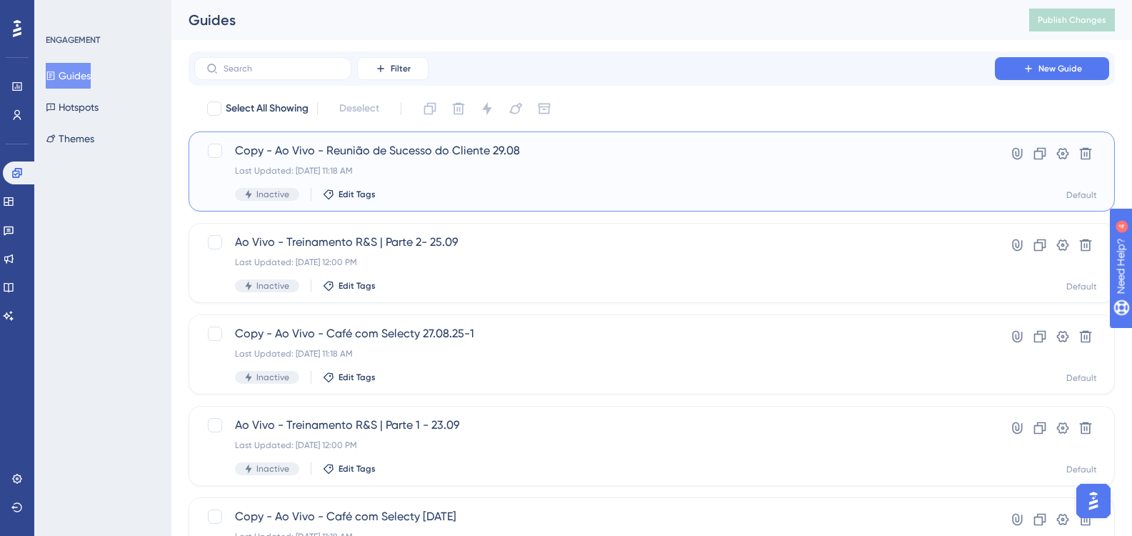
click at [553, 179] on div "Copy - Ao Vivo - Reunião de Sucesso do Cliente 29.08 Last Updated: [DATE] 11:18…" at bounding box center [594, 171] width 719 height 59
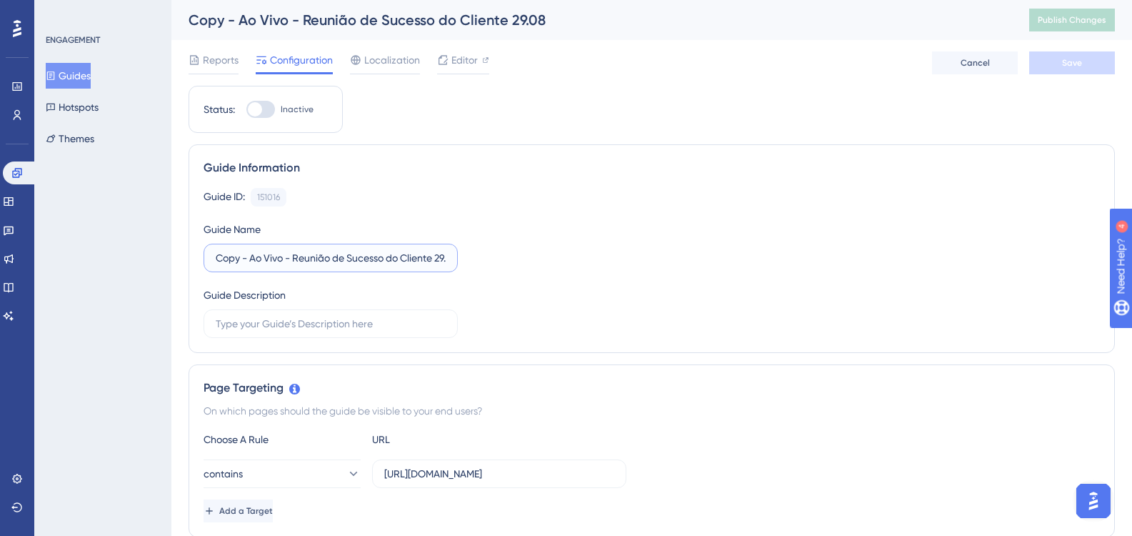
drag, startPoint x: 249, startPoint y: 258, endPoint x: 192, endPoint y: 256, distance: 57.1
click at [192, 256] on div "Guide Information Guide ID: 151016 Copy Guide Name Copy - Ao Vivo - Reunião de …" at bounding box center [651, 248] width 926 height 208
click at [1050, 66] on button "Save" at bounding box center [1072, 62] width 86 height 23
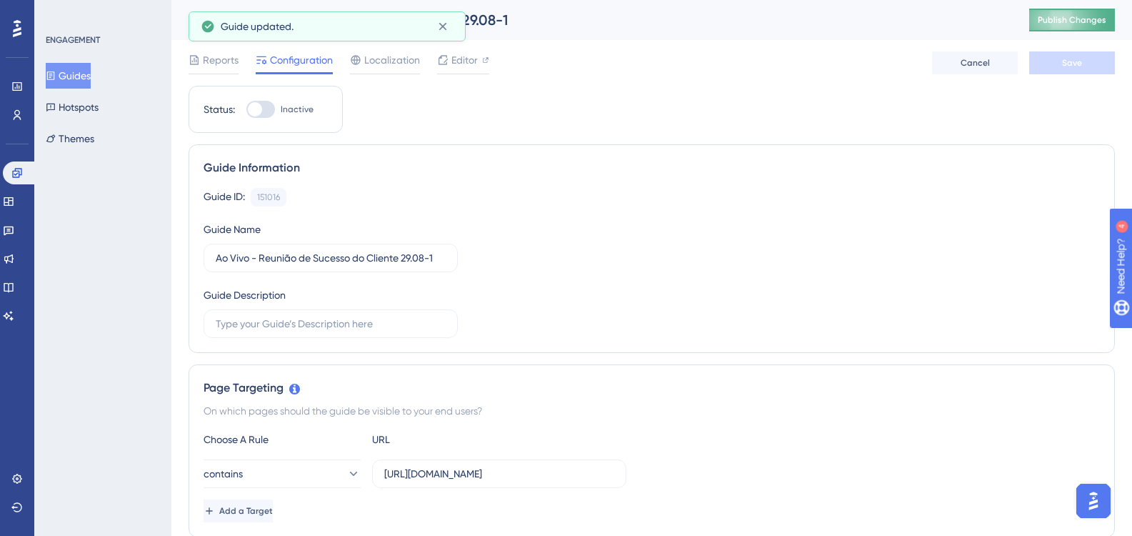
click at [1088, 20] on span "Publish Changes" at bounding box center [1071, 19] width 69 height 11
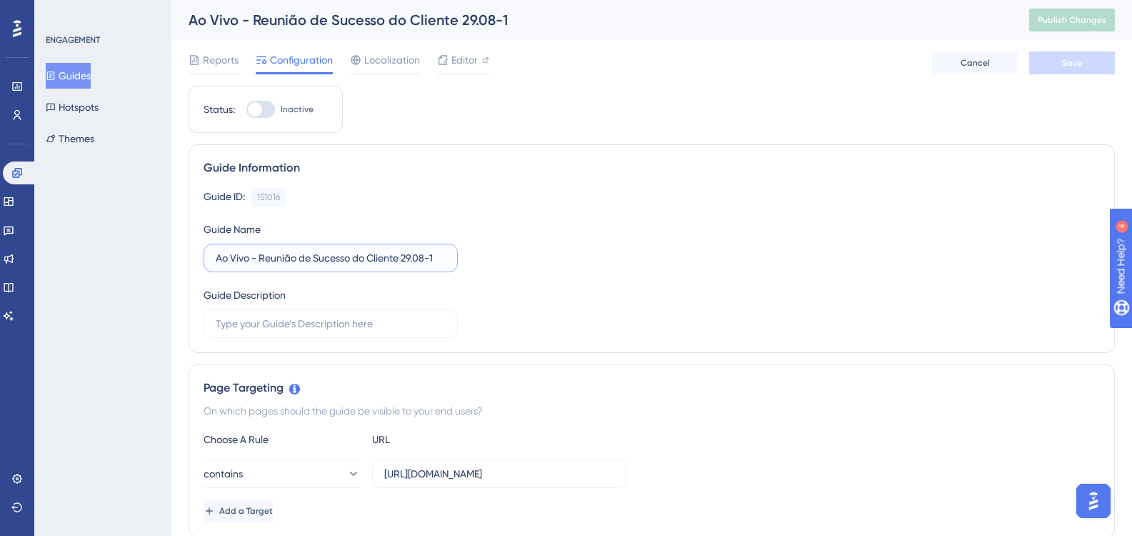
click at [414, 259] on input "Ao Vivo - Reunião de Sucesso do Cliente 29.08-1" at bounding box center [331, 258] width 230 height 16
click at [436, 258] on input "Ao Vivo - Reunião de Sucesso do Cliente 29.08-1" at bounding box center [331, 258] width 230 height 16
type input "Ao Vivo - Reunião de Sucesso do Cliente 26.09"
click at [1043, 59] on button "Save" at bounding box center [1072, 62] width 86 height 23
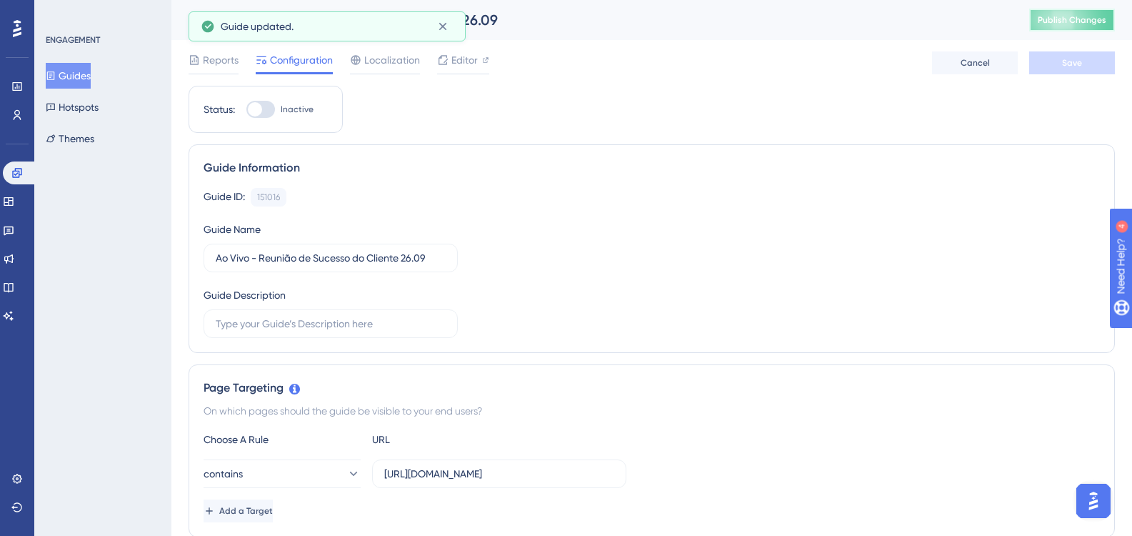
click at [1072, 24] on span "Publish Changes" at bounding box center [1071, 19] width 69 height 11
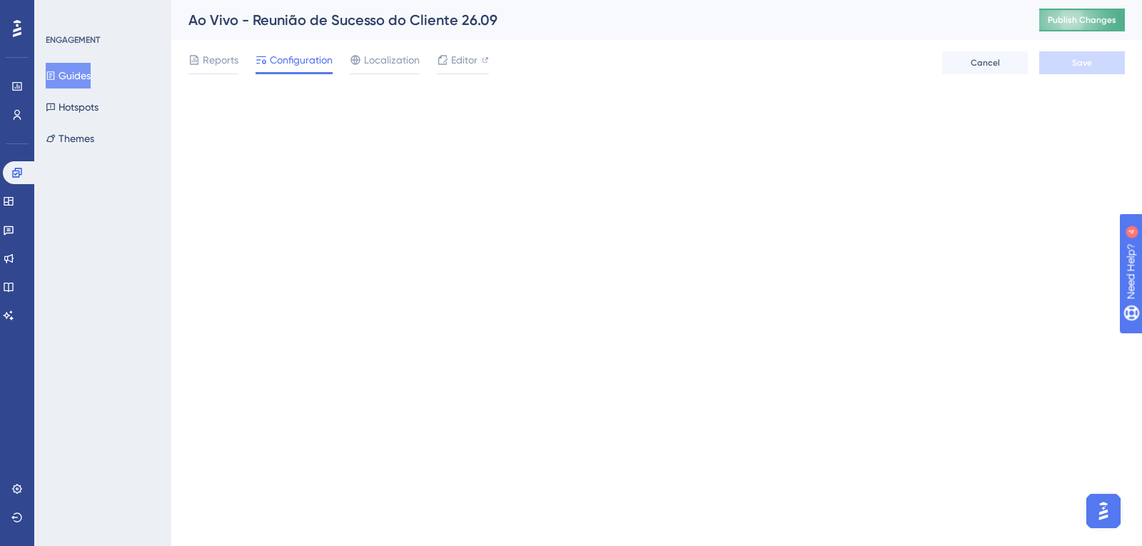
click at [1072, 28] on button "Publish Changes" at bounding box center [1083, 20] width 86 height 23
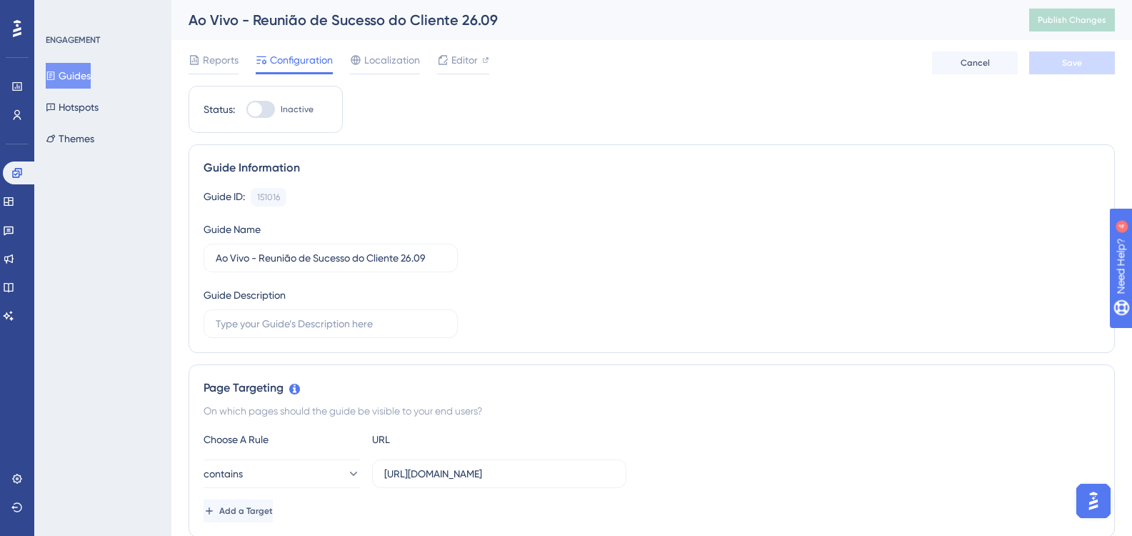
click at [91, 74] on button "Guides" at bounding box center [68, 76] width 45 height 26
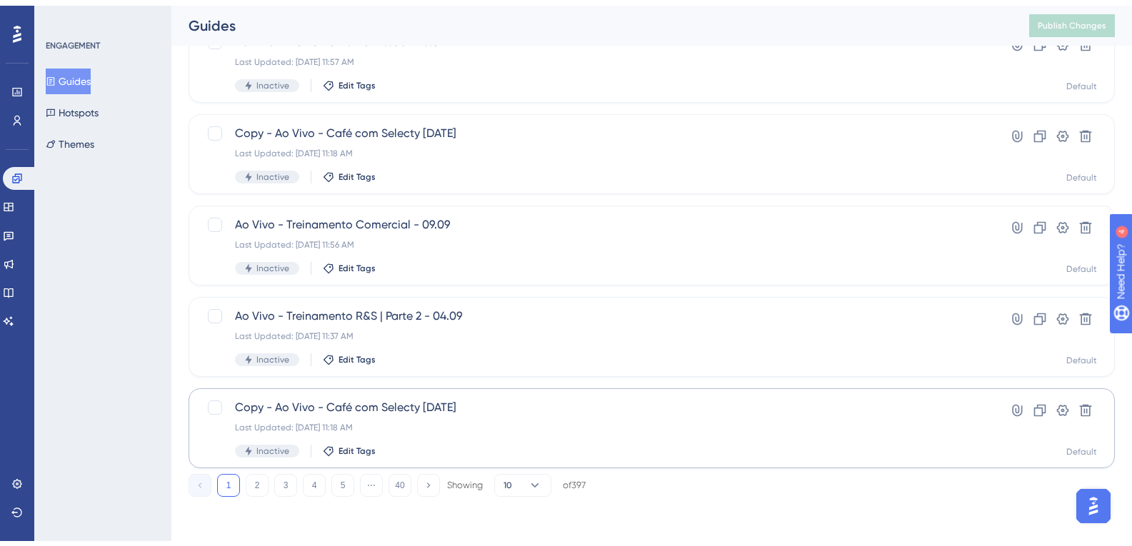
scroll to position [562, 0]
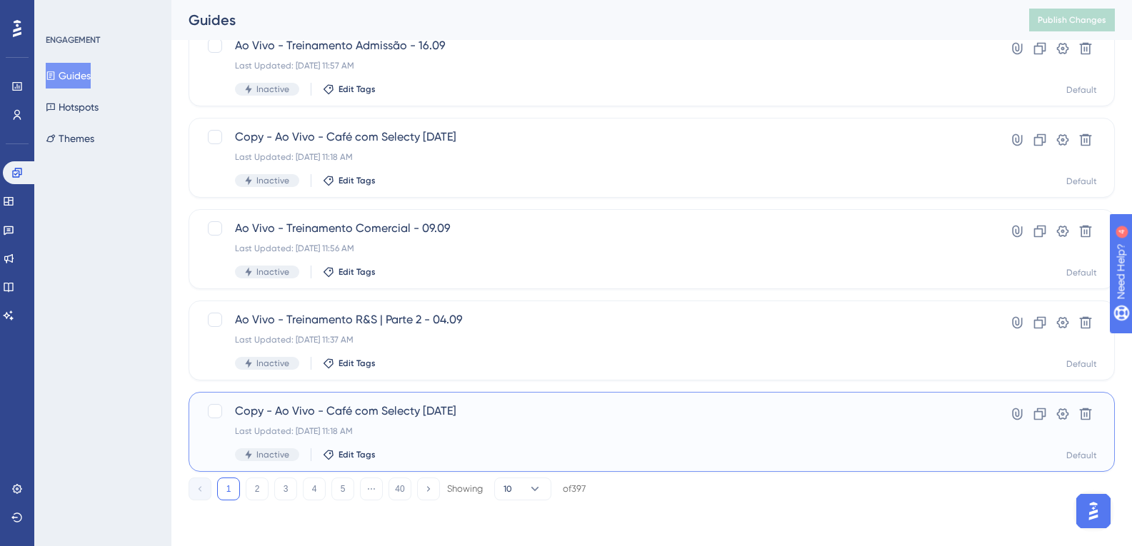
click at [446, 426] on div "Last Updated: [DATE] 11:18 AM" at bounding box center [594, 431] width 719 height 11
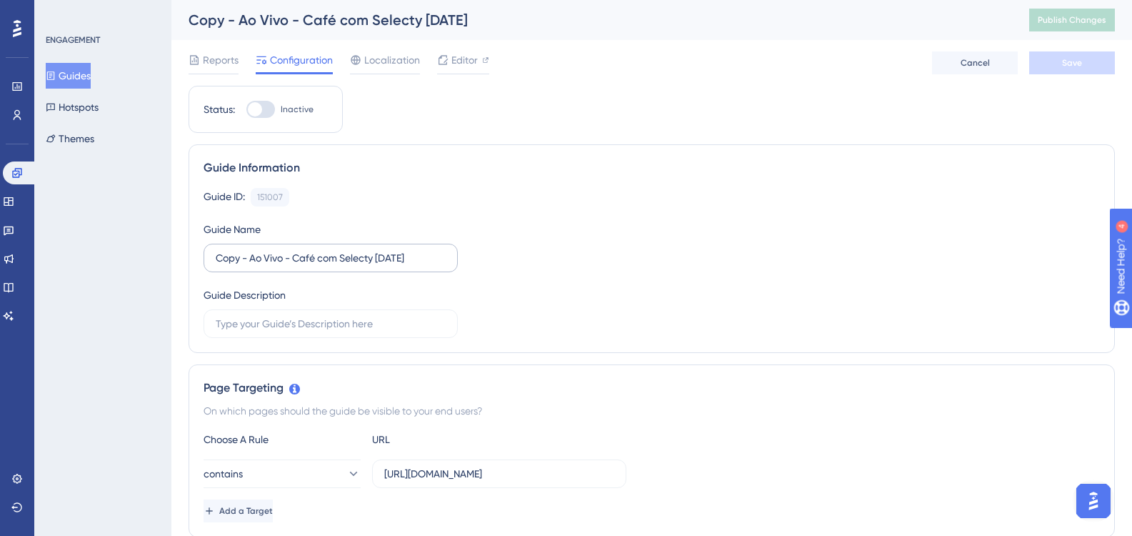
click at [345, 248] on label "Copy - Ao Vivo - Café com Selecty [DATE]" at bounding box center [330, 257] width 254 height 29
click at [345, 250] on input "Copy - Ao Vivo - Café com Selecty [DATE]" at bounding box center [331, 258] width 230 height 16
drag, startPoint x: 251, startPoint y: 258, endPoint x: 208, endPoint y: 260, distance: 42.2
click at [208, 260] on label "Copy - Ao Vivo - Café com Selecty [DATE]" at bounding box center [330, 257] width 254 height 29
click at [356, 256] on input "Ao Vivo - Café com Selecty [DATE]" at bounding box center [331, 258] width 230 height 16
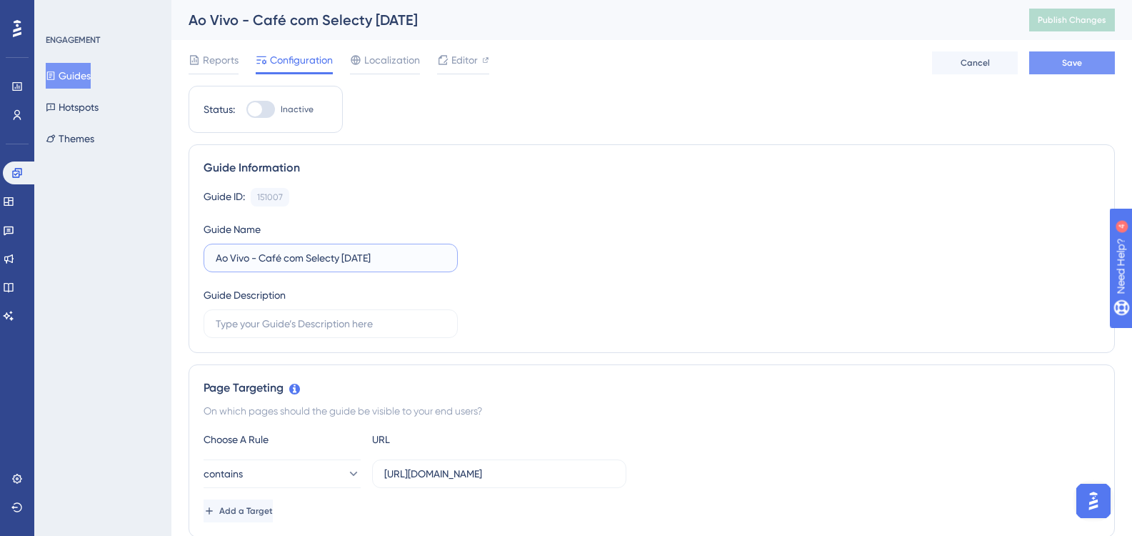
type input "Ao Vivo - Café com Selecty [DATE]"
click at [1087, 63] on button "Save" at bounding box center [1072, 62] width 86 height 23
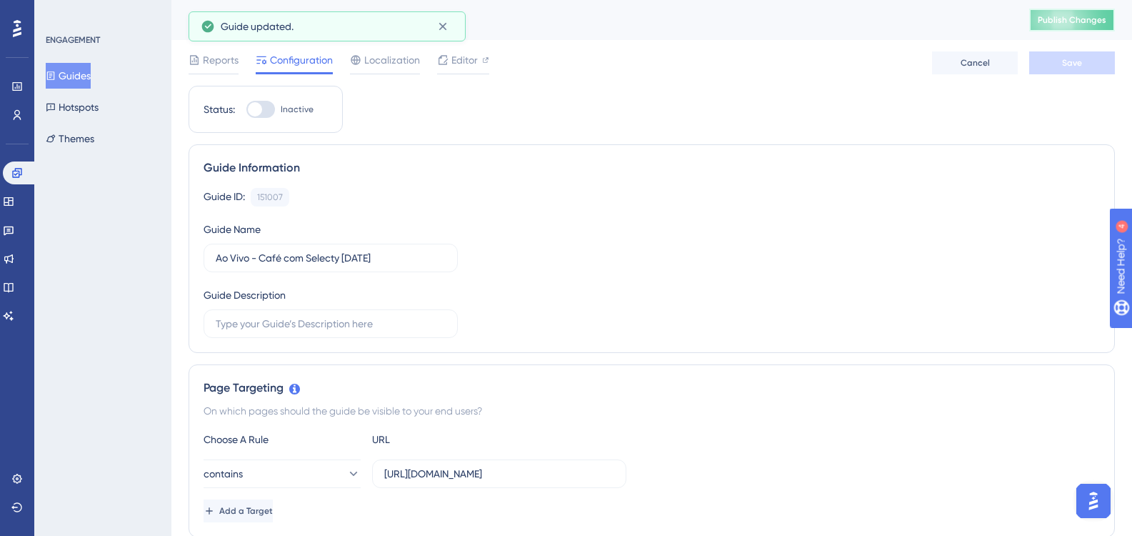
click at [1070, 19] on span "Publish Changes" at bounding box center [1071, 19] width 69 height 11
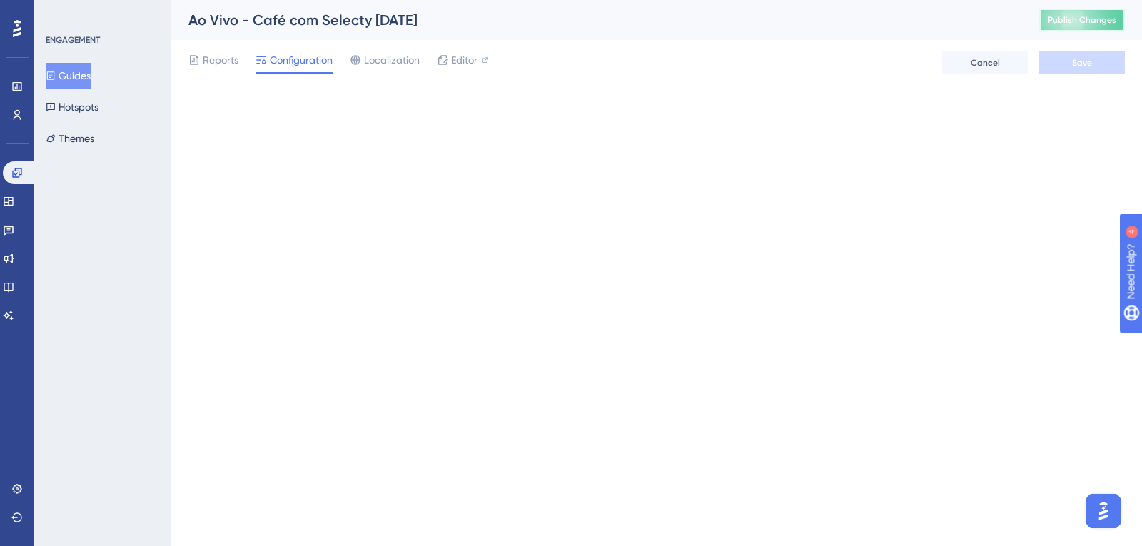
click at [1068, 25] on span "Publish Changes" at bounding box center [1082, 19] width 69 height 11
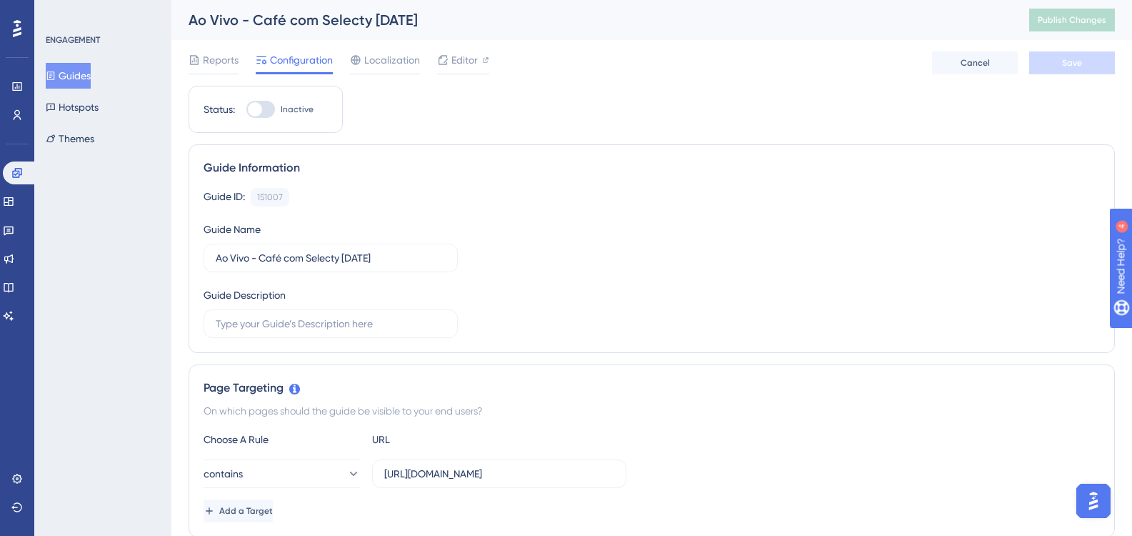
click at [84, 69] on button "Guides" at bounding box center [68, 76] width 45 height 26
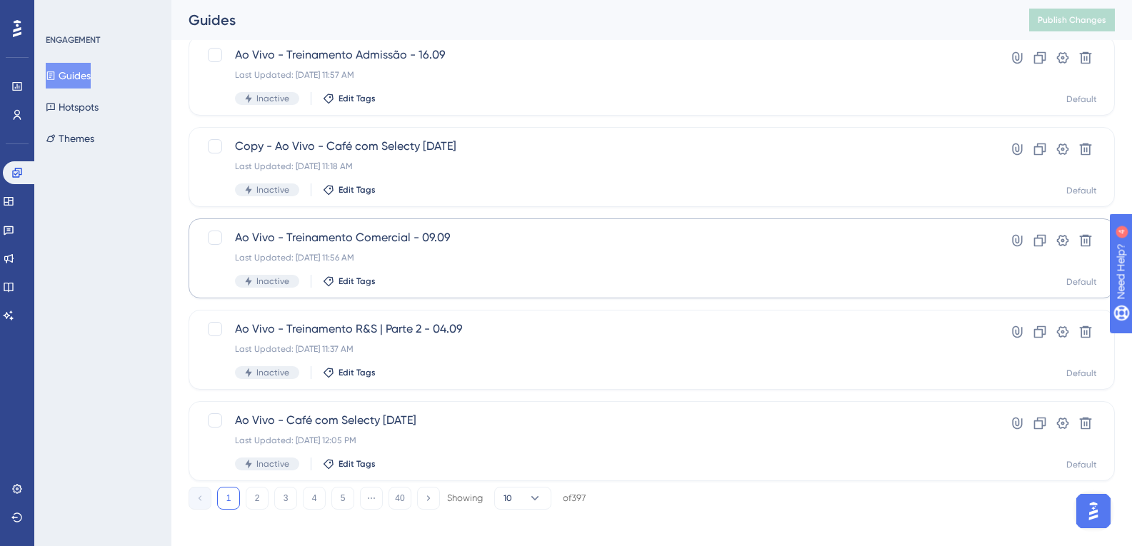
scroll to position [491, 0]
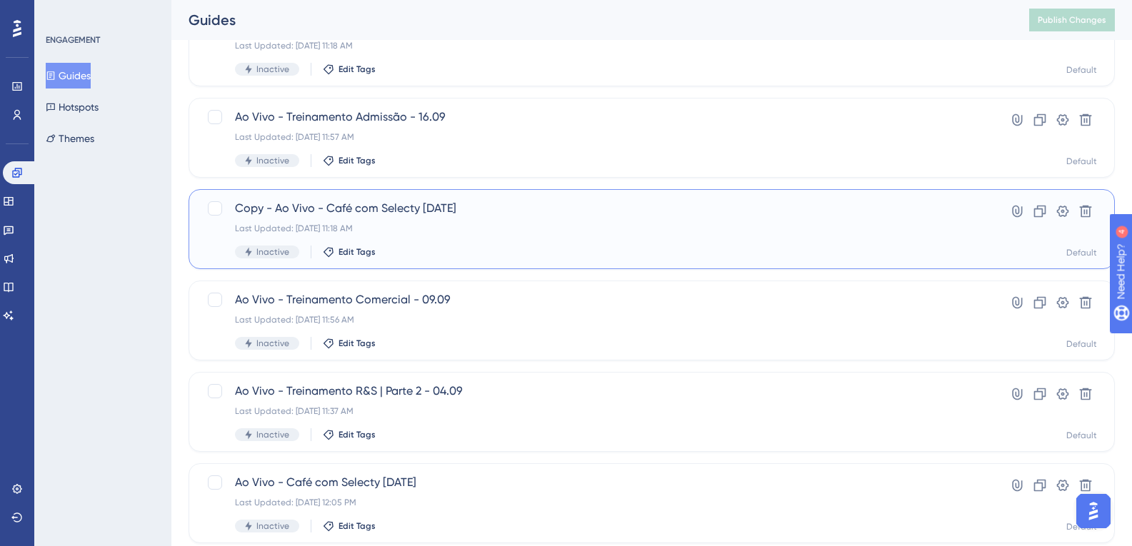
click at [475, 225] on div "Last Updated: [DATE] 11:18 AM" at bounding box center [594, 228] width 719 height 11
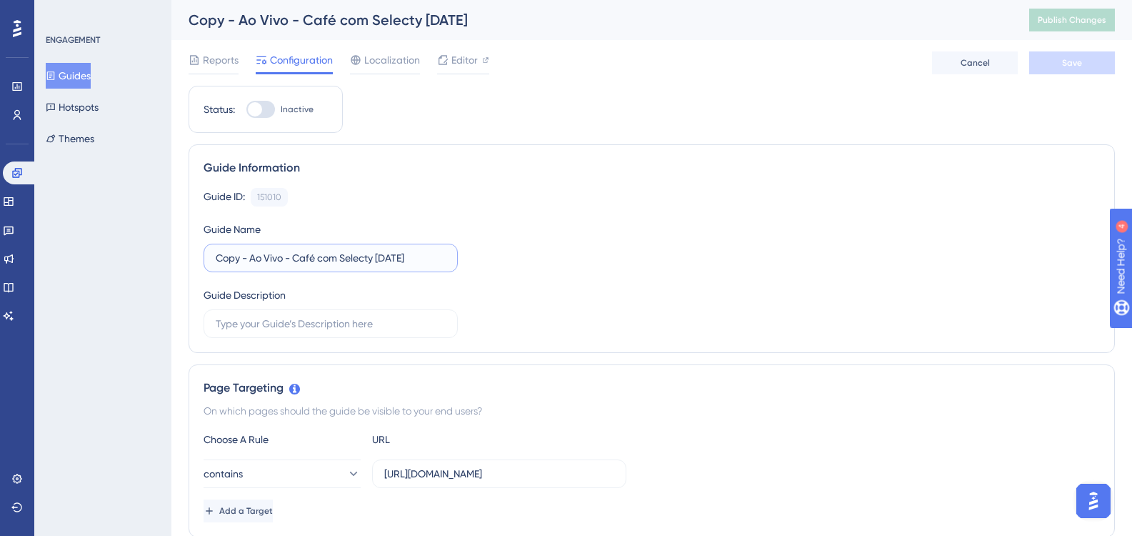
click at [367, 258] on input "Copy - Ao Vivo - Café com Selecty [DATE]" at bounding box center [331, 258] width 230 height 16
click at [251, 258] on input "Copy - Ao Vivo - Café com Selecty [DATE]" at bounding box center [331, 258] width 230 height 16
drag, startPoint x: 243, startPoint y: 260, endPoint x: 154, endPoint y: 260, distance: 89.3
type input "Ao Vivo - Café com Selecty [DATE]"
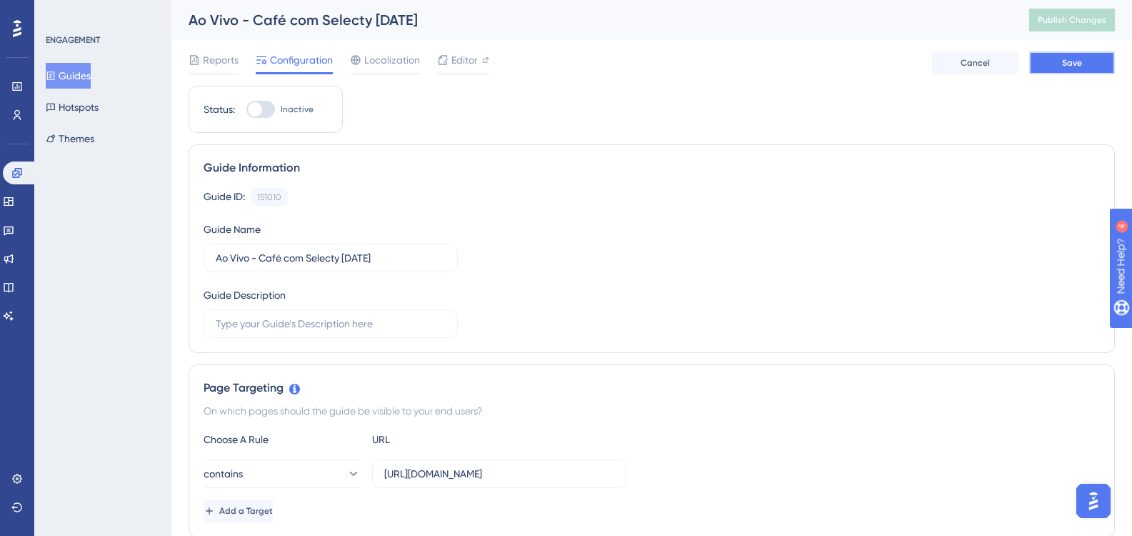
click at [1081, 63] on span "Save" at bounding box center [1072, 62] width 20 height 11
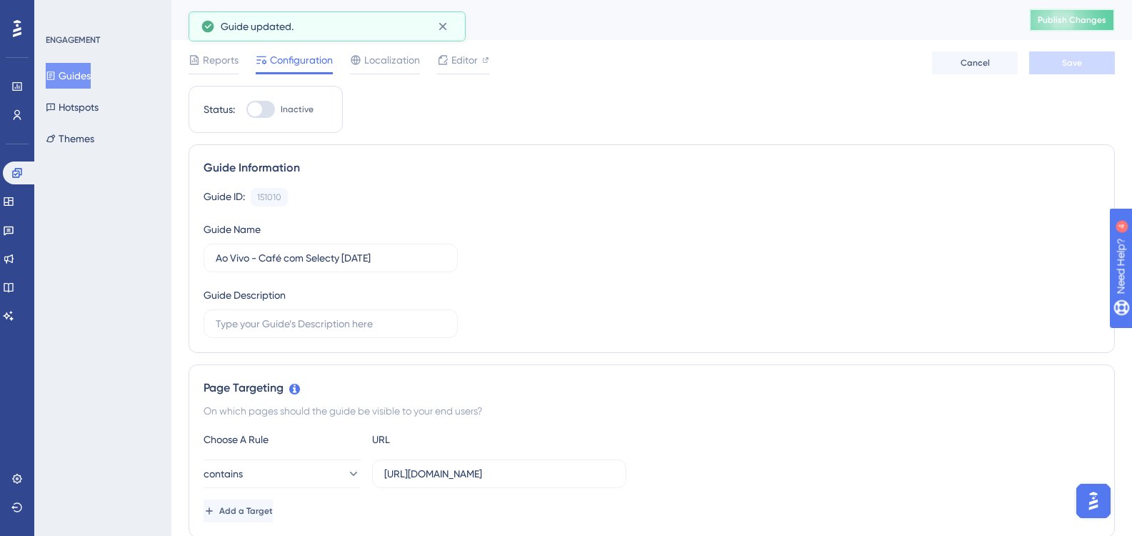
click at [1063, 22] on span "Publish Changes" at bounding box center [1071, 19] width 69 height 11
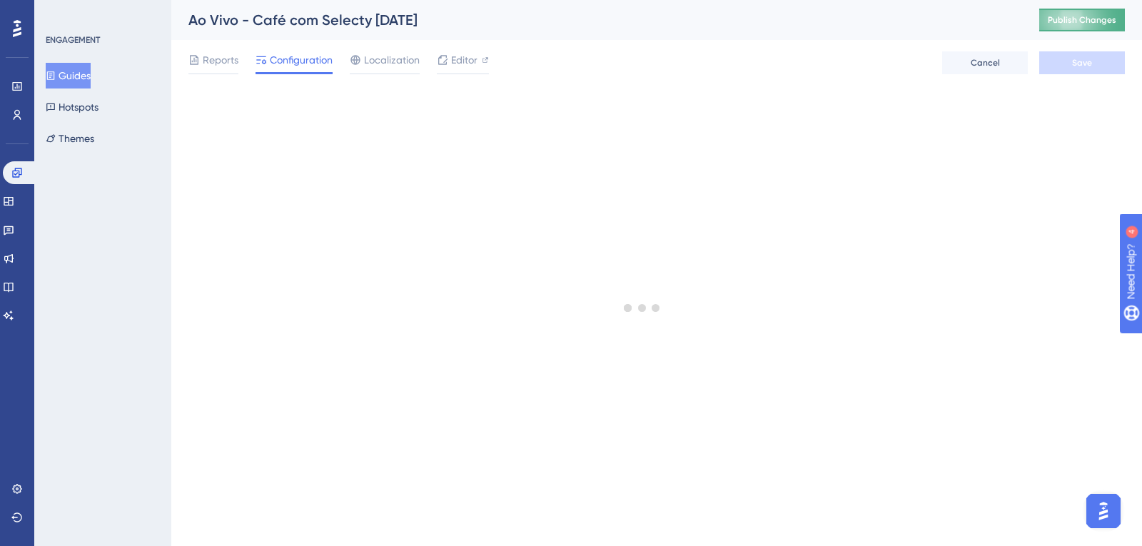
click at [1069, 22] on span "Publish Changes" at bounding box center [1082, 19] width 69 height 11
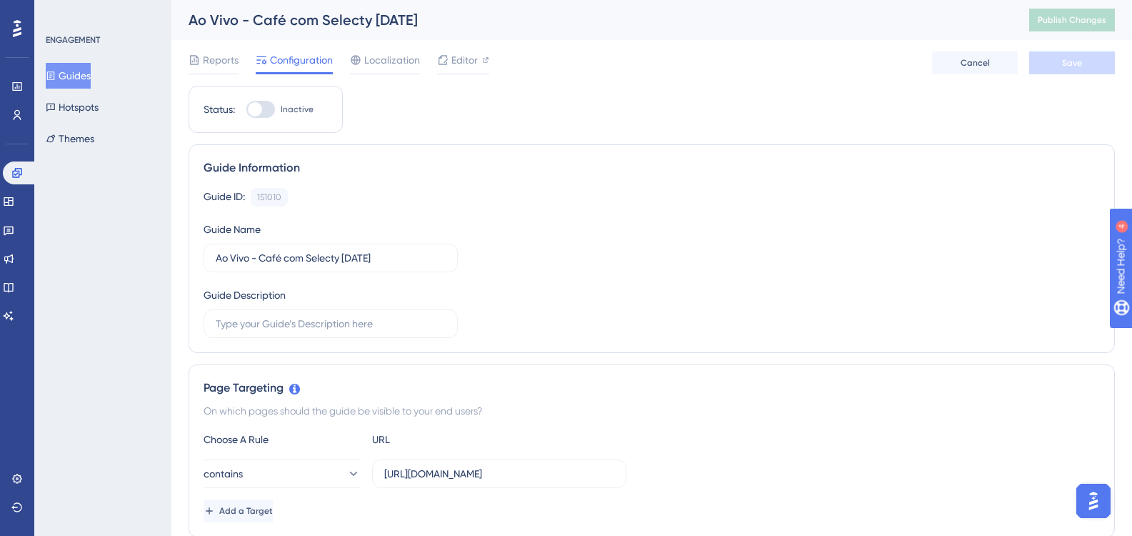
click at [91, 76] on button "Guides" at bounding box center [68, 76] width 45 height 26
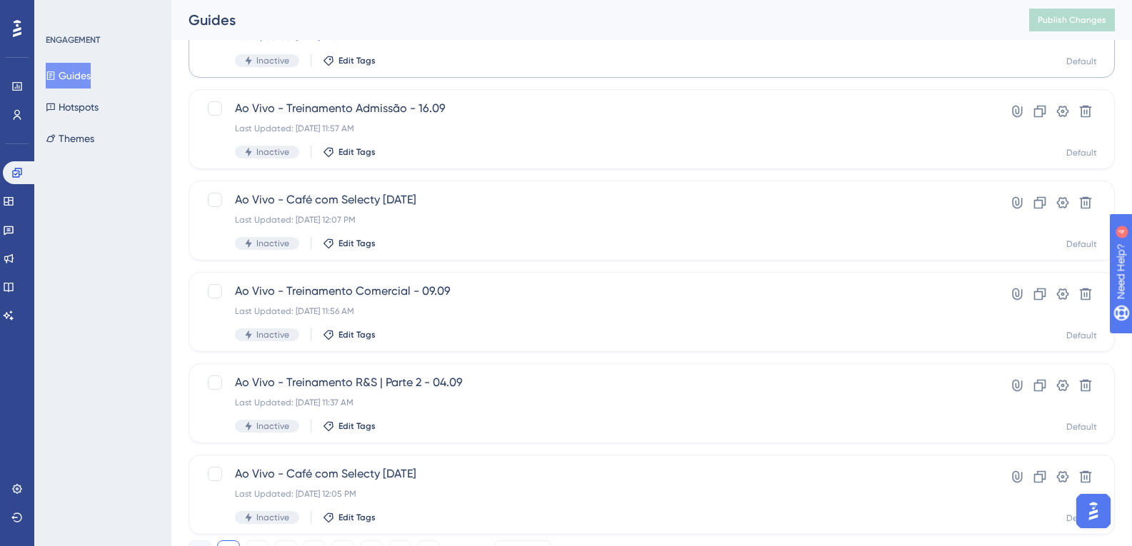
scroll to position [286, 0]
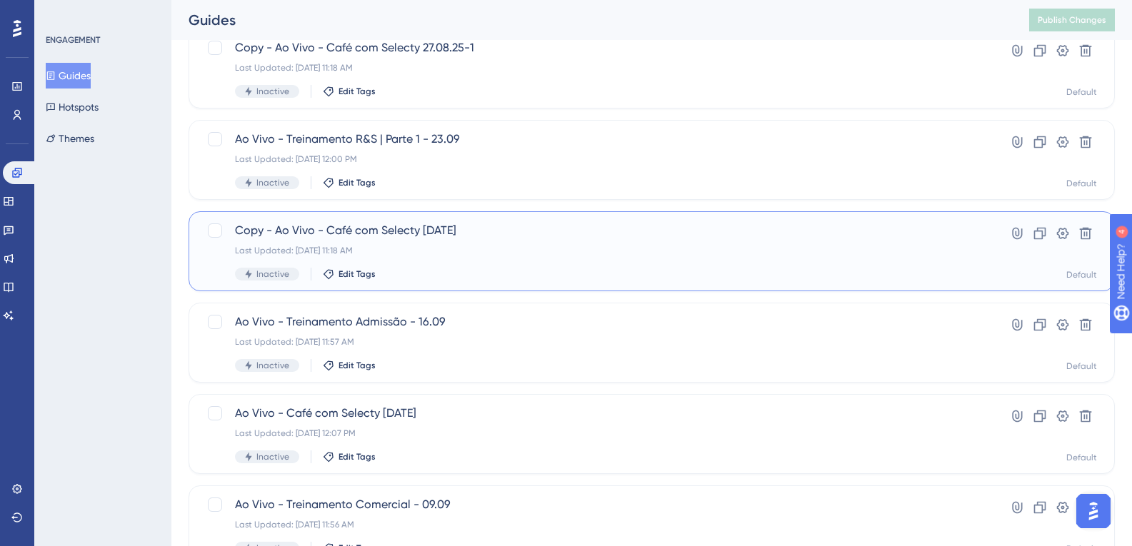
click at [424, 235] on span "Copy - Ao Vivo - Café com Selecty [DATE]" at bounding box center [594, 230] width 719 height 17
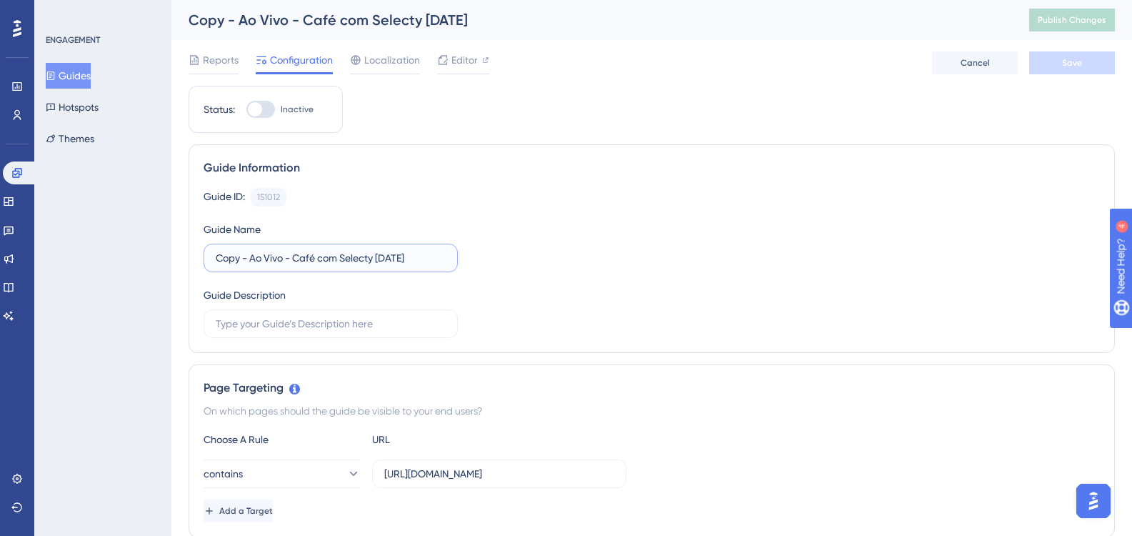
drag, startPoint x: 250, startPoint y: 258, endPoint x: 169, endPoint y: 263, distance: 81.5
type input "Ao Vivo - Café com Selecty [DATE]"
click at [1090, 64] on button "Save" at bounding box center [1072, 62] width 86 height 23
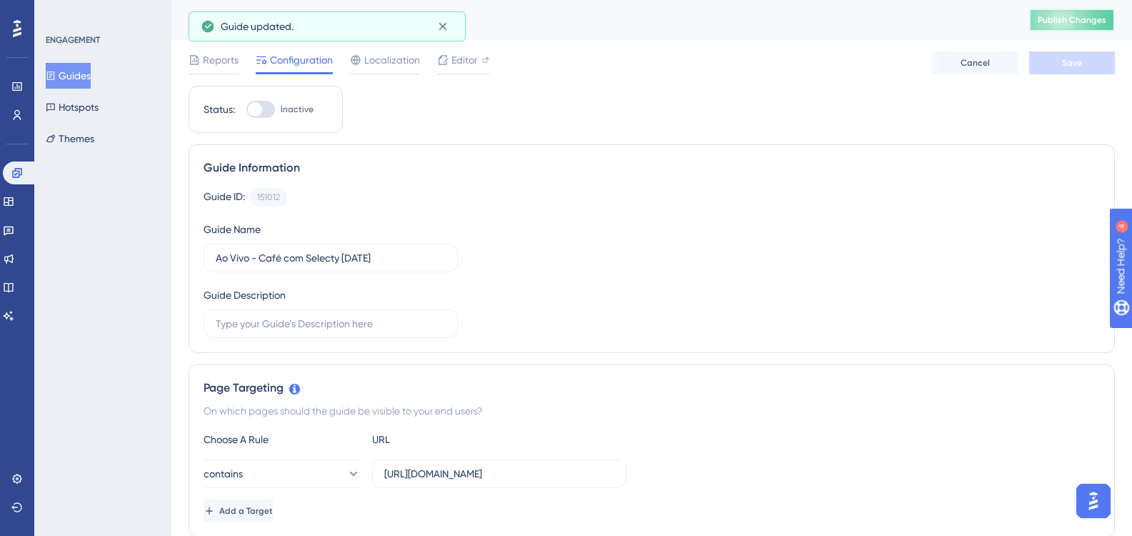
click at [1060, 27] on button "Publish Changes" at bounding box center [1072, 20] width 86 height 23
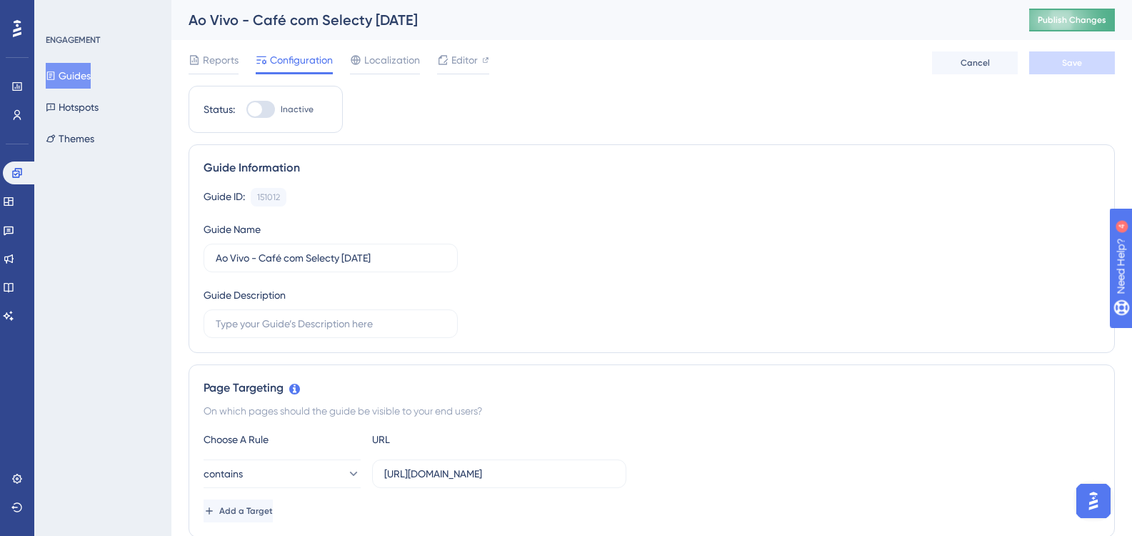
click at [1047, 26] on button "Publish Changes" at bounding box center [1072, 20] width 86 height 23
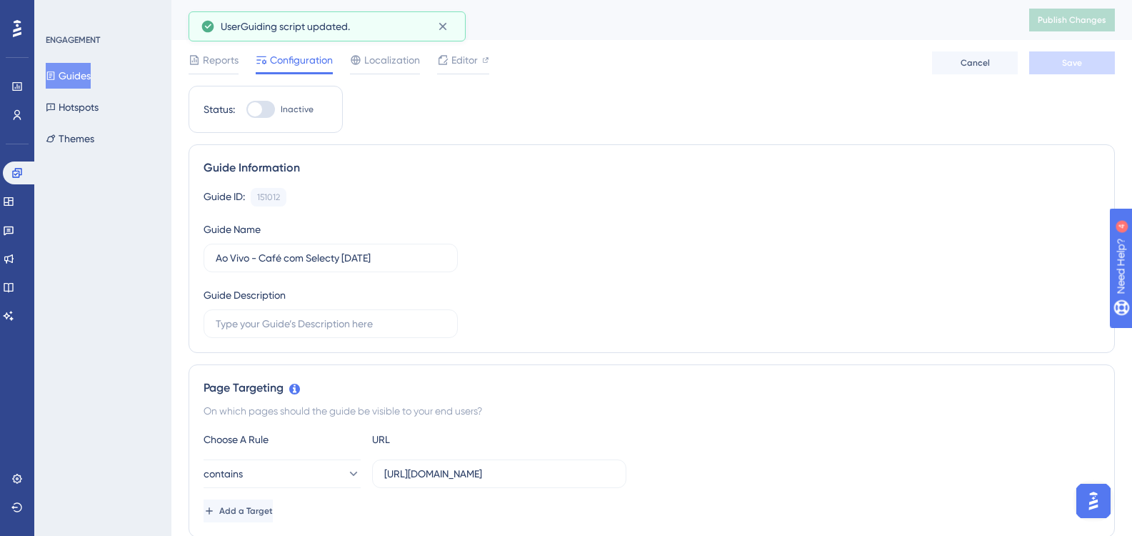
click at [72, 76] on button "Guides" at bounding box center [68, 76] width 45 height 26
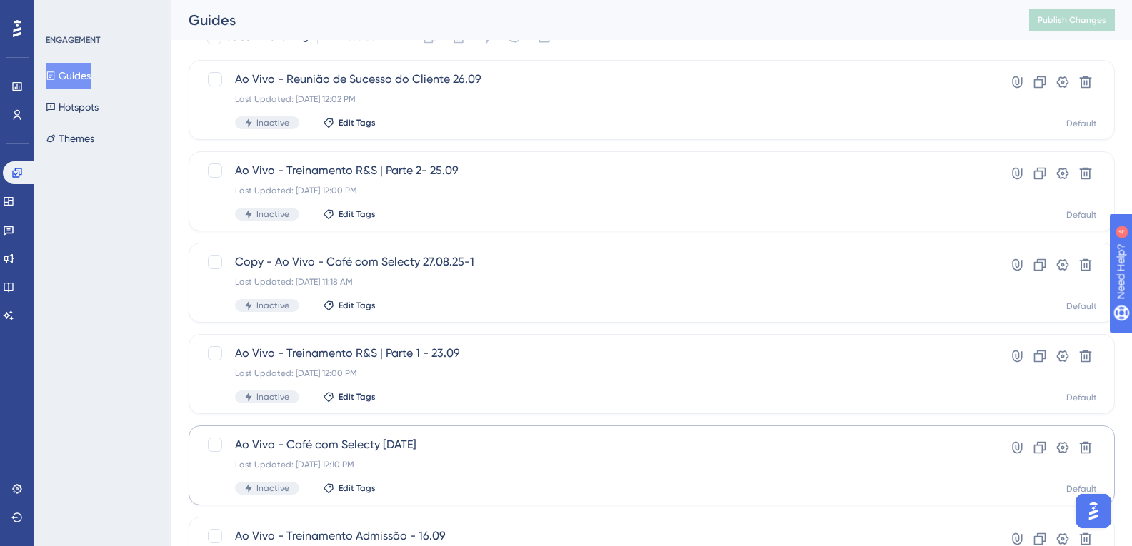
scroll to position [214, 0]
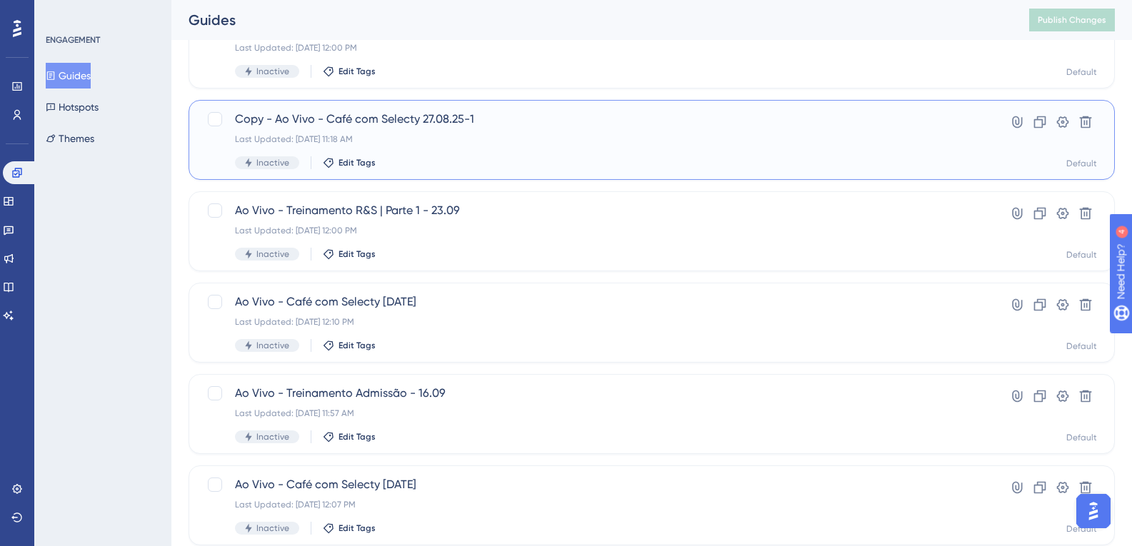
click at [508, 127] on span "Copy - Ao Vivo - Café com Selecty 27.08.25-1" at bounding box center [594, 119] width 719 height 17
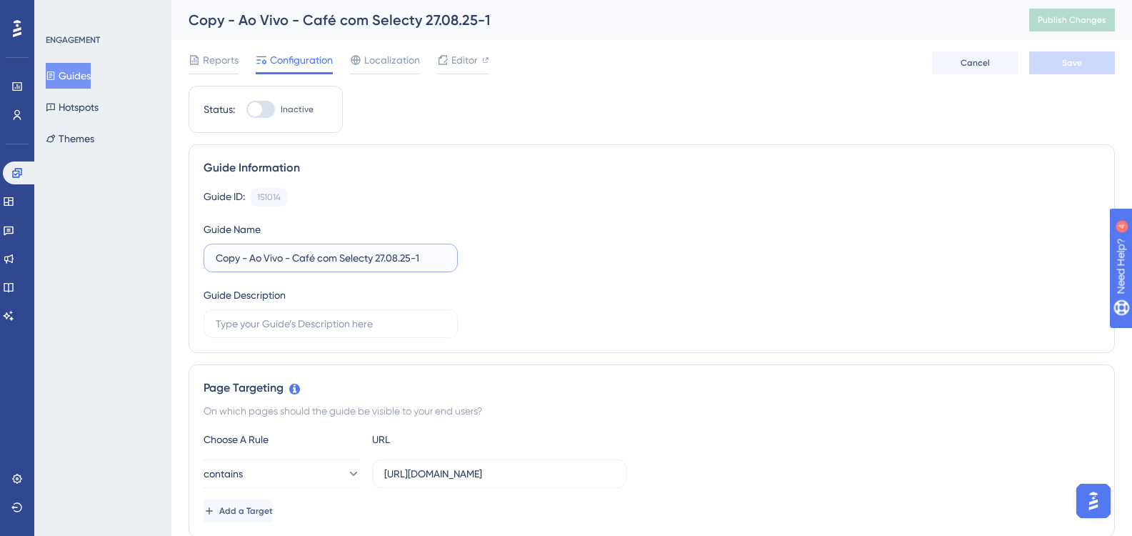
click at [311, 264] on input "Copy - Ao Vivo - Café com Selecty 27.08.25-1" at bounding box center [331, 258] width 230 height 16
drag, startPoint x: 251, startPoint y: 258, endPoint x: 162, endPoint y: 258, distance: 88.5
click at [353, 258] on input "Ao Vivo - Café com Selecty 27.08.25-1" at bounding box center [331, 258] width 230 height 16
type input "Ao Vivo - Café com Selecty [DATE]"
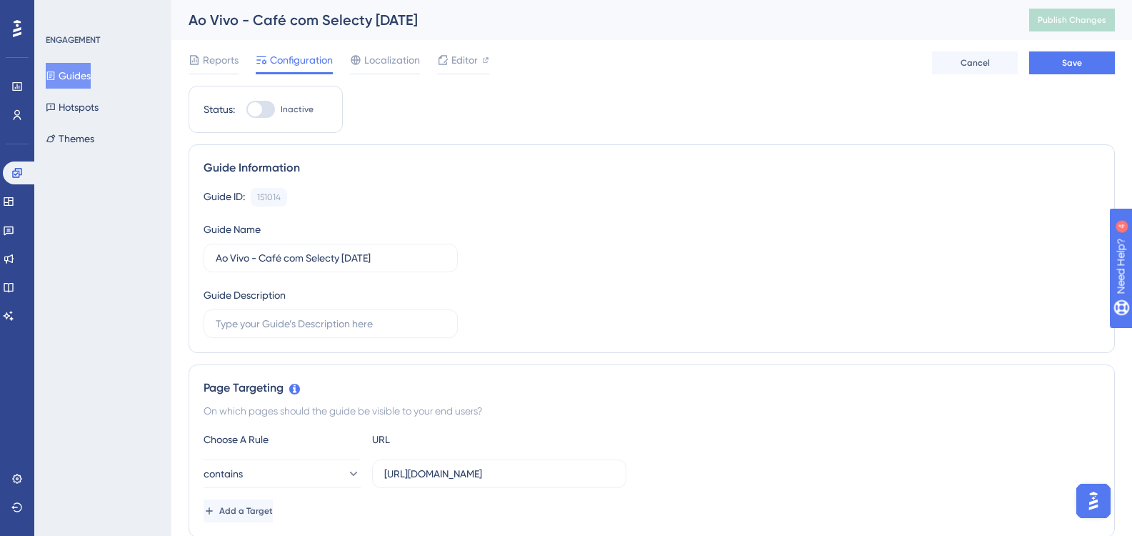
click at [516, 252] on div "Guide ID: 151014 Copy Guide Name Ao Vivo - Café com Selecty [DATE] Guide Descri…" at bounding box center [651, 263] width 896 height 150
click at [1097, 63] on button "Save" at bounding box center [1072, 62] width 86 height 23
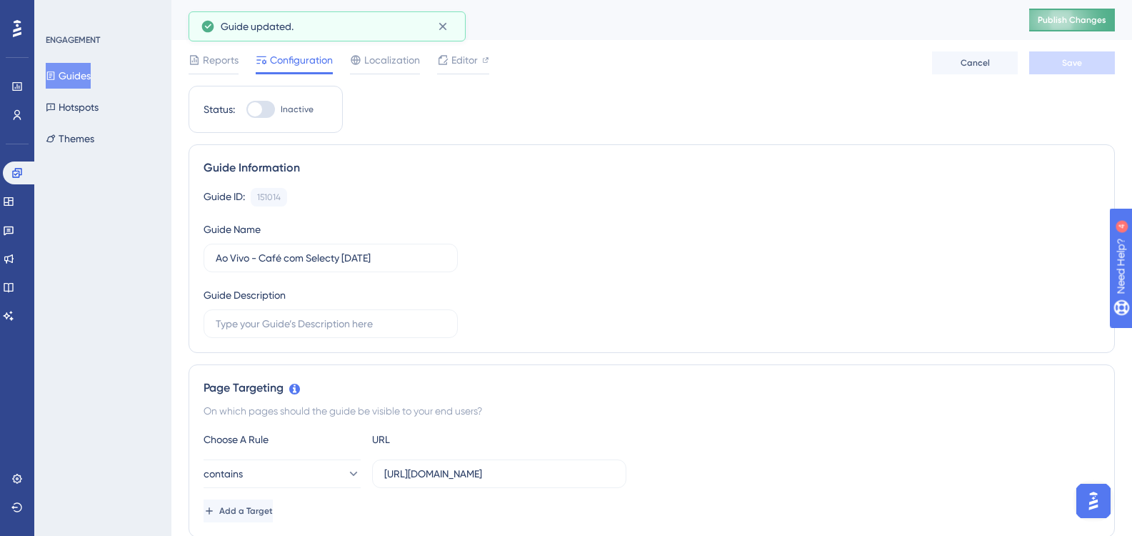
click at [1097, 25] on span "Publish Changes" at bounding box center [1071, 19] width 69 height 11
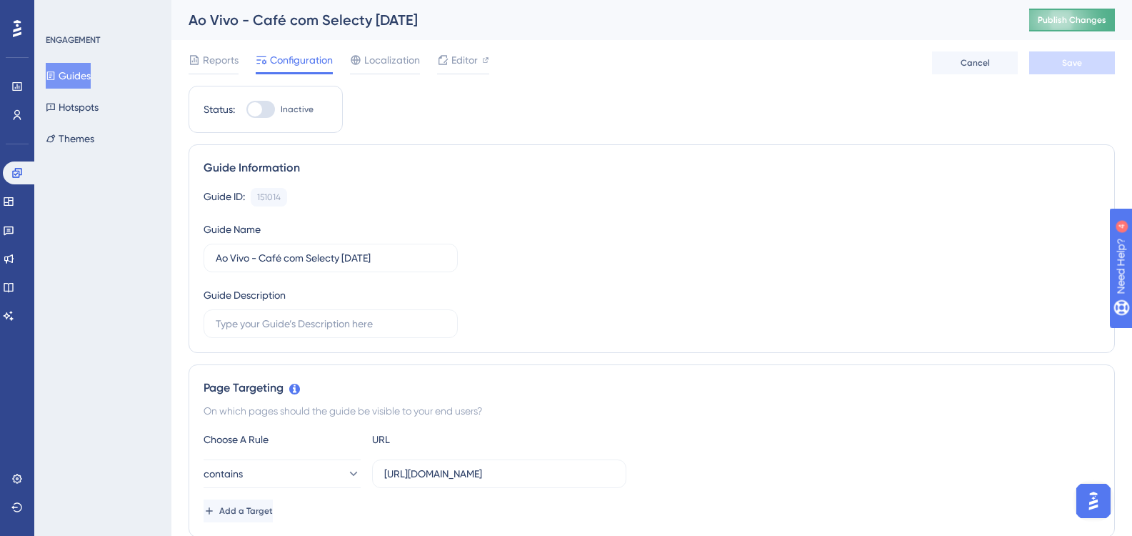
click at [1062, 24] on span "Publish Changes" at bounding box center [1071, 19] width 69 height 11
click at [515, 208] on div "Guide ID: 151014 Copy Guide Name Ao Vivo - Café com Selecty [DATE] Guide Descri…" at bounding box center [651, 263] width 896 height 150
click at [411, 254] on input "Ao Vivo - Café com Selecty [DATE]" at bounding box center [331, 258] width 230 height 16
click at [557, 249] on div "Guide ID: 151014 Copy Guide Name Ao Vivo - Café com Selecty [DATE] Guide Descri…" at bounding box center [651, 263] width 896 height 150
click at [91, 75] on button "Guides" at bounding box center [68, 76] width 45 height 26
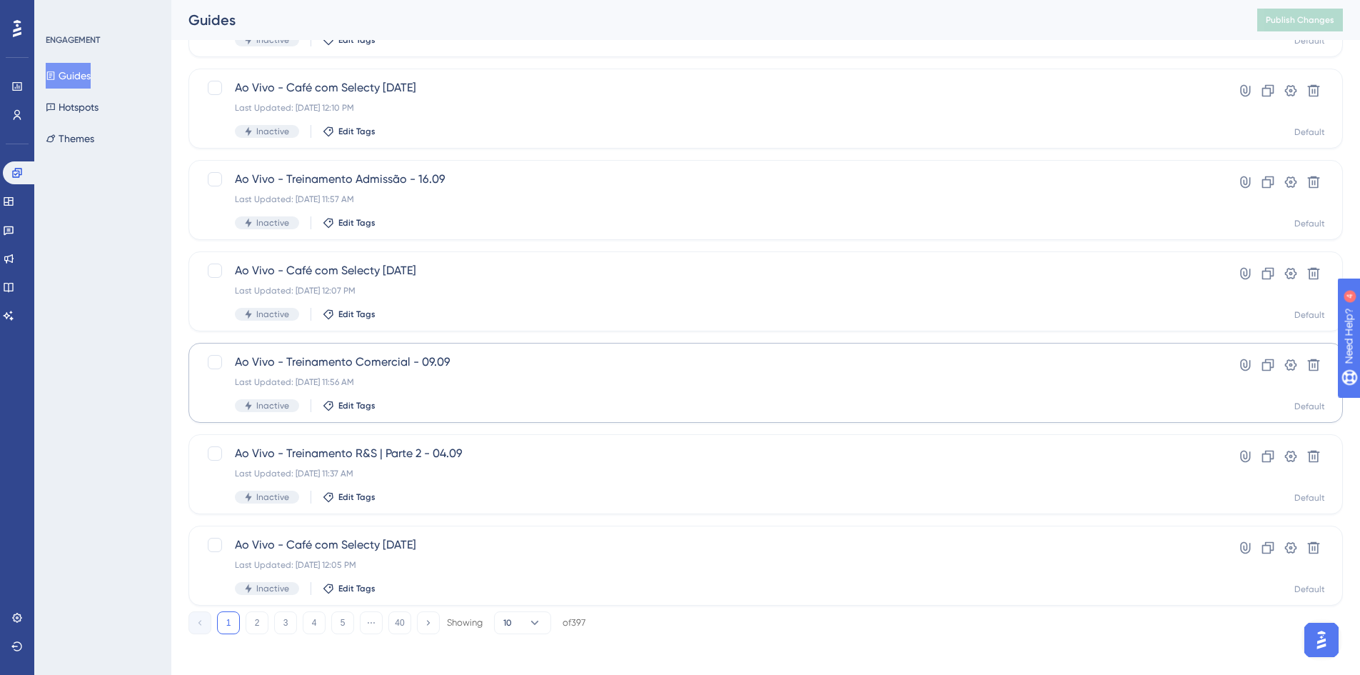
scroll to position [433, 0]
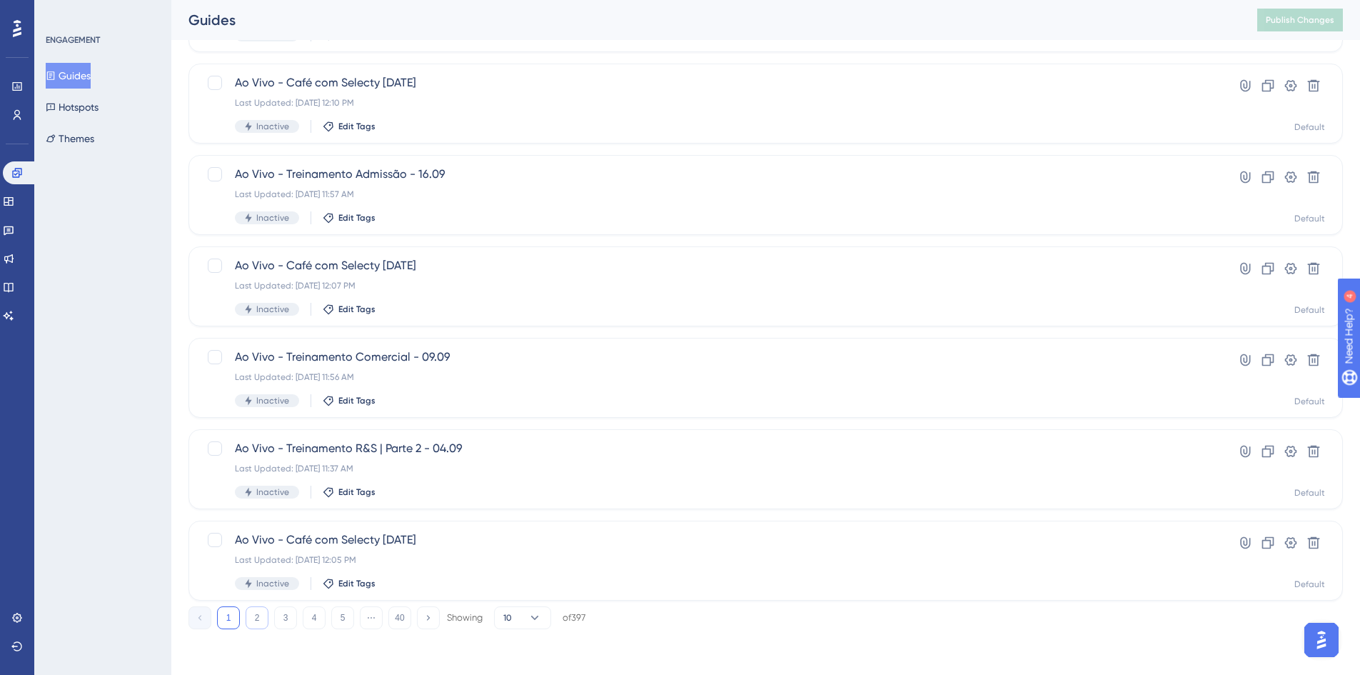
click at [262, 615] on button "2" at bounding box center [257, 617] width 23 height 23
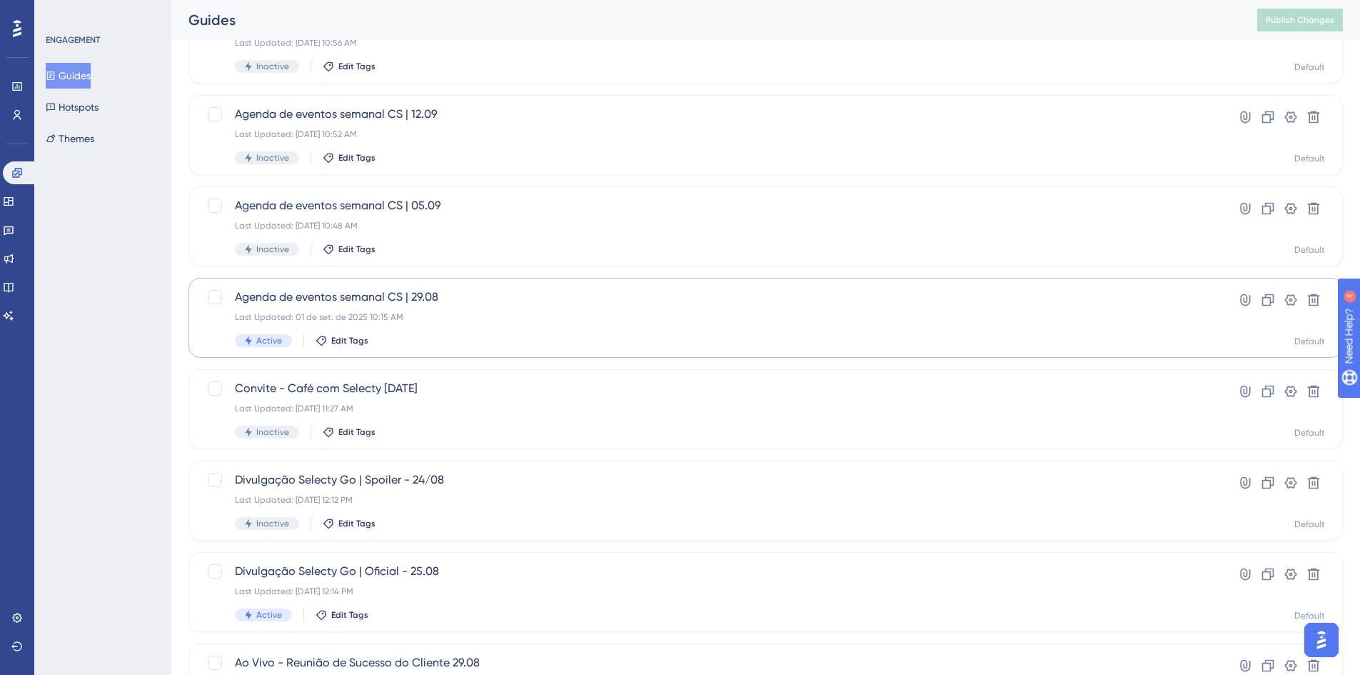
scroll to position [148, 0]
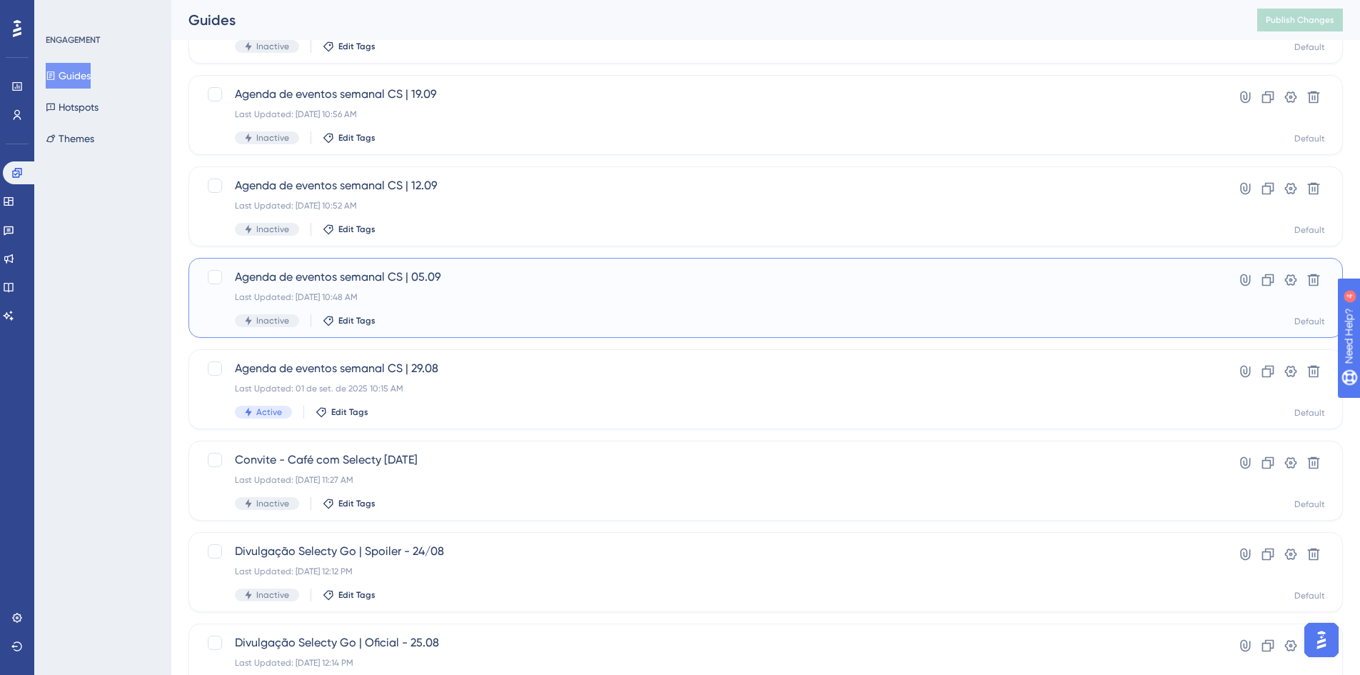
click at [423, 281] on span "Agenda de eventos semanal CS | 05.09" at bounding box center [708, 276] width 947 height 17
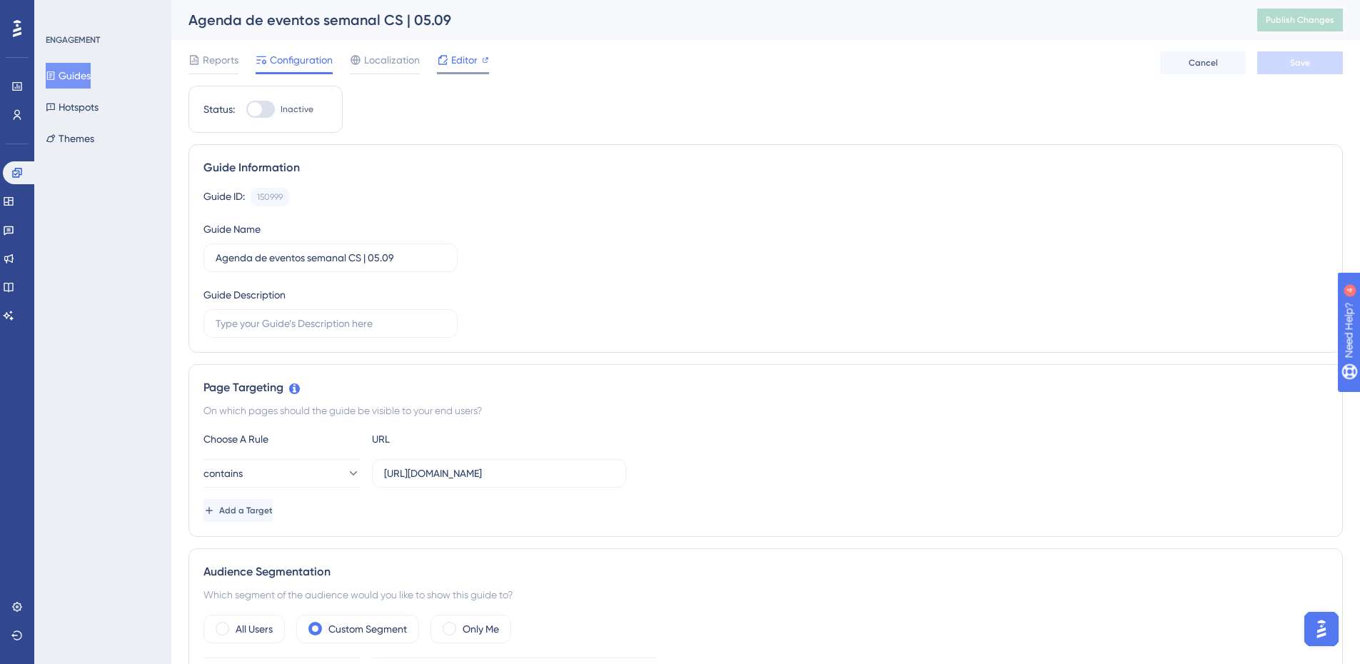
click at [447, 56] on icon at bounding box center [442, 59] width 11 height 11
